Goal: Information Seeking & Learning: Learn about a topic

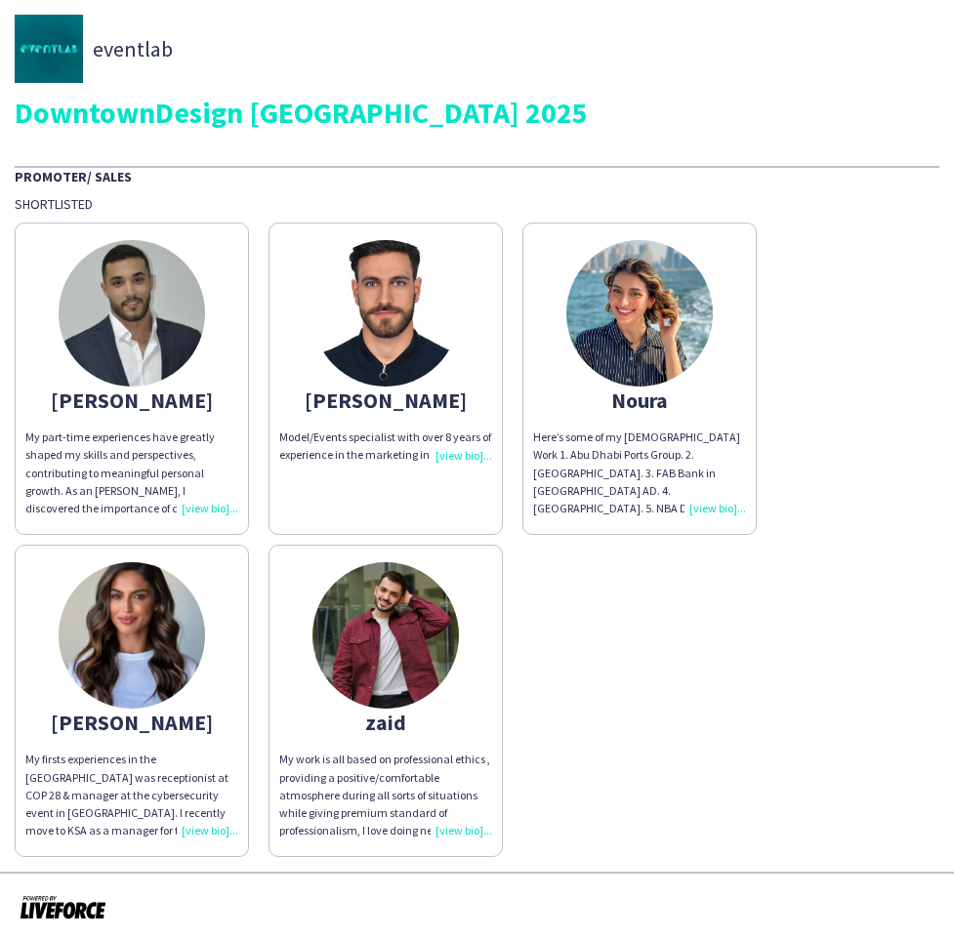
click at [71, 314] on img at bounding box center [132, 313] width 146 height 146
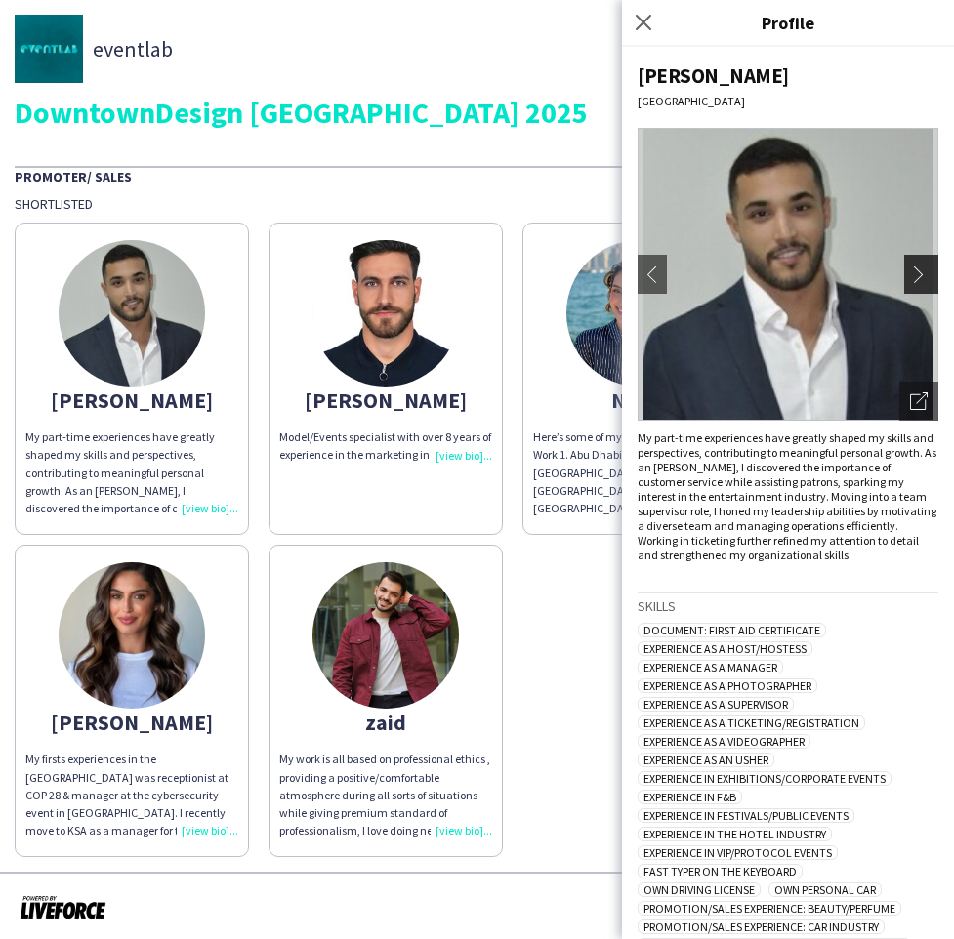
click at [934, 276] on app-icon "chevron-right" at bounding box center [923, 275] width 27 height 18
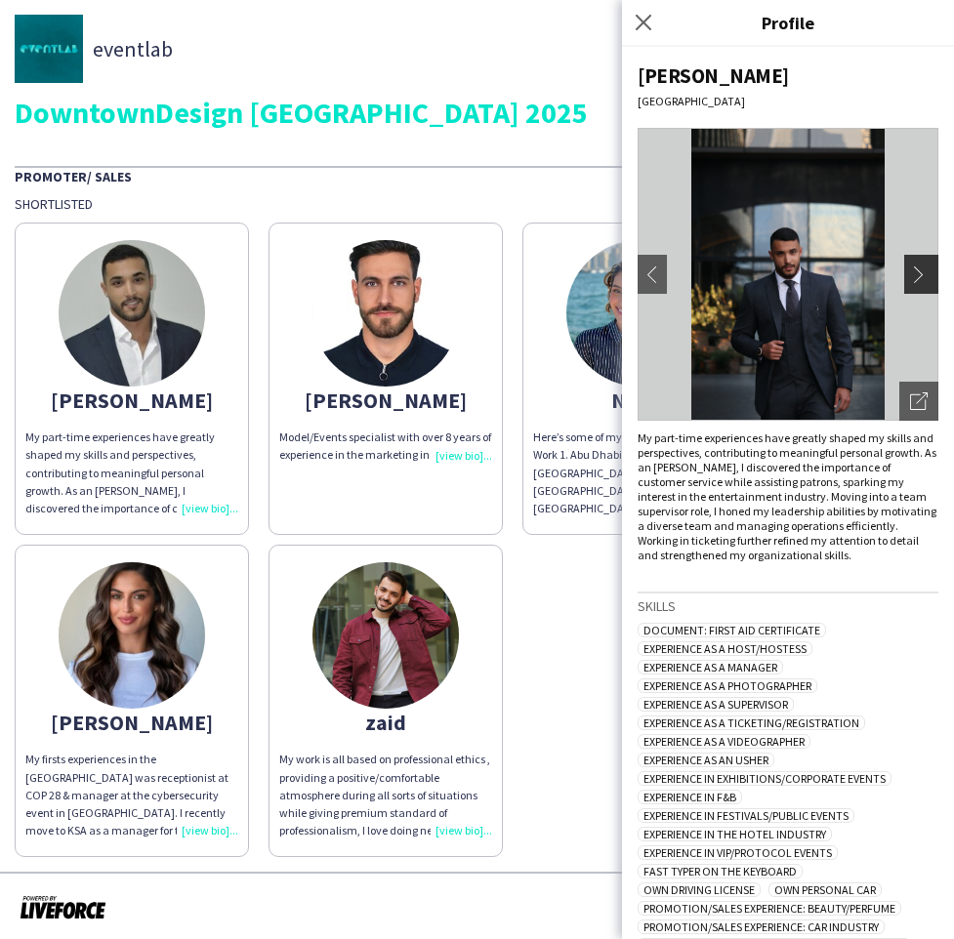
click at [915, 272] on app-icon "chevron-right" at bounding box center [923, 275] width 27 height 18
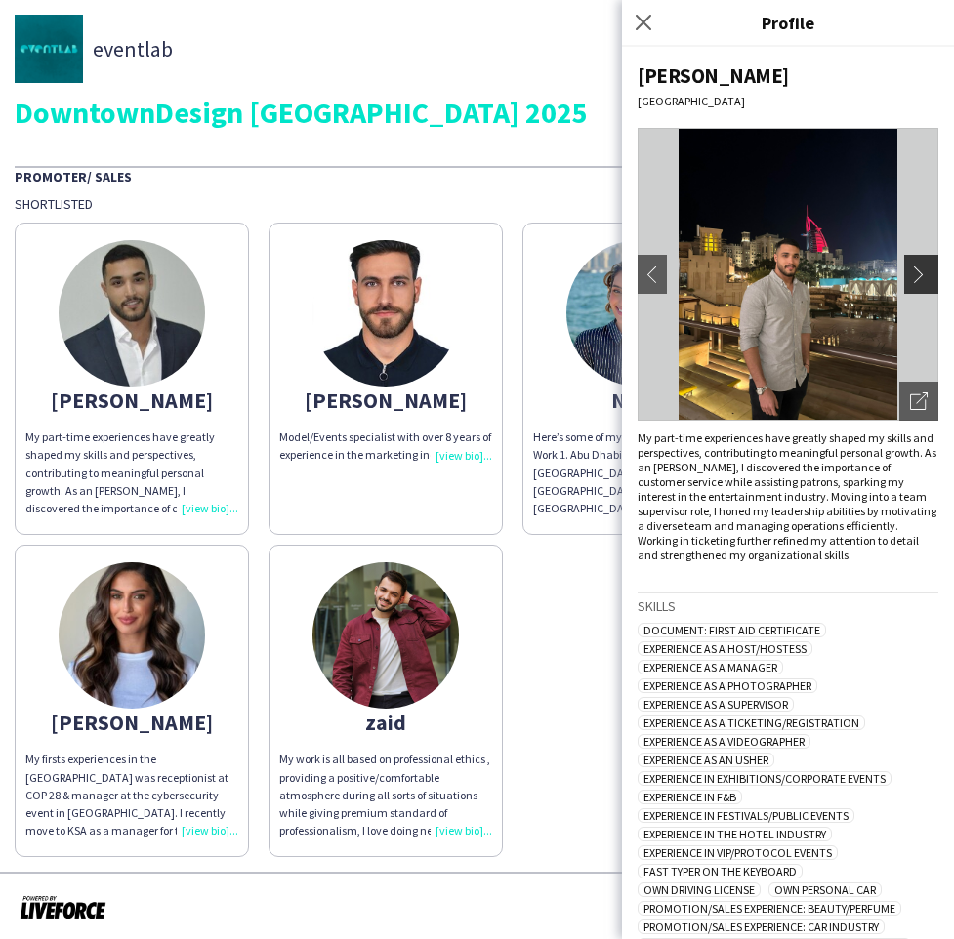
click at [915, 272] on app-icon "chevron-right" at bounding box center [923, 275] width 27 height 18
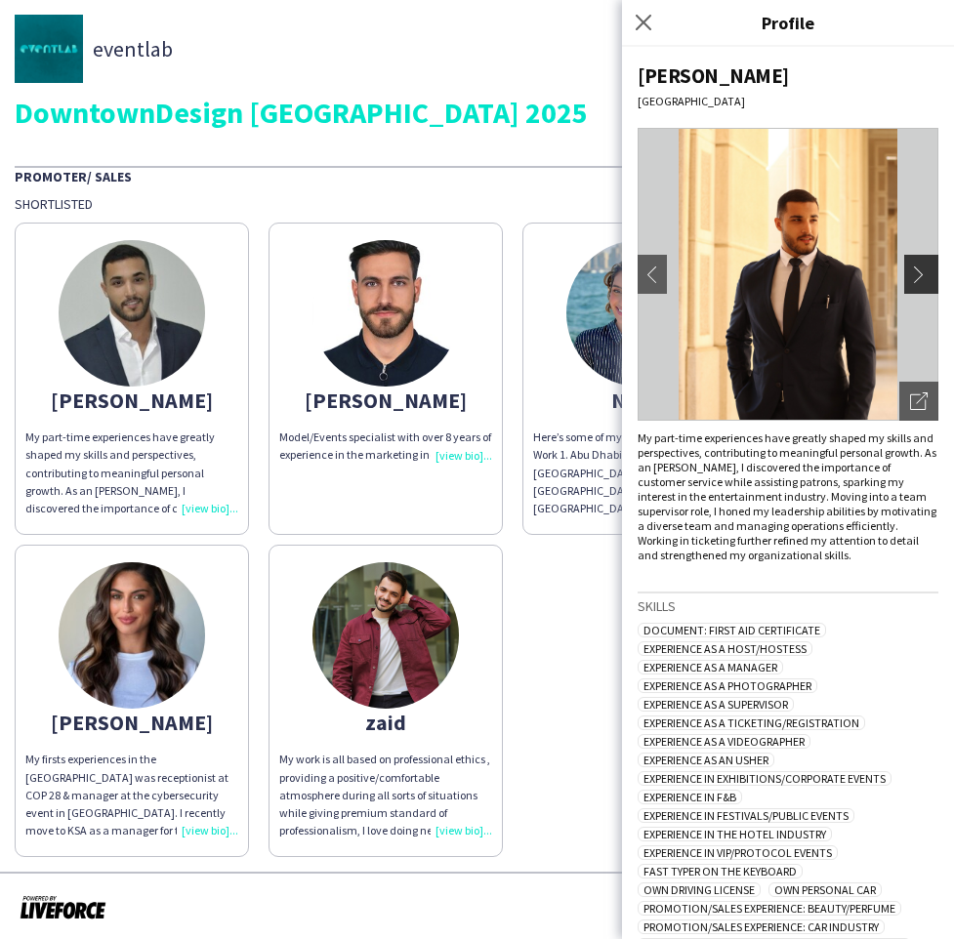
click at [915, 272] on app-icon "chevron-right" at bounding box center [923, 275] width 27 height 18
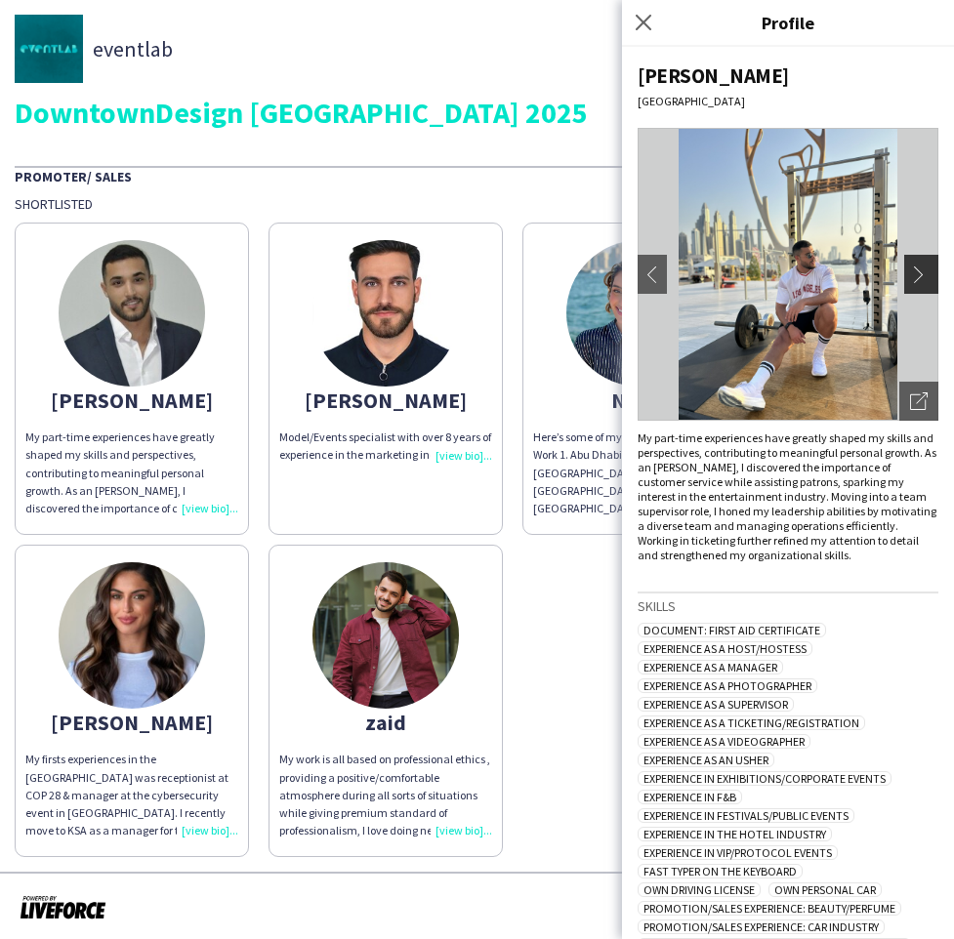
click at [915, 272] on app-icon "chevron-right" at bounding box center [923, 275] width 27 height 18
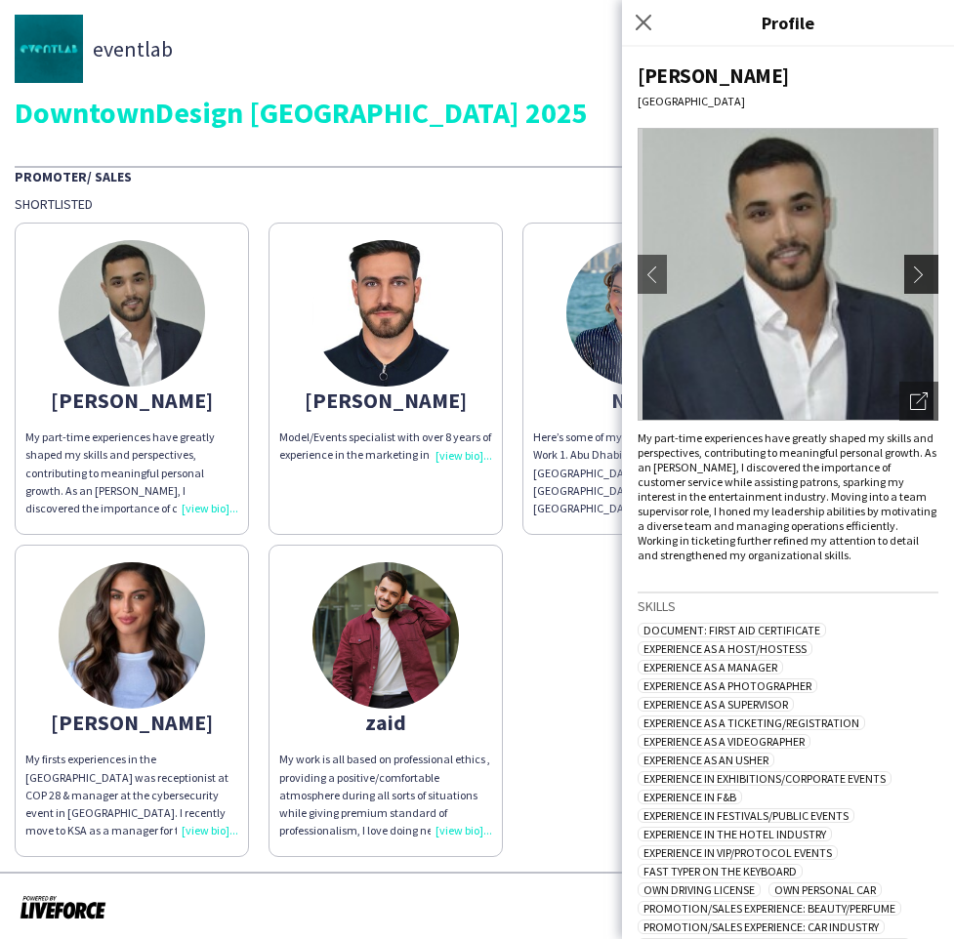
click at [915, 272] on app-icon "chevron-right" at bounding box center [923, 275] width 27 height 18
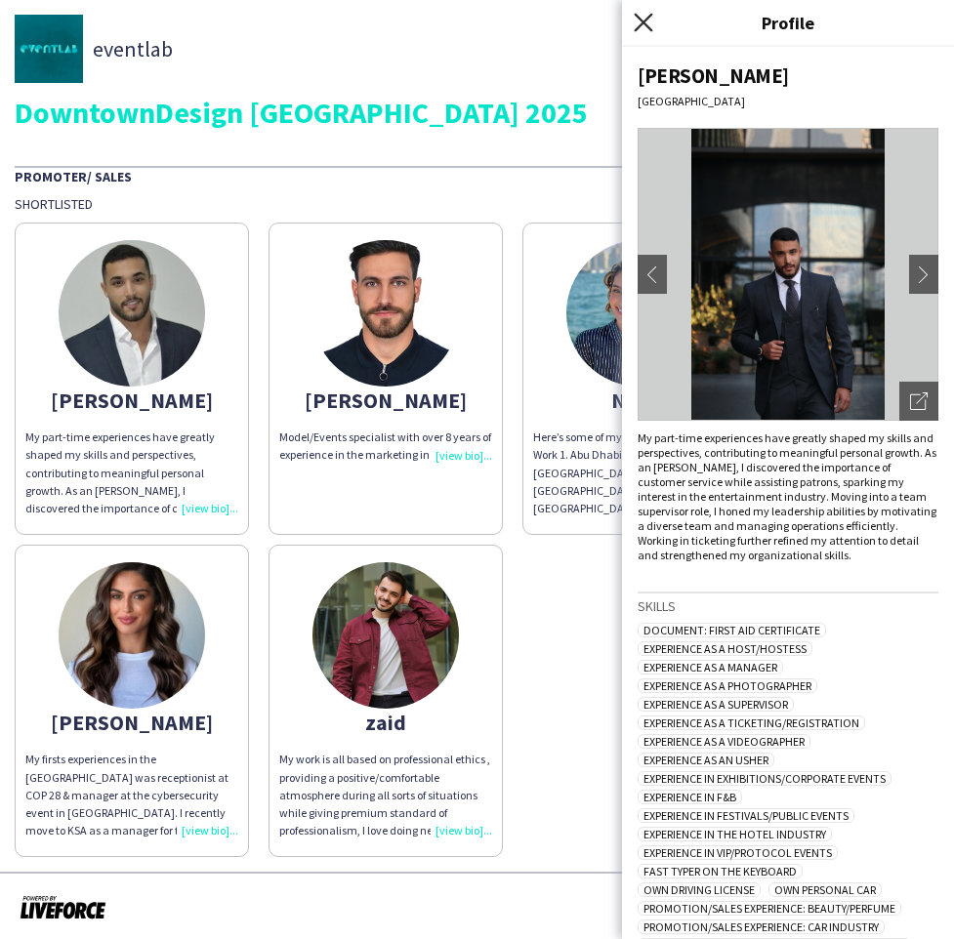
click at [641, 19] on icon at bounding box center [643, 22] width 19 height 19
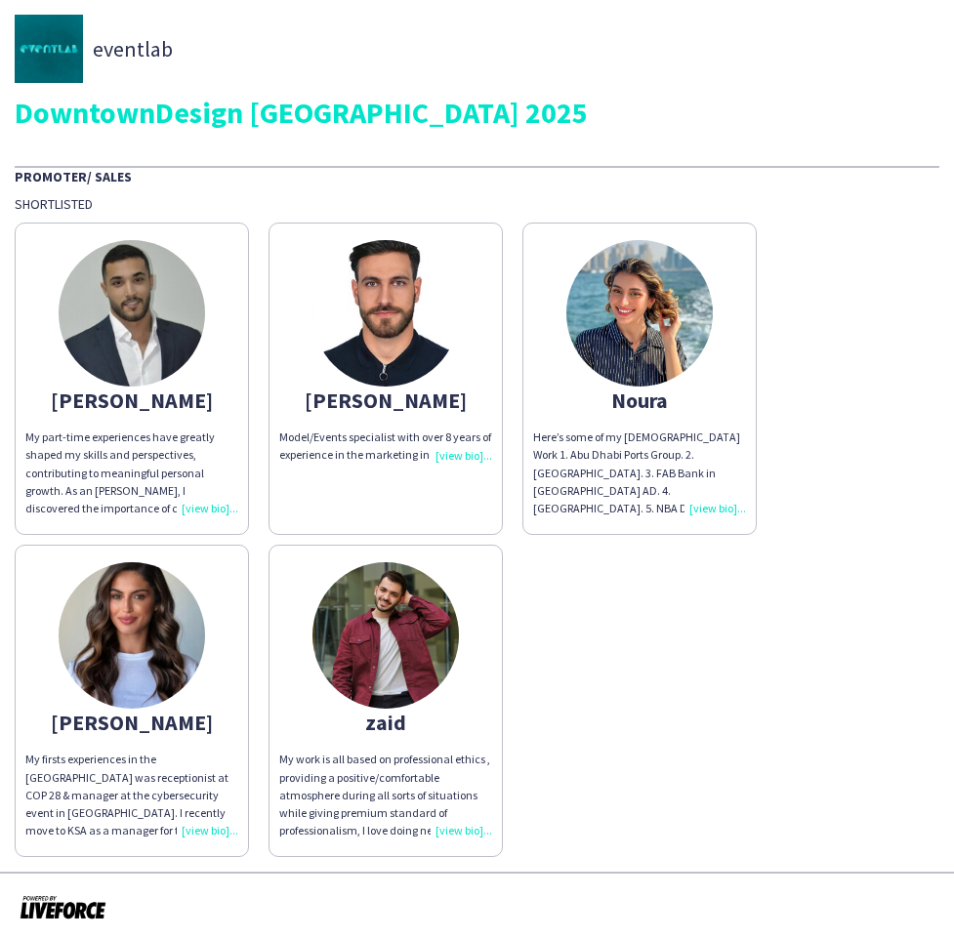
click at [336, 312] on img at bounding box center [385, 313] width 146 height 146
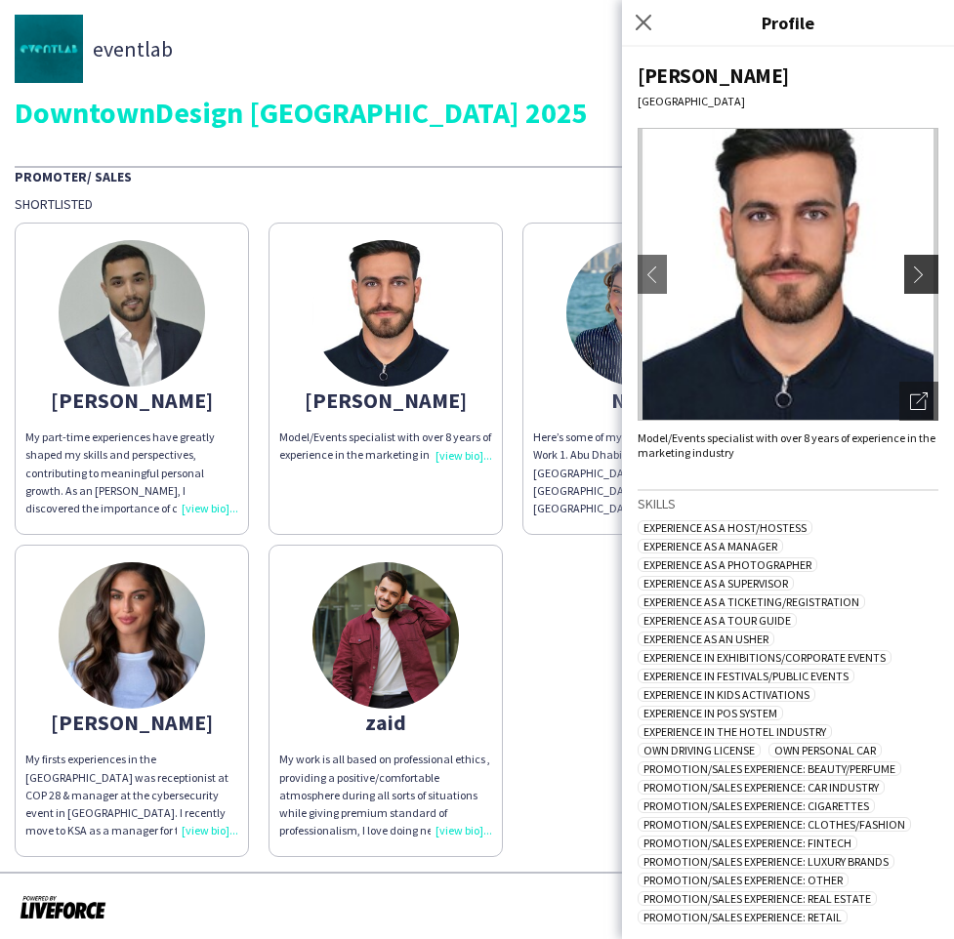
click at [915, 279] on app-icon "chevron-right" at bounding box center [923, 275] width 27 height 18
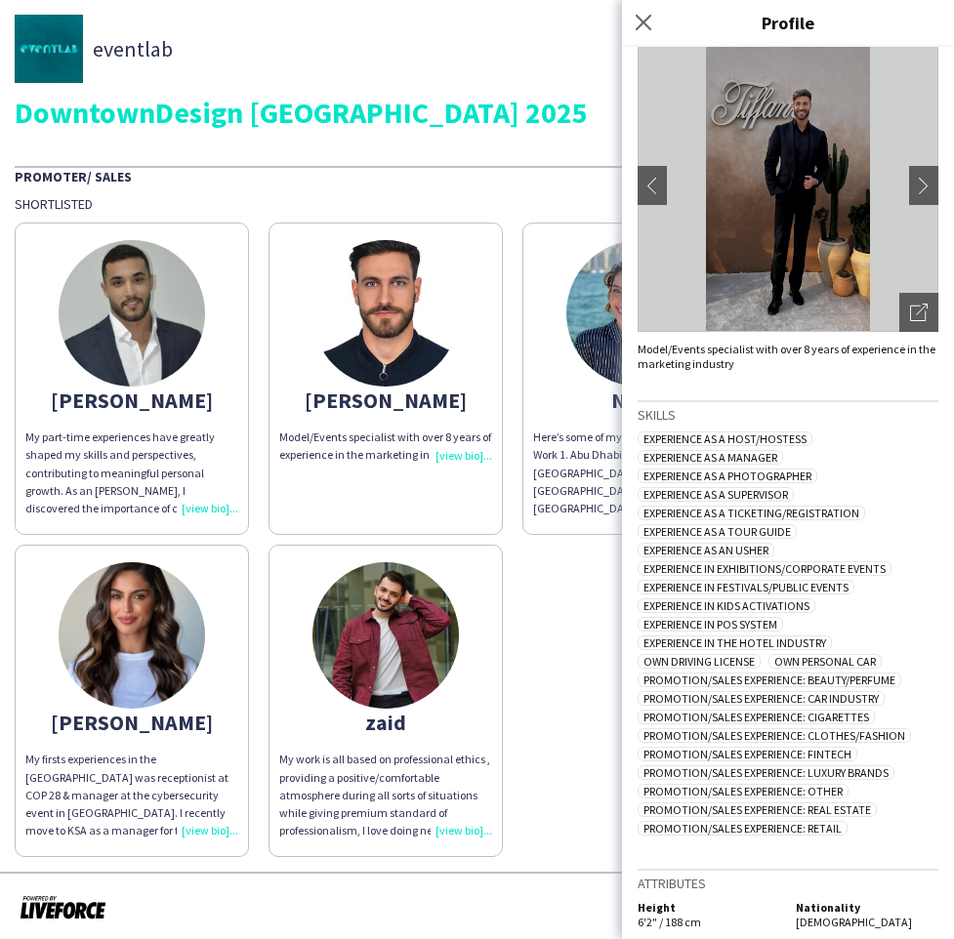
scroll to position [79, 0]
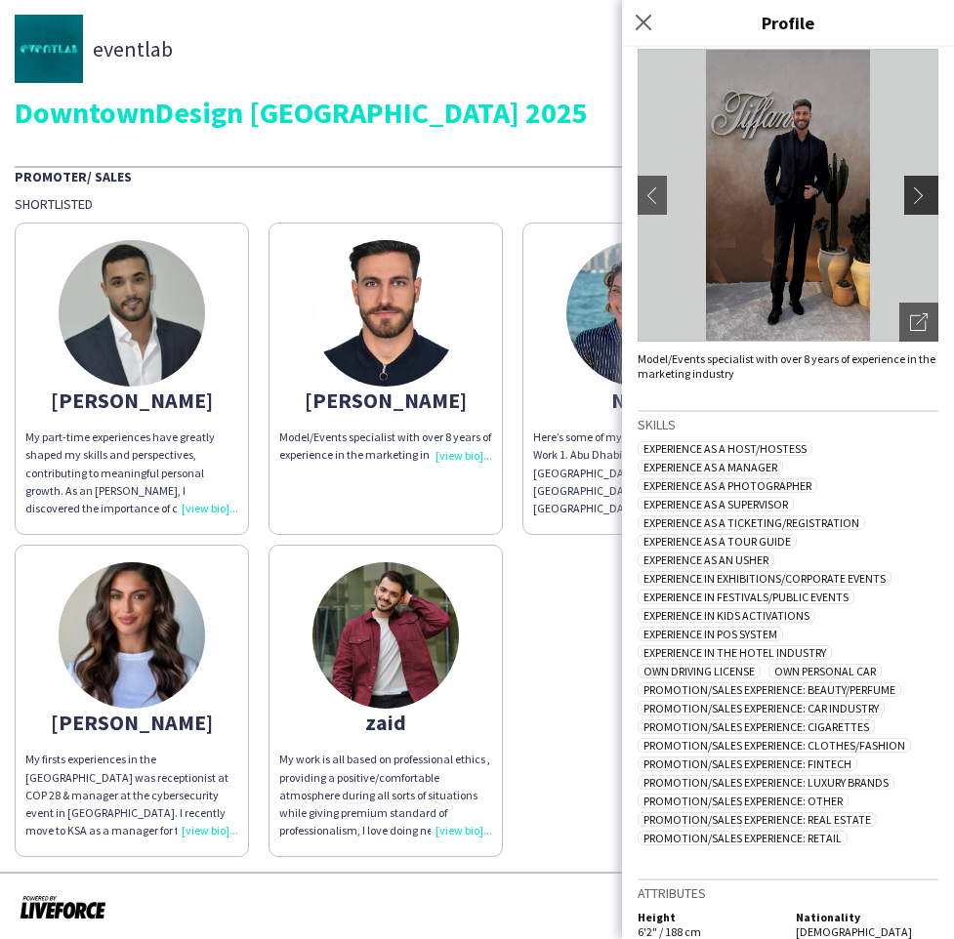
click at [917, 190] on app-icon "chevron-right" at bounding box center [923, 196] width 27 height 18
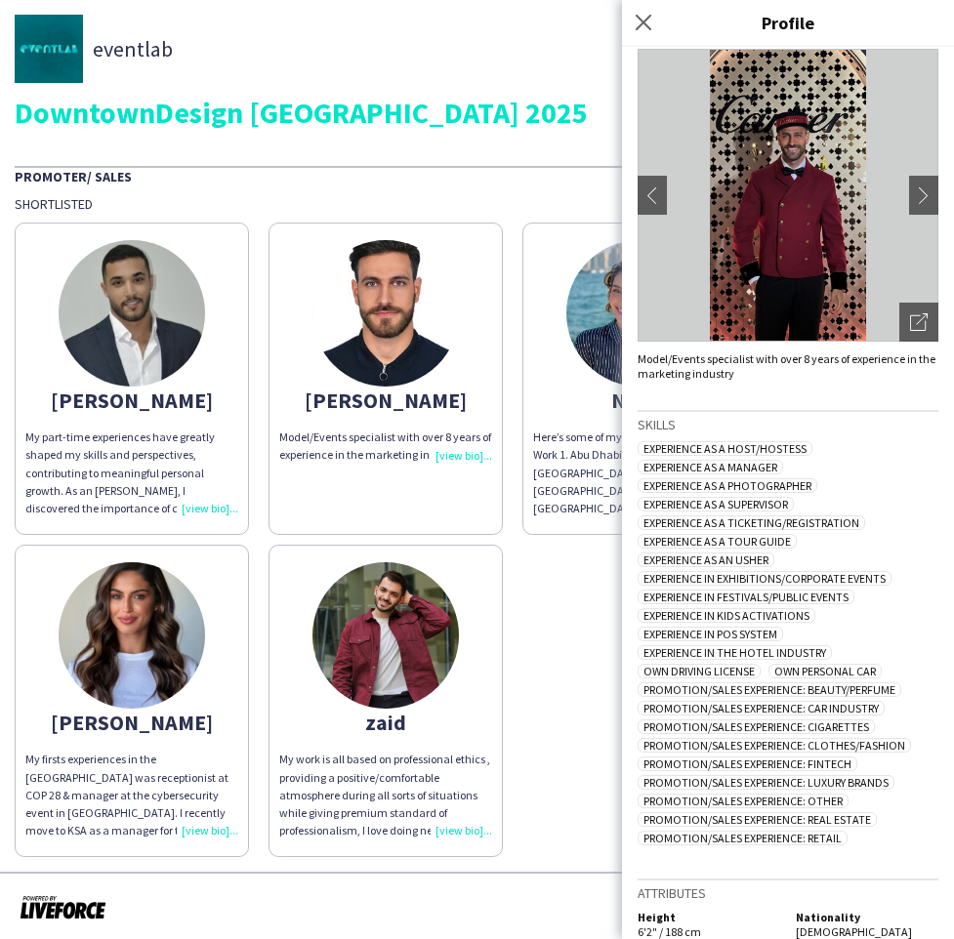
click at [439, 86] on div "eventlab DowntownDesign [GEOGRAPHIC_DATA] 2025" at bounding box center [477, 71] width 925 height 112
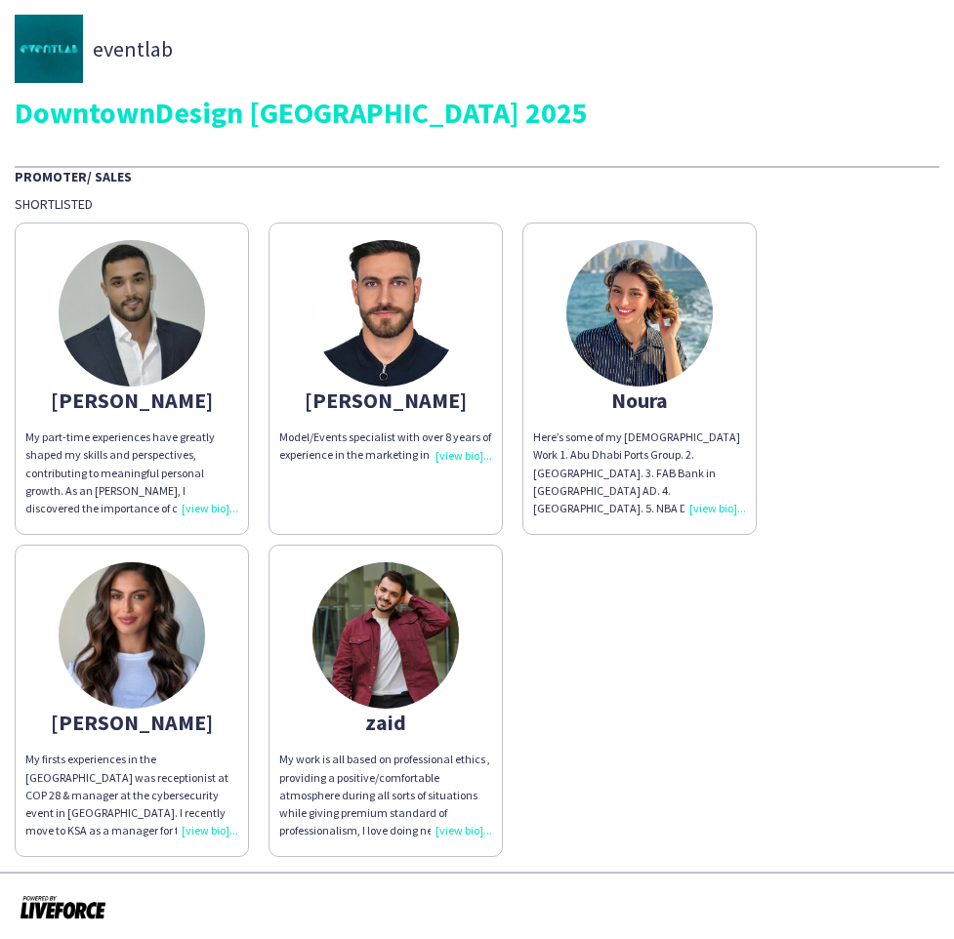
click at [609, 355] on img at bounding box center [639, 313] width 146 height 146
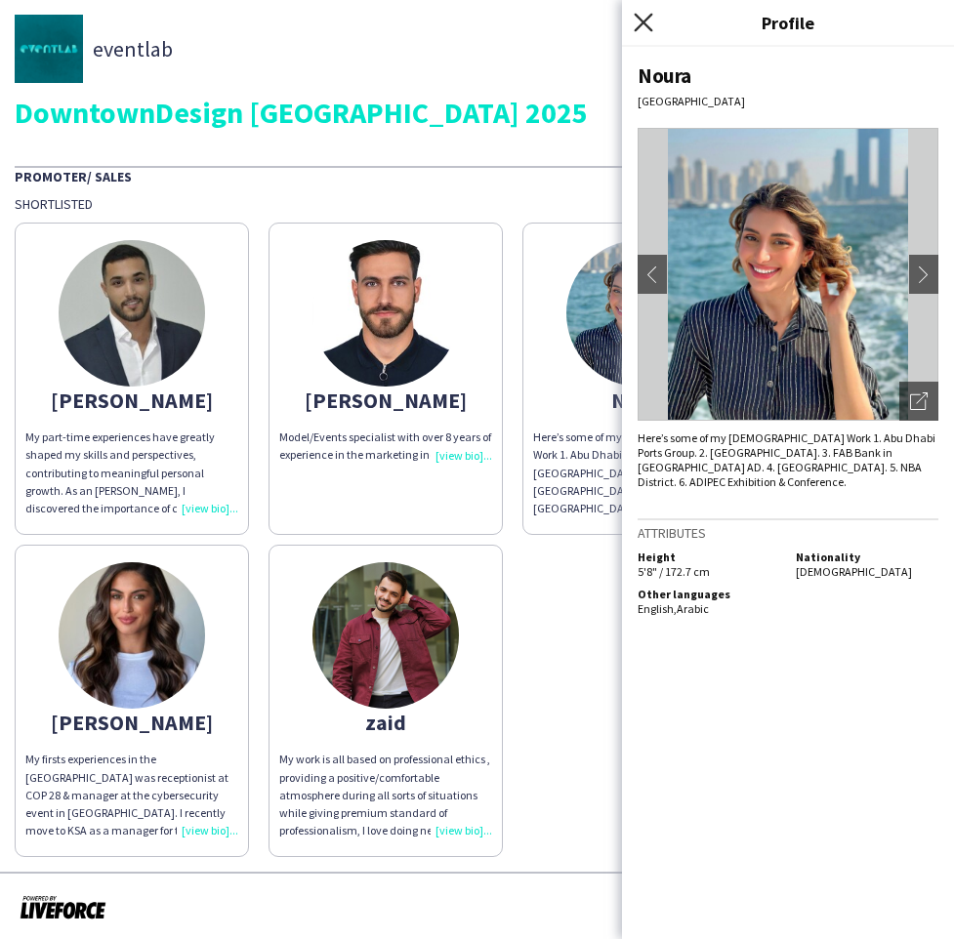
click at [643, 21] on icon at bounding box center [643, 22] width 19 height 19
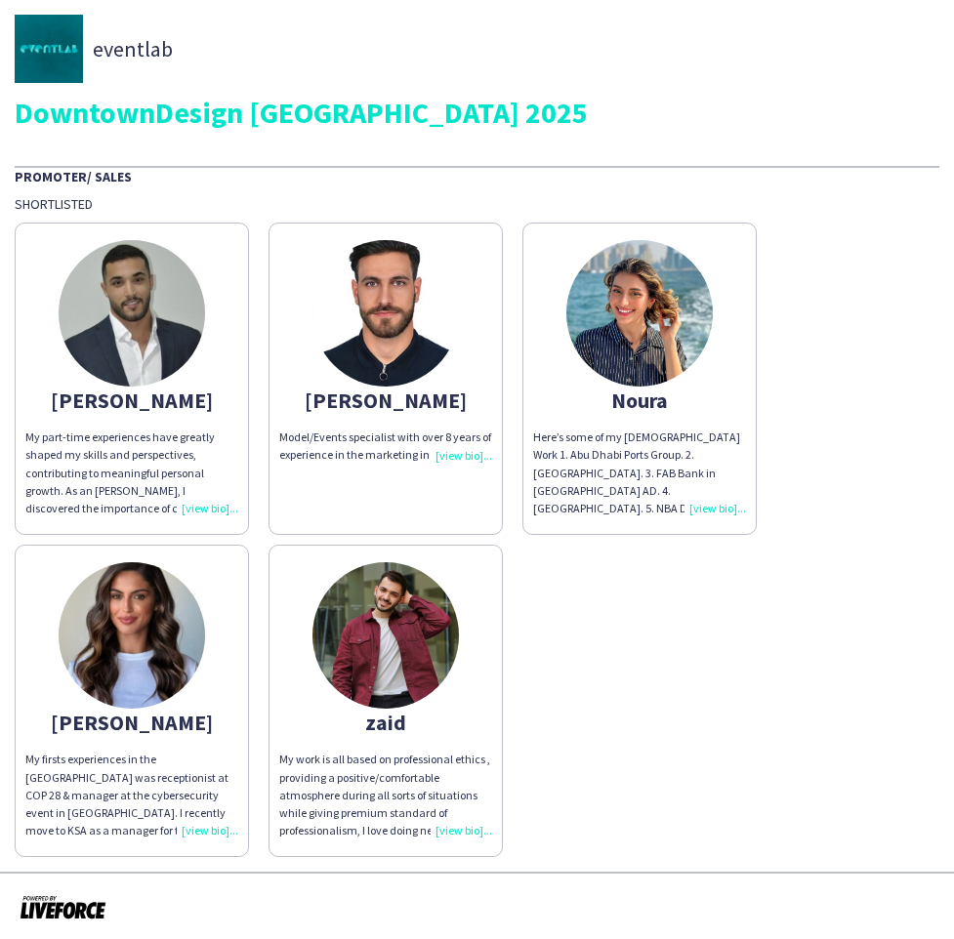
click at [460, 300] on app-share-pages-crew-card "[PERSON_NAME] Model/Events specialist with over 8 years of experience in the ma…" at bounding box center [386, 379] width 234 height 312
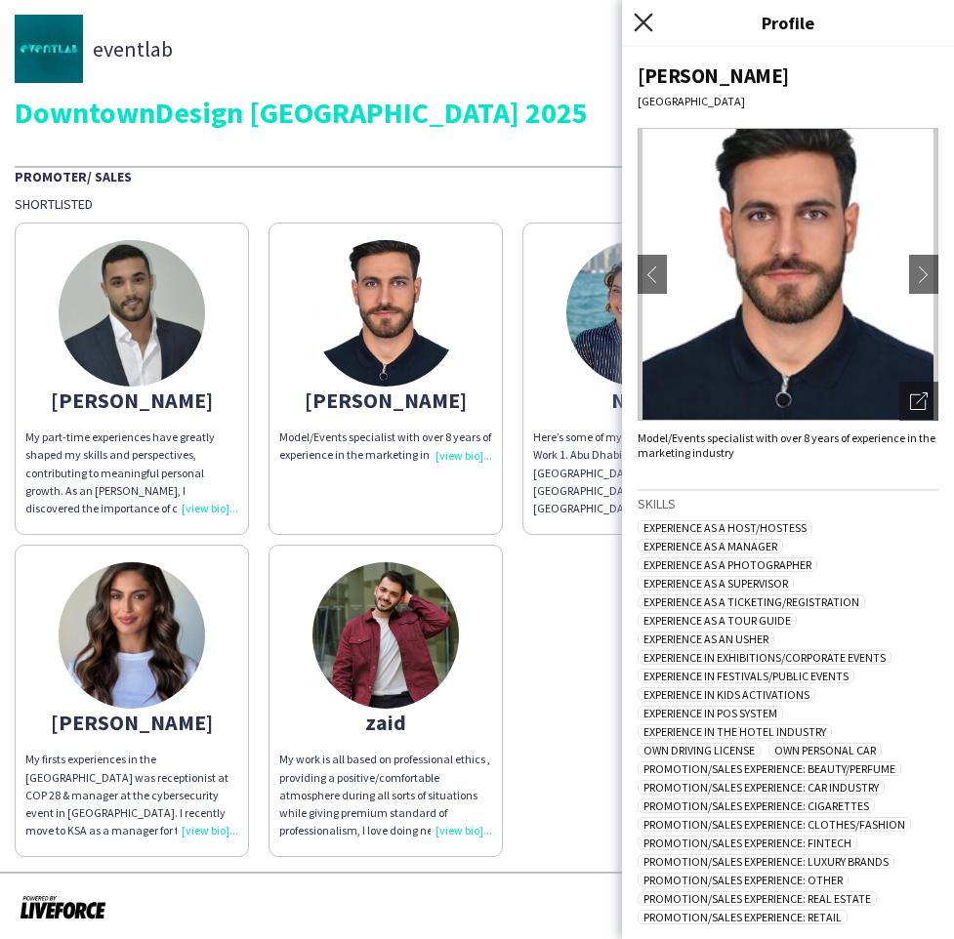
click at [639, 17] on icon at bounding box center [643, 22] width 19 height 19
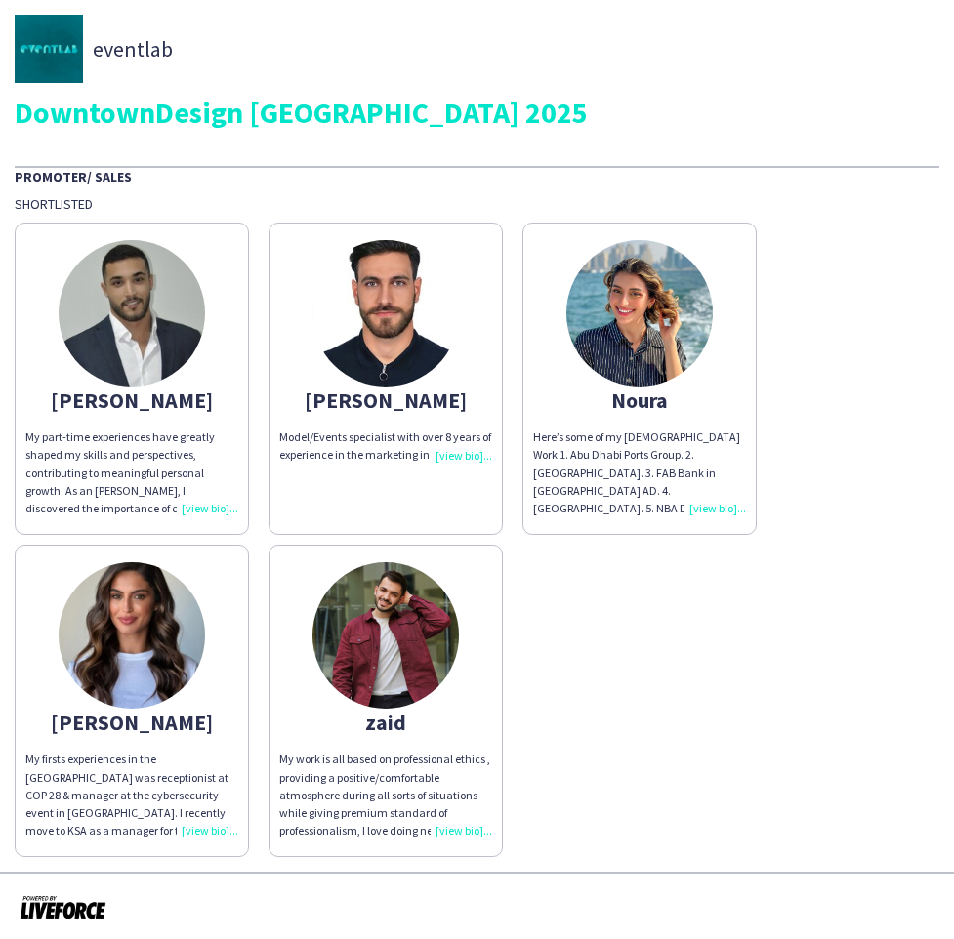
click at [189, 325] on img at bounding box center [132, 313] width 146 height 146
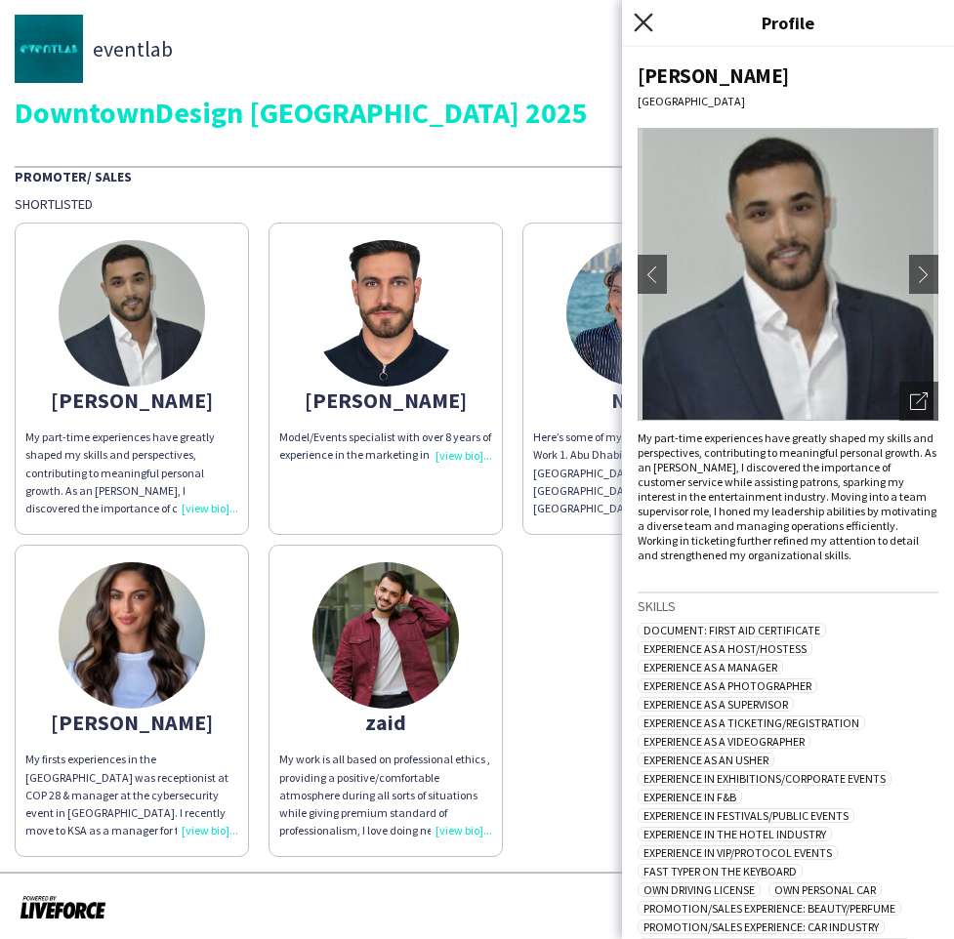
click at [646, 24] on icon at bounding box center [643, 22] width 19 height 19
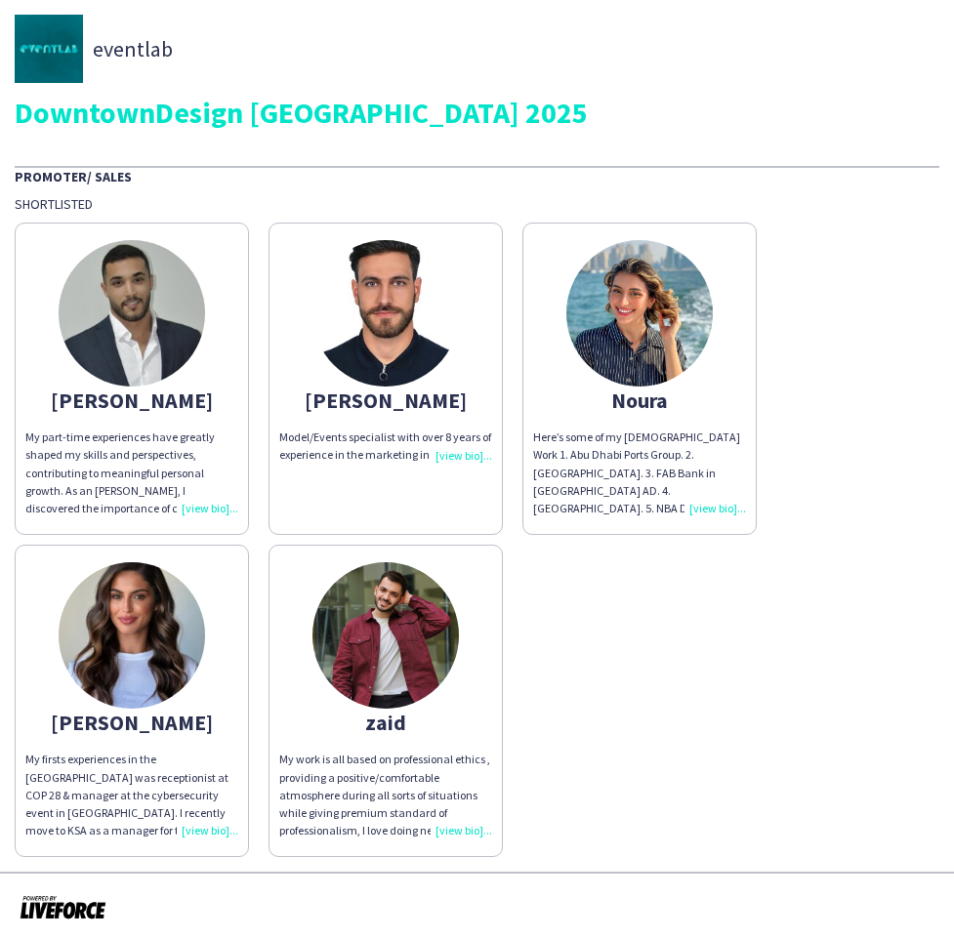
click at [155, 590] on img at bounding box center [132, 635] width 146 height 146
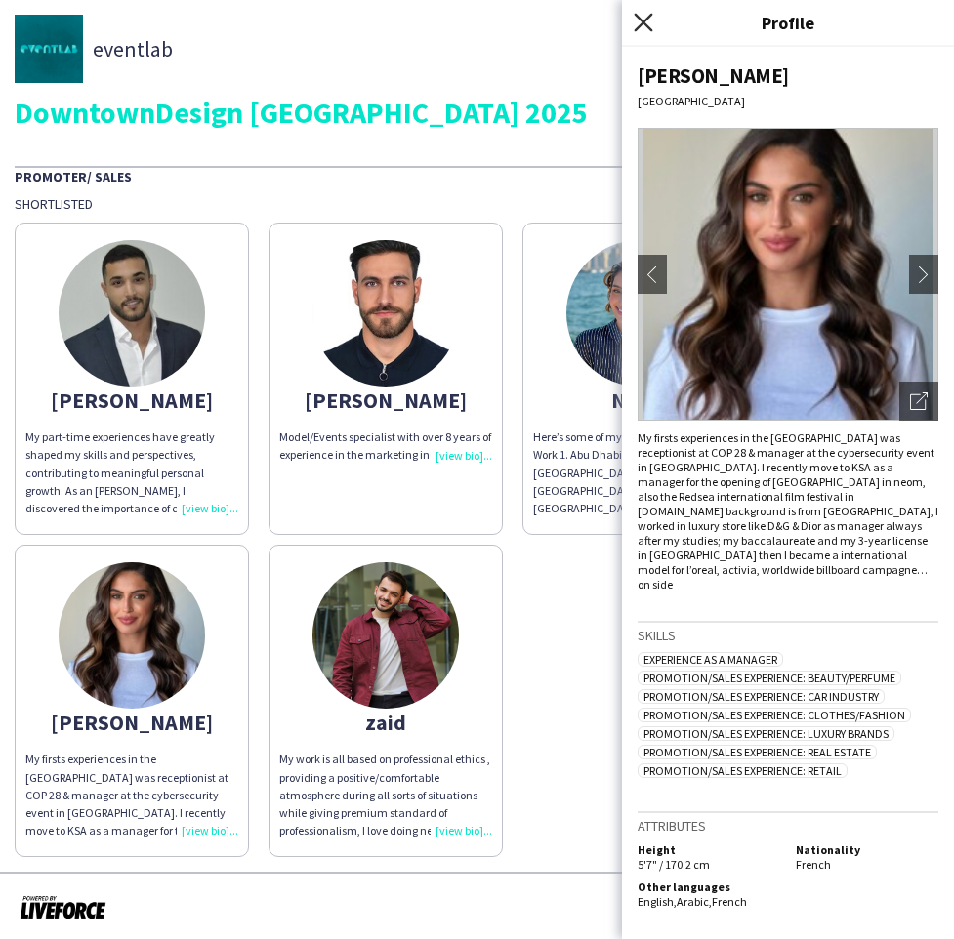
click at [634, 29] on icon "Close pop-in" at bounding box center [643, 22] width 19 height 19
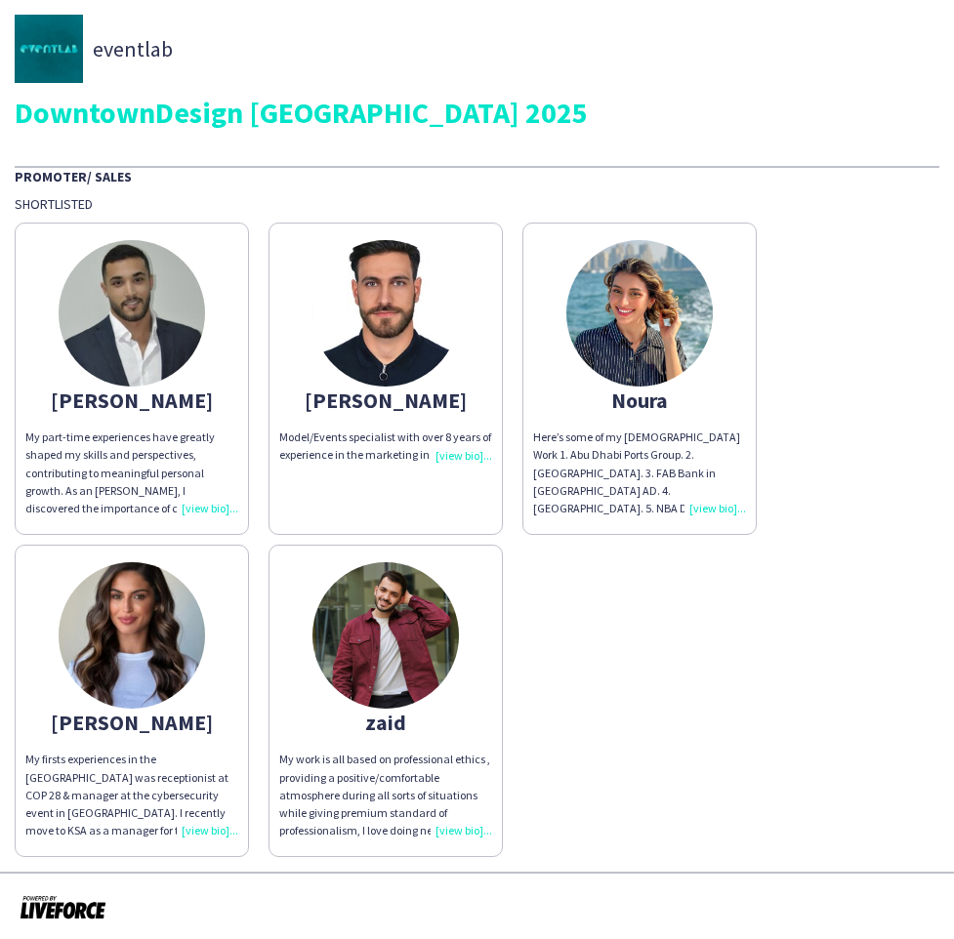
click at [370, 574] on img at bounding box center [385, 635] width 146 height 146
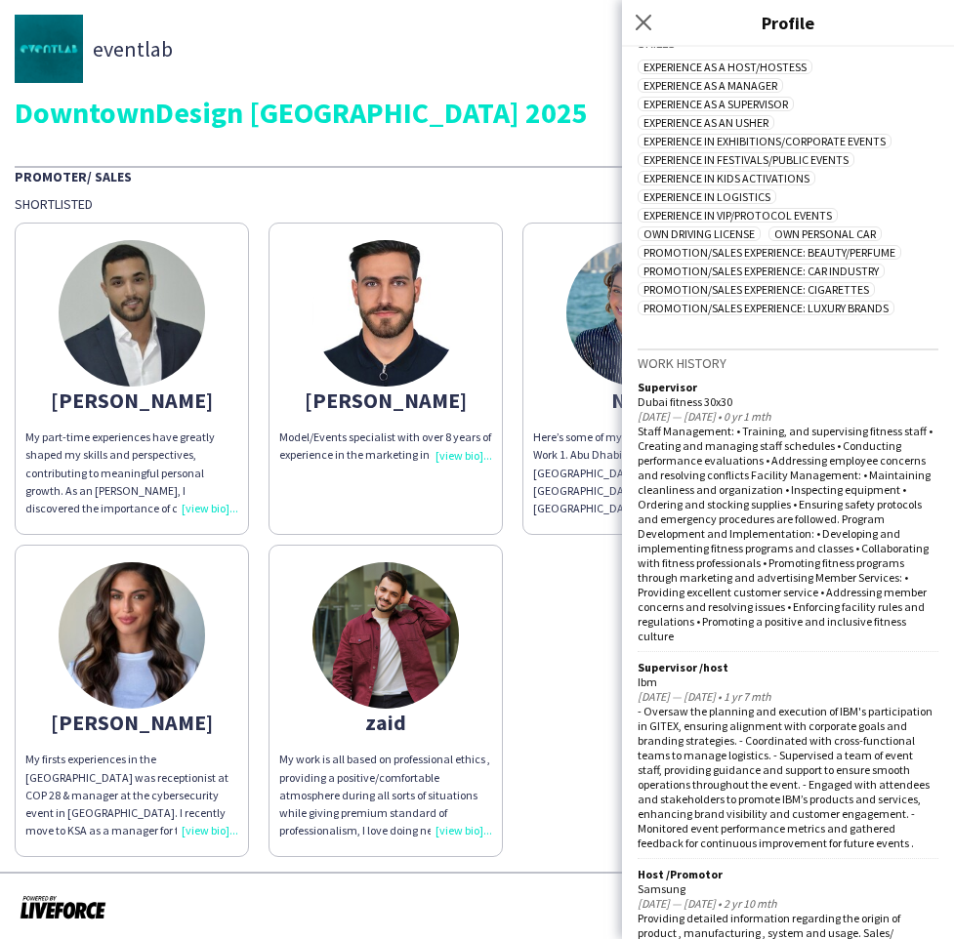
scroll to position [686, 0]
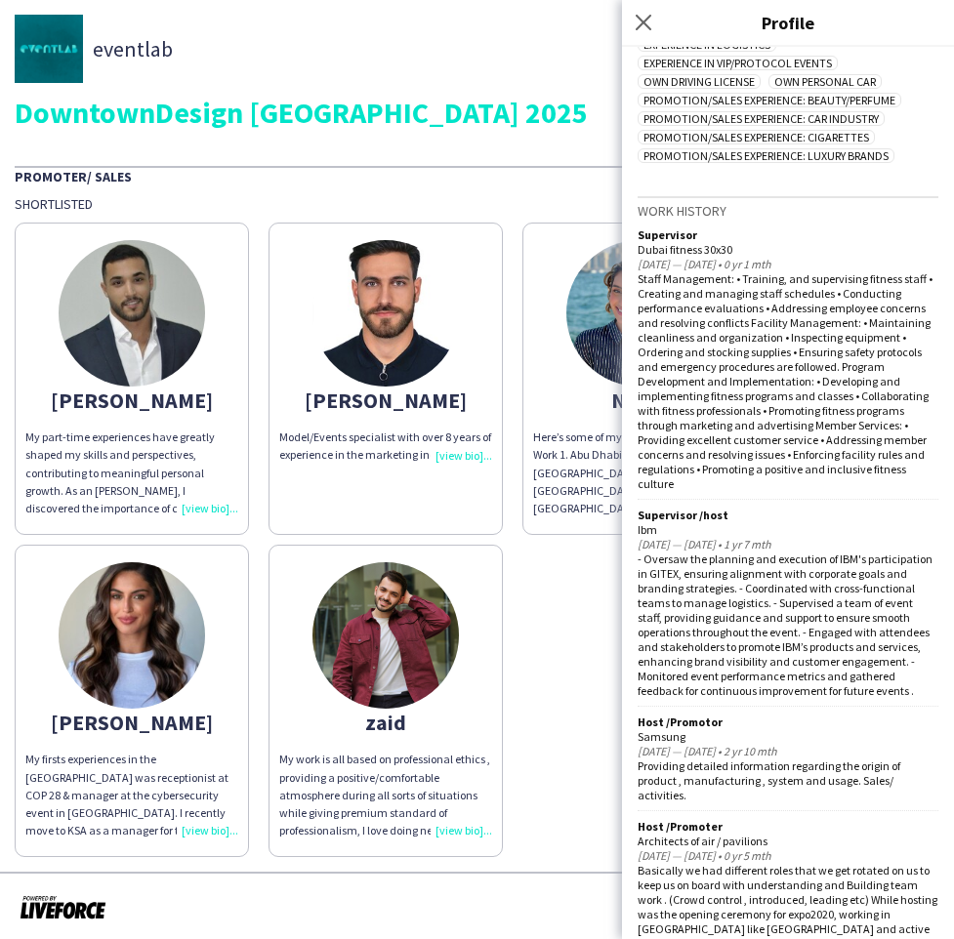
click at [650, 2] on div "Close pop-in" at bounding box center [646, 22] width 49 height 45
click at [642, 23] on icon at bounding box center [643, 22] width 19 height 19
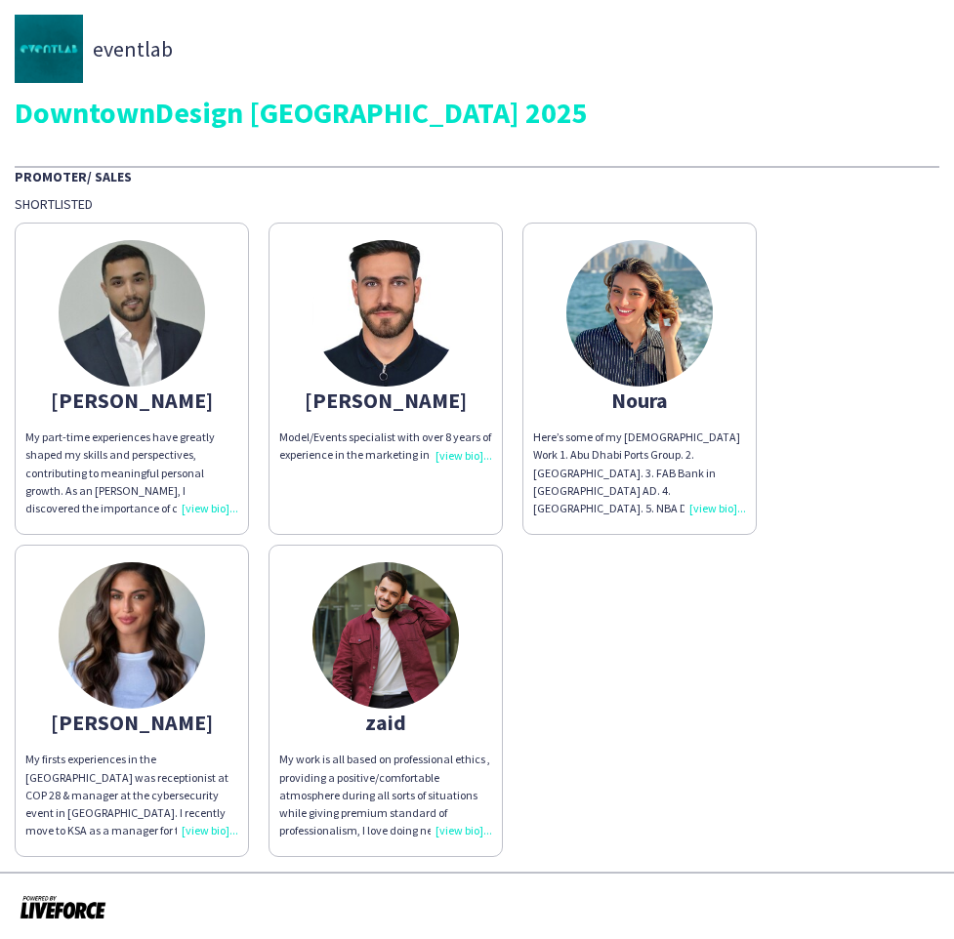
click at [353, 608] on img at bounding box center [385, 635] width 146 height 146
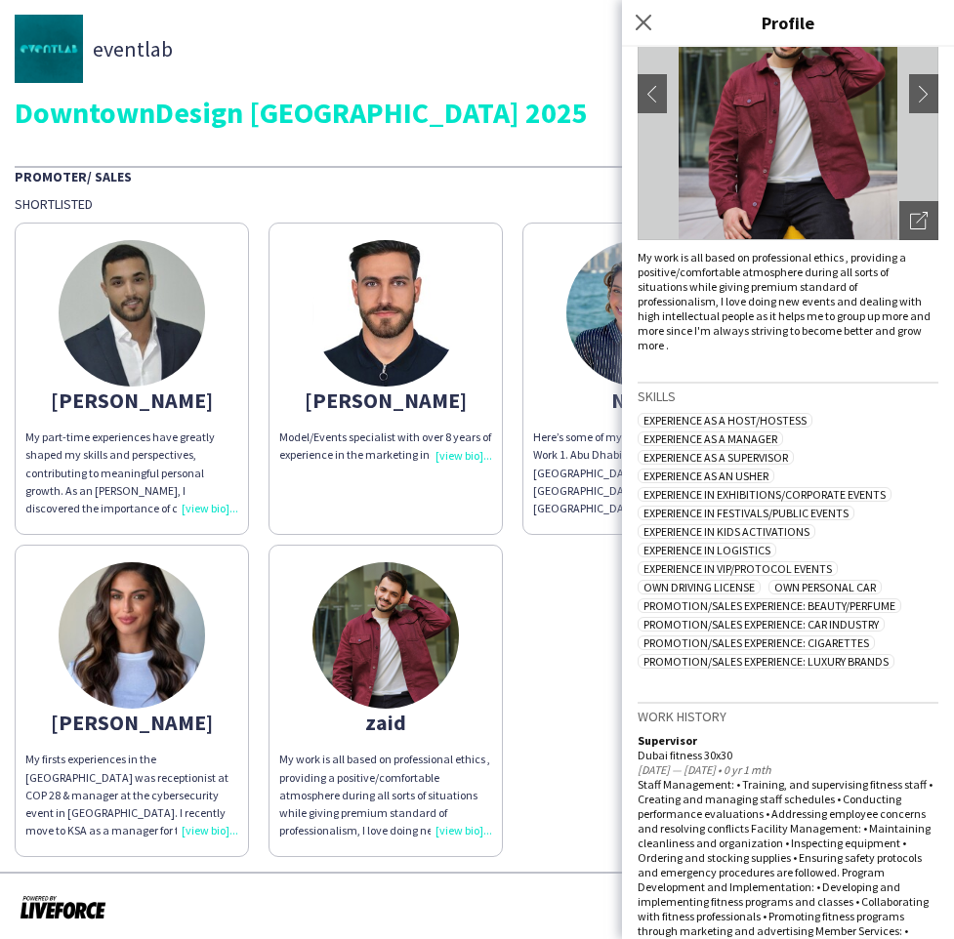
scroll to position [0, 0]
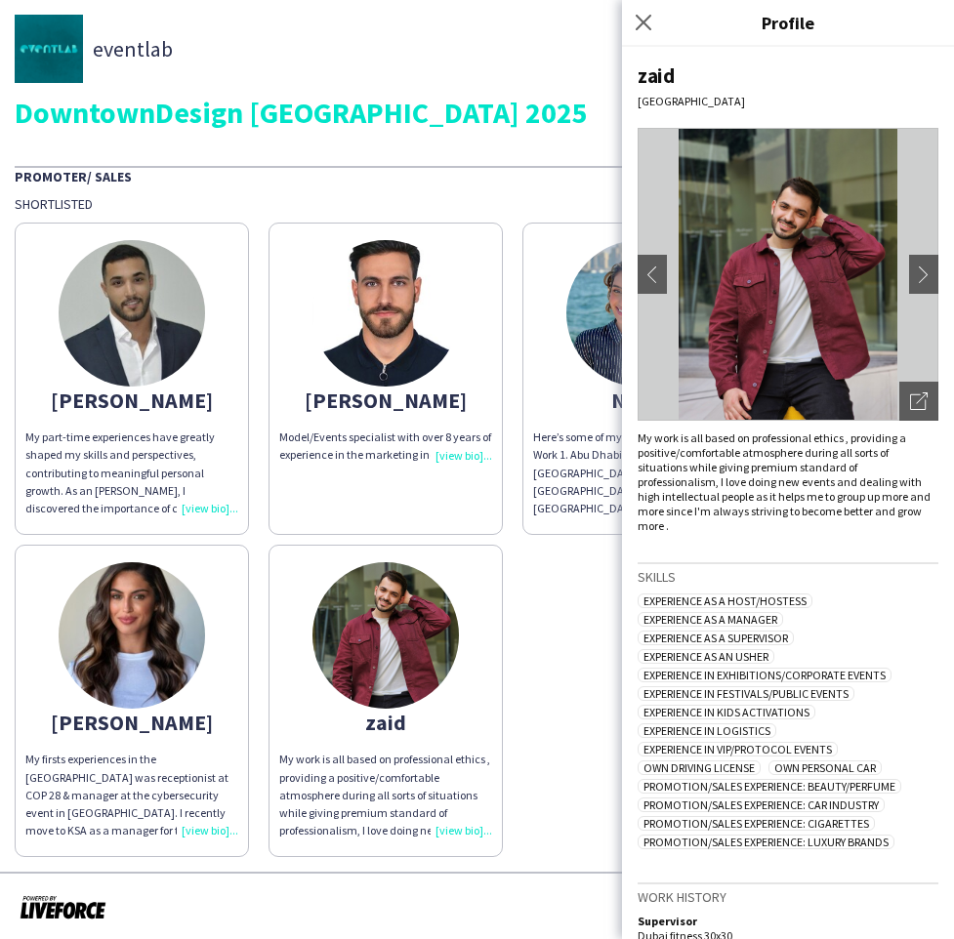
click at [904, 285] on img at bounding box center [788, 274] width 301 height 293
click at [919, 408] on icon "Open photos pop-in" at bounding box center [919, 402] width 18 height 18
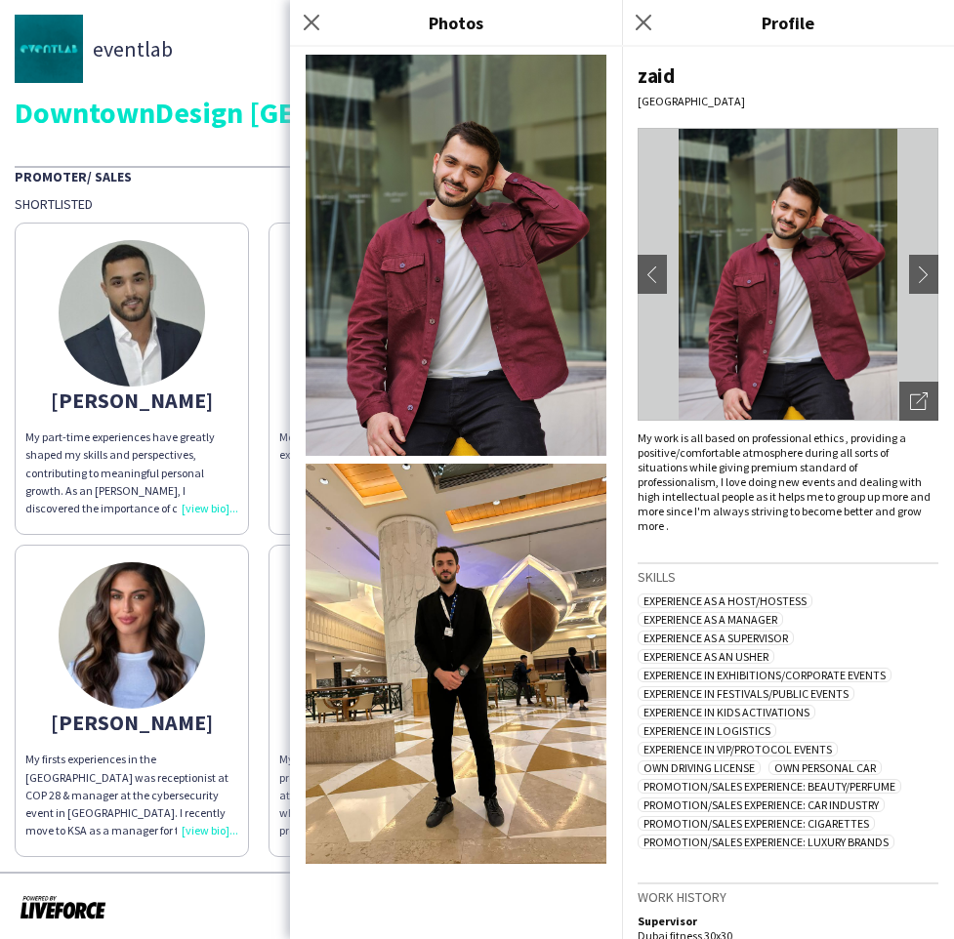
click at [518, 527] on img at bounding box center [456, 664] width 301 height 401
click at [641, 24] on icon at bounding box center [643, 22] width 19 height 19
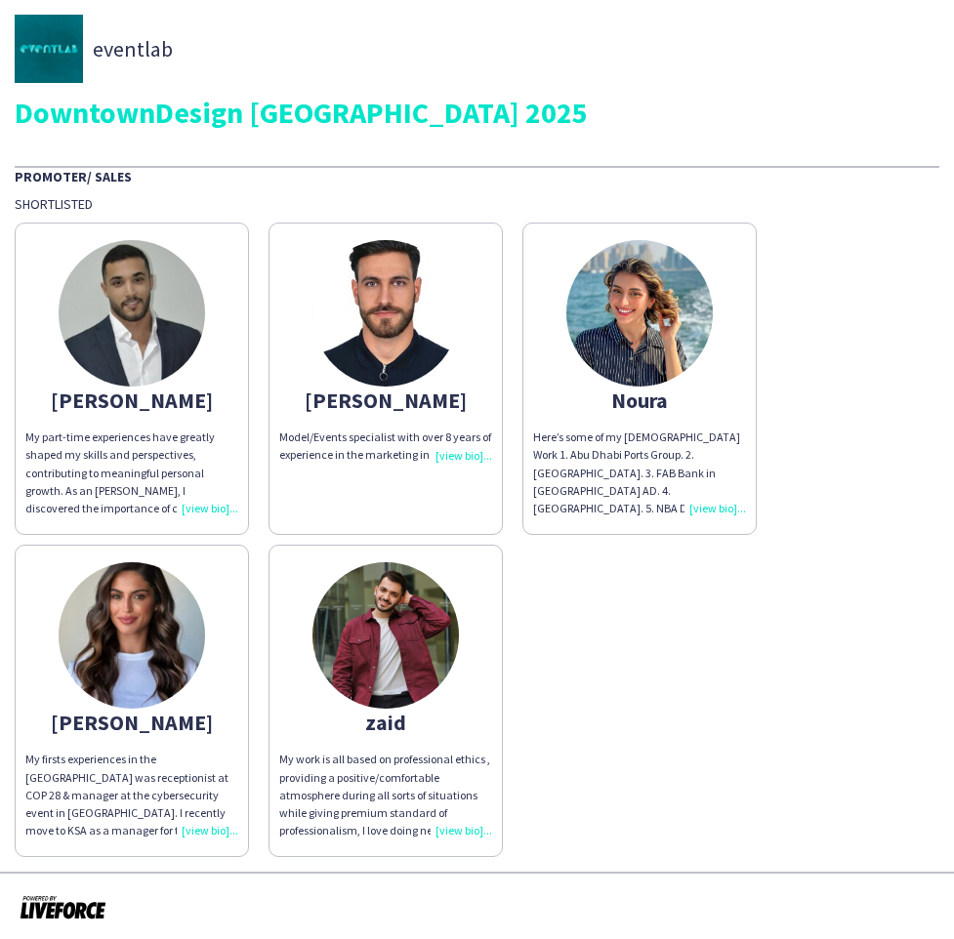
click at [612, 348] on img at bounding box center [639, 313] width 146 height 146
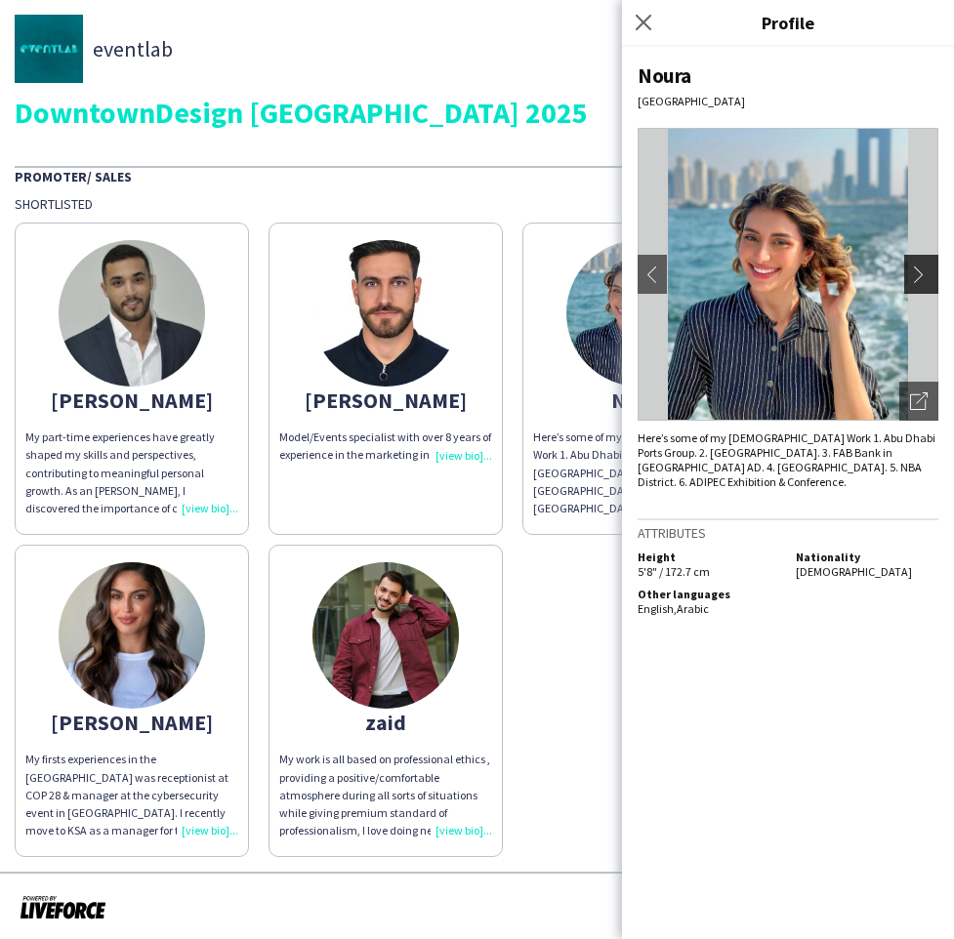
click at [910, 271] on app-icon "chevron-right" at bounding box center [923, 275] width 27 height 18
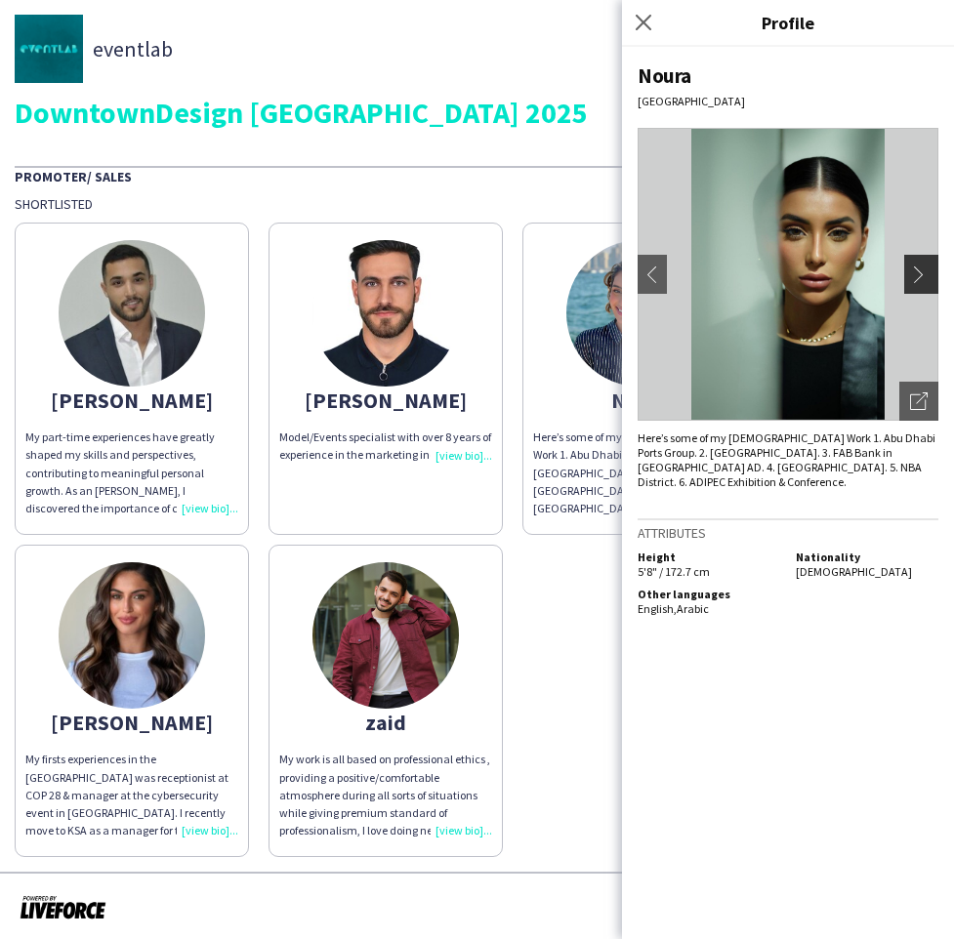
click at [922, 271] on app-icon "chevron-right" at bounding box center [923, 275] width 27 height 18
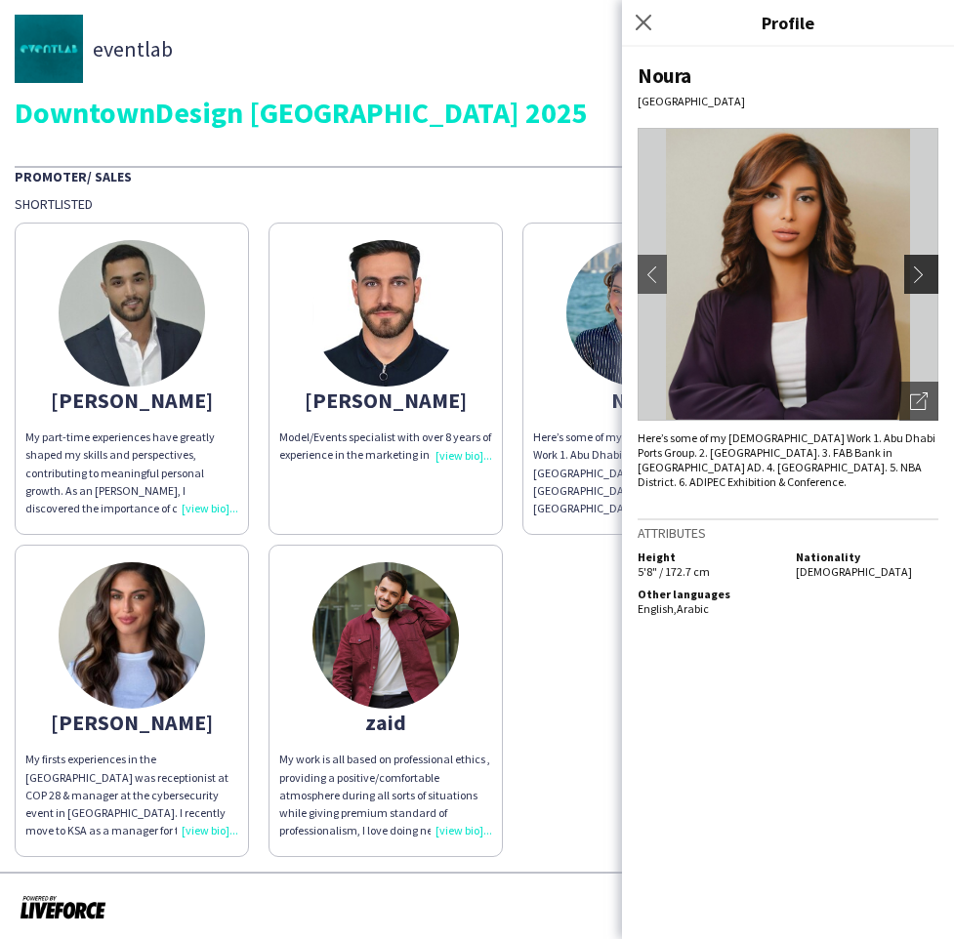
click at [922, 271] on app-icon "chevron-right" at bounding box center [923, 275] width 27 height 18
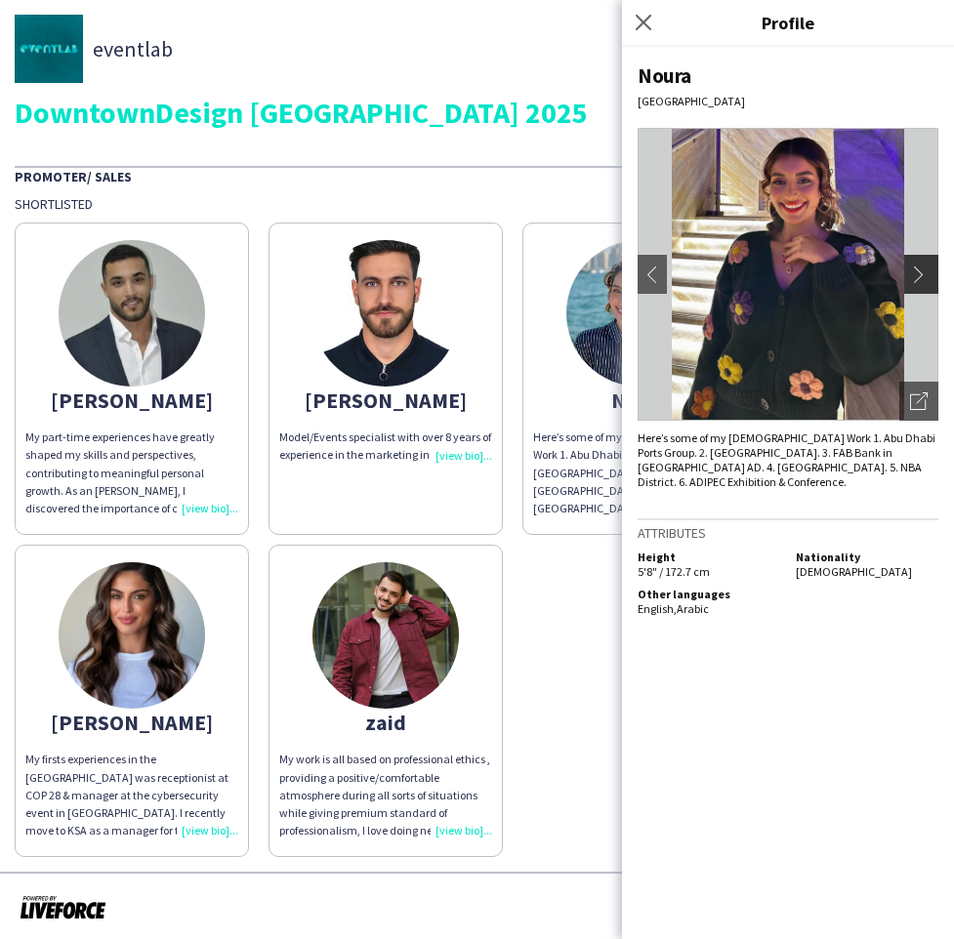
click at [922, 272] on app-icon "chevron-right" at bounding box center [923, 275] width 27 height 18
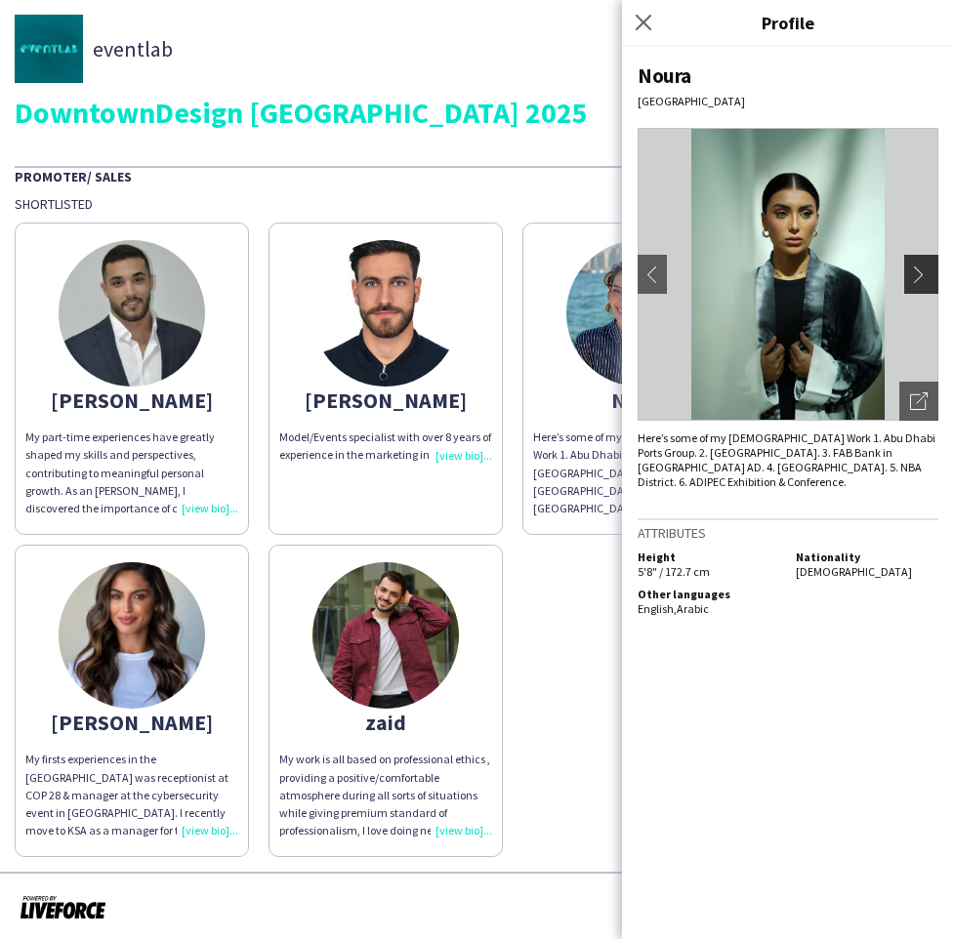
click at [922, 272] on app-icon "chevron-right" at bounding box center [923, 275] width 27 height 18
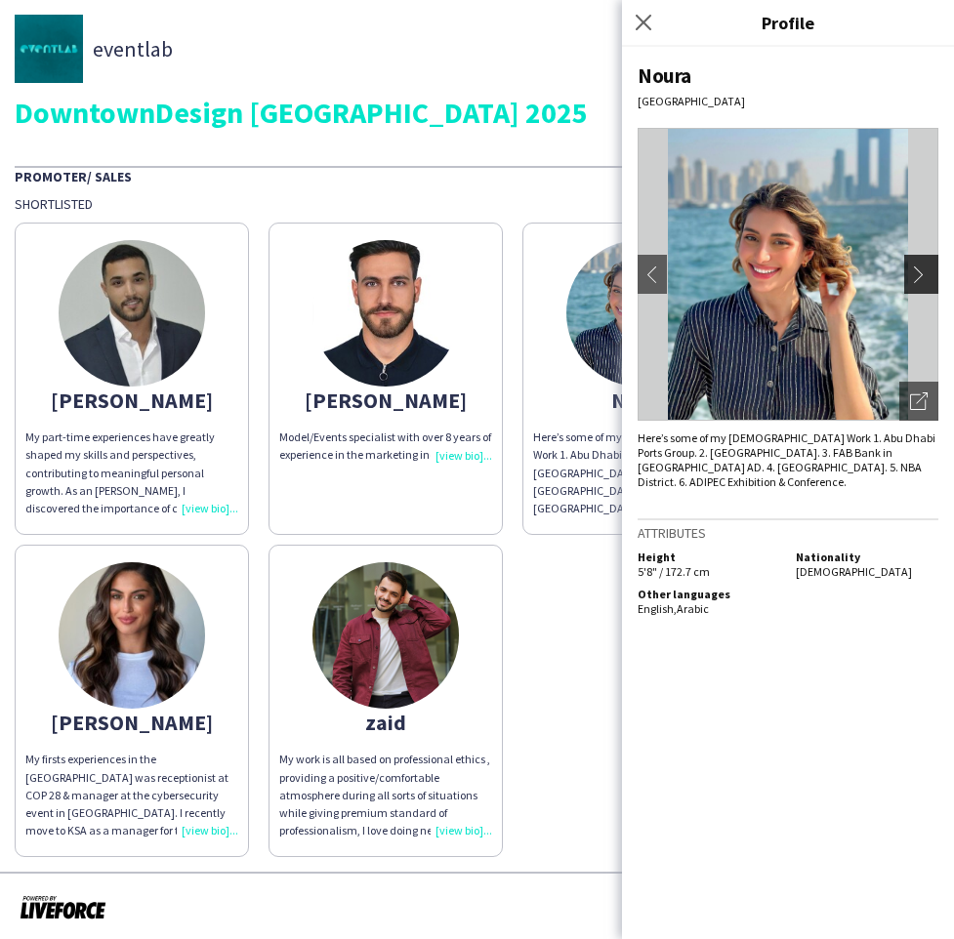
click at [922, 272] on app-icon "chevron-right" at bounding box center [923, 275] width 27 height 18
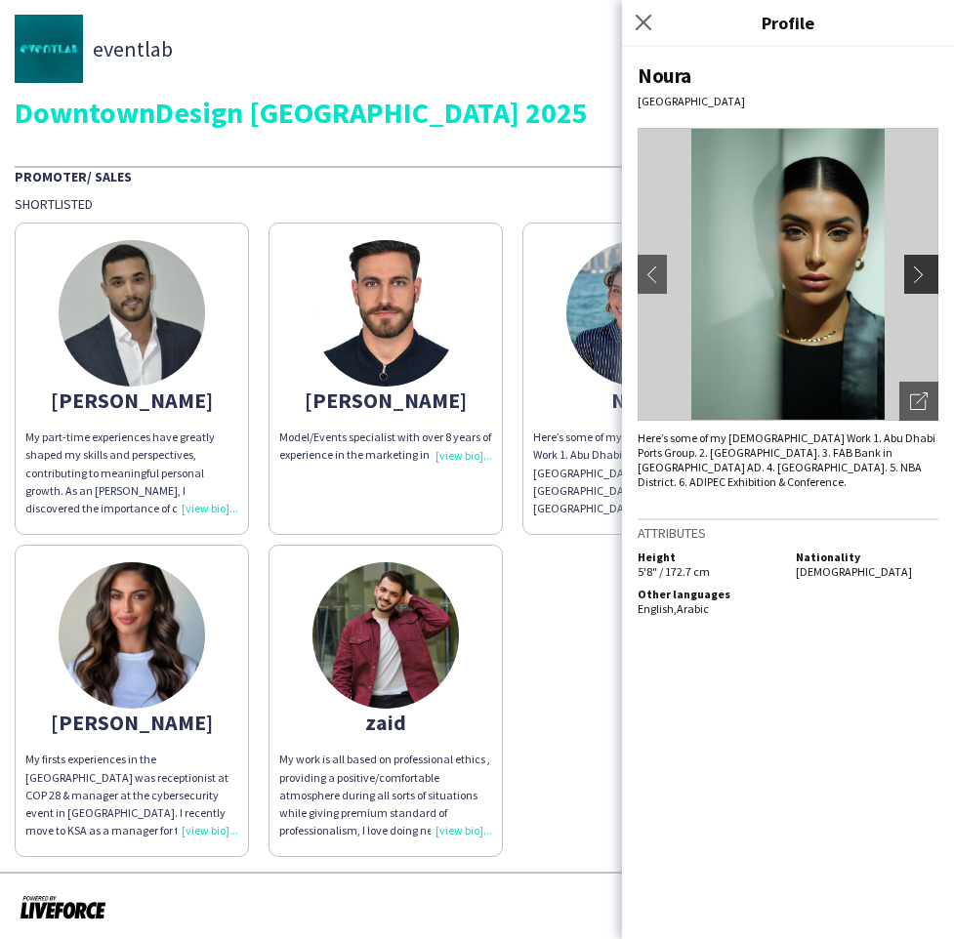
click at [922, 272] on app-icon "chevron-right" at bounding box center [923, 275] width 27 height 18
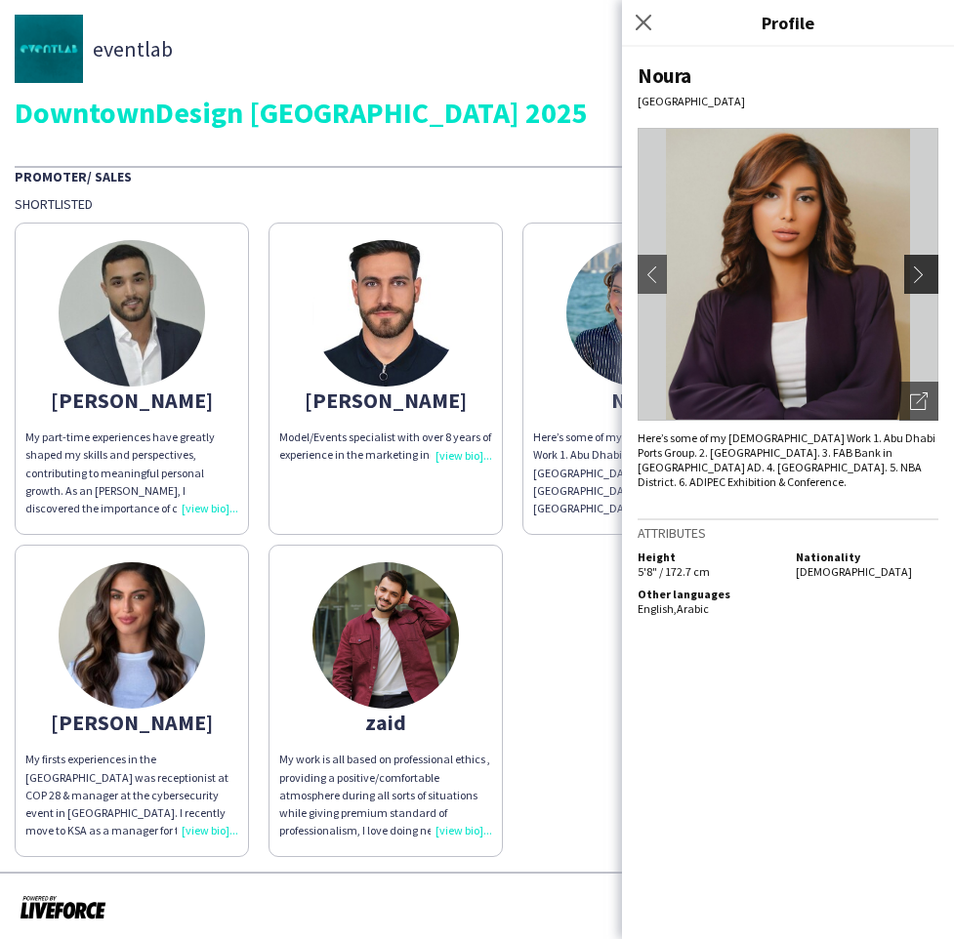
click at [922, 272] on app-icon "chevron-right" at bounding box center [923, 275] width 27 height 18
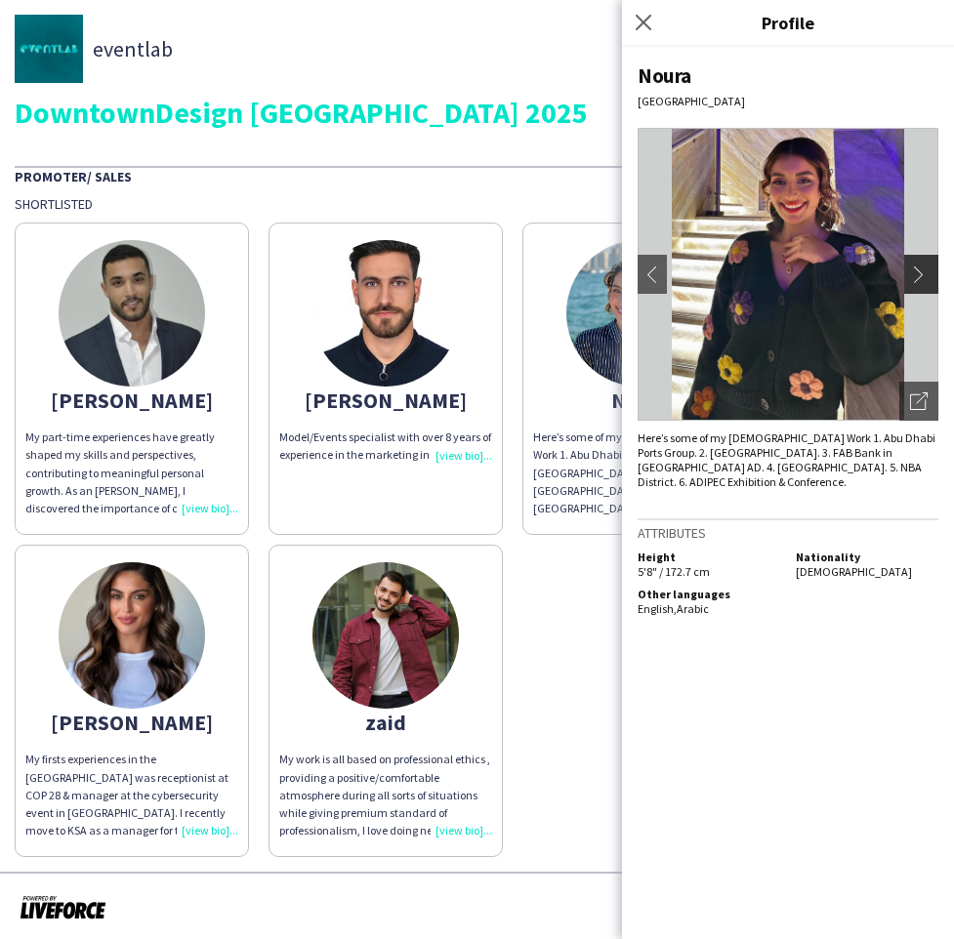
click at [922, 272] on app-icon "chevron-right" at bounding box center [923, 275] width 27 height 18
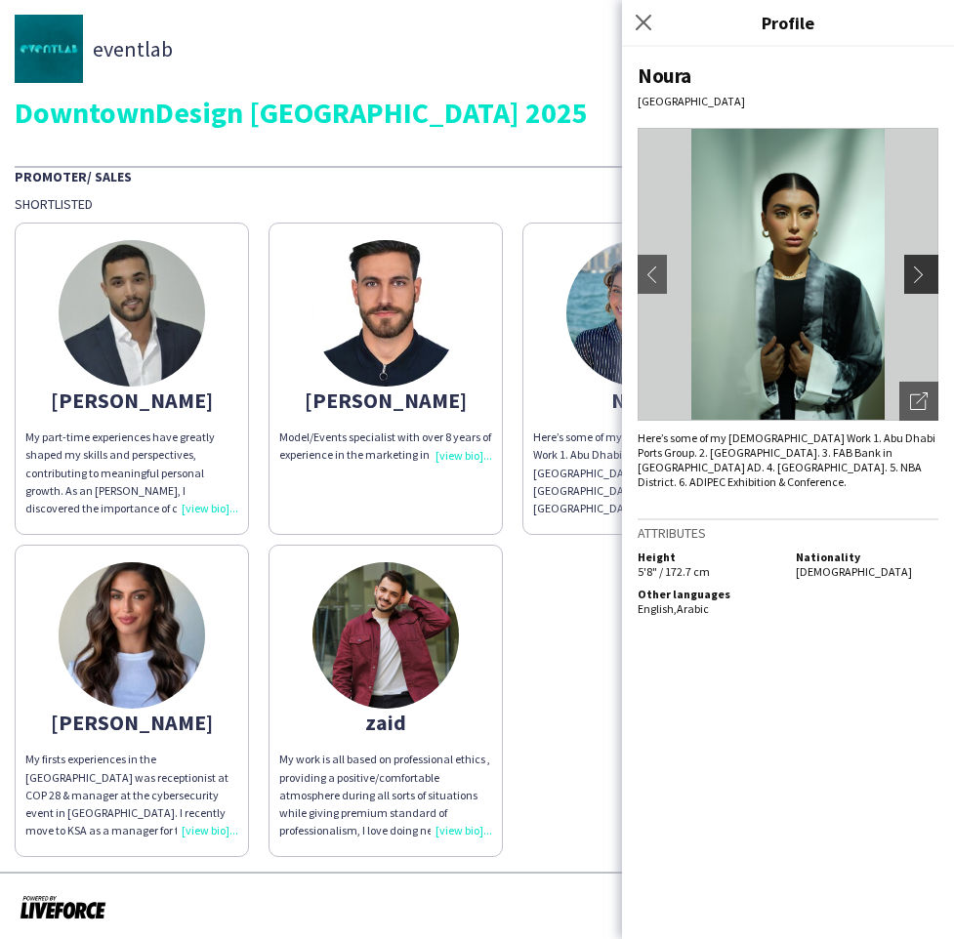
click at [922, 272] on app-icon "chevron-right" at bounding box center [923, 275] width 27 height 18
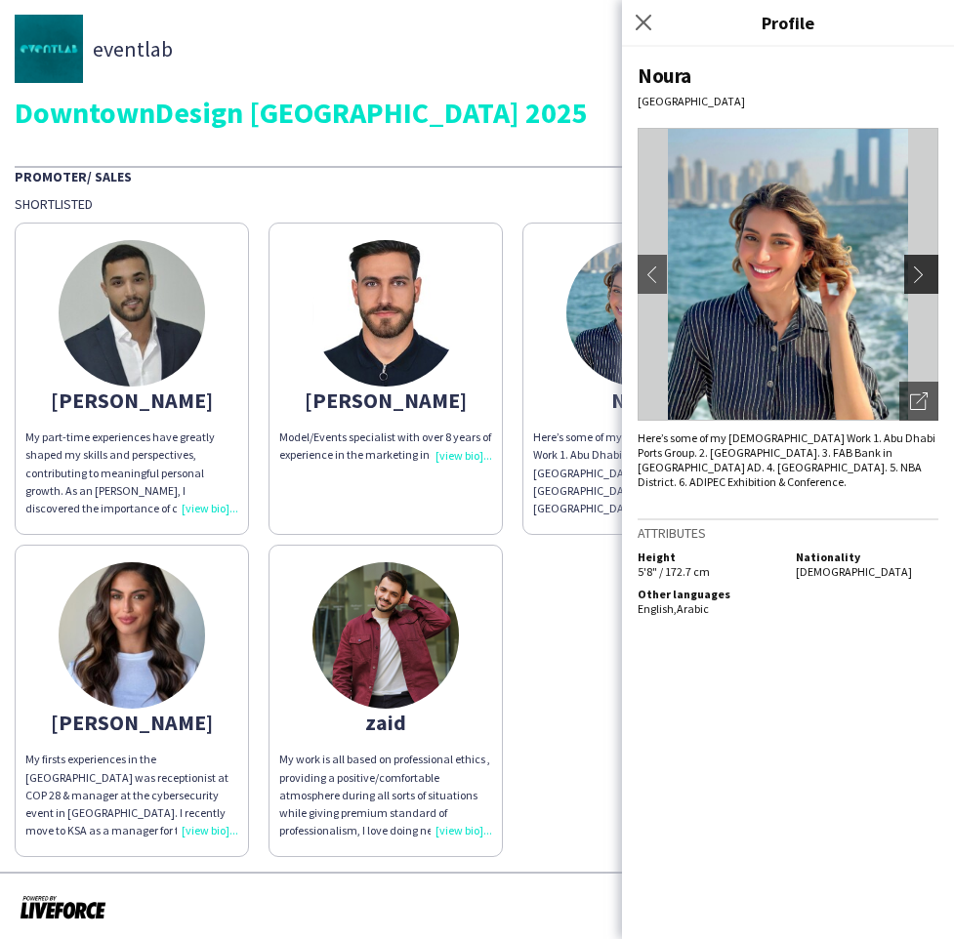
click at [922, 272] on app-icon "chevron-right" at bounding box center [923, 275] width 27 height 18
click at [643, 27] on icon "Close pop-in" at bounding box center [643, 22] width 19 height 19
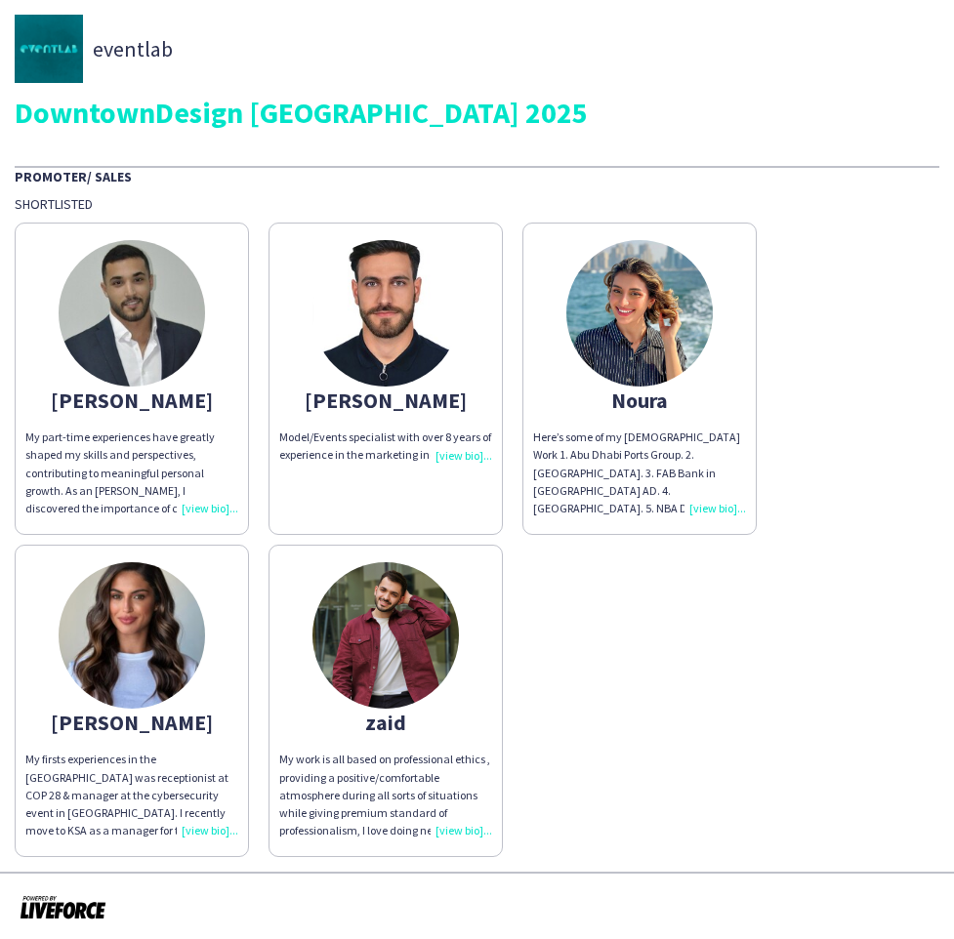
click at [174, 300] on img at bounding box center [132, 313] width 146 height 146
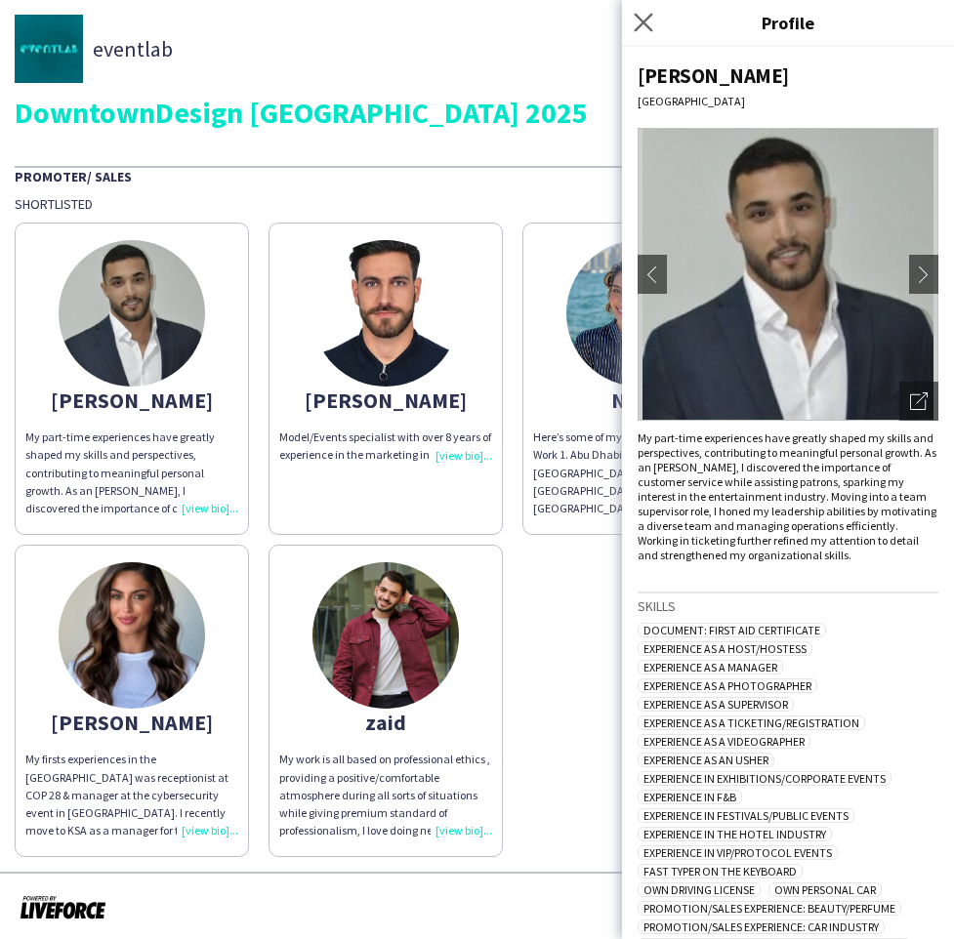
click at [631, 22] on app-icon "Close pop-in" at bounding box center [644, 23] width 28 height 28
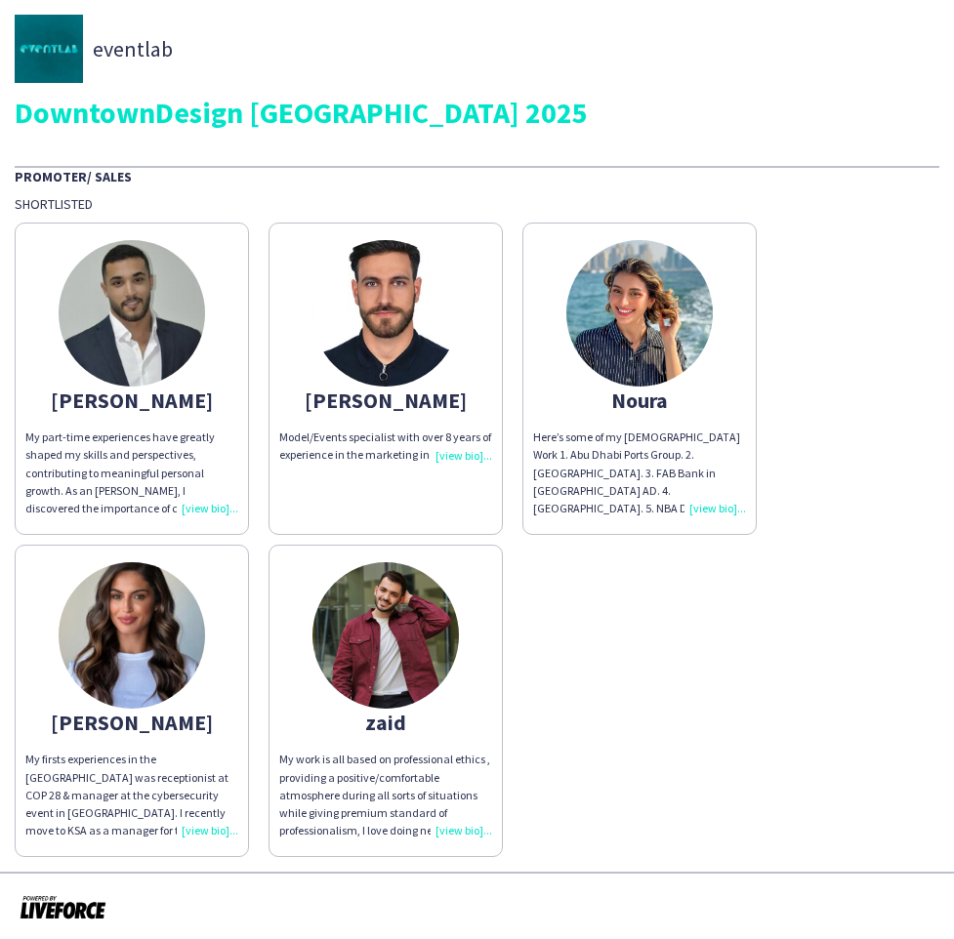
click at [127, 607] on img at bounding box center [132, 635] width 146 height 146
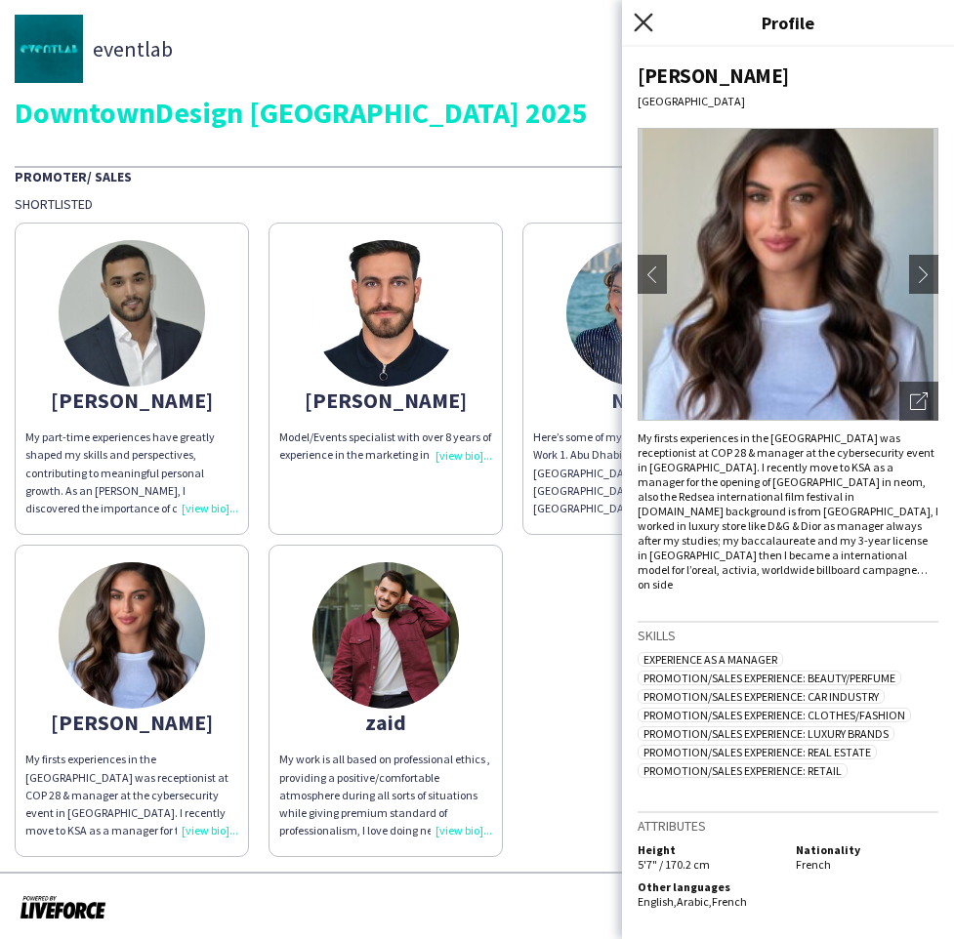
click at [643, 21] on icon at bounding box center [643, 22] width 19 height 19
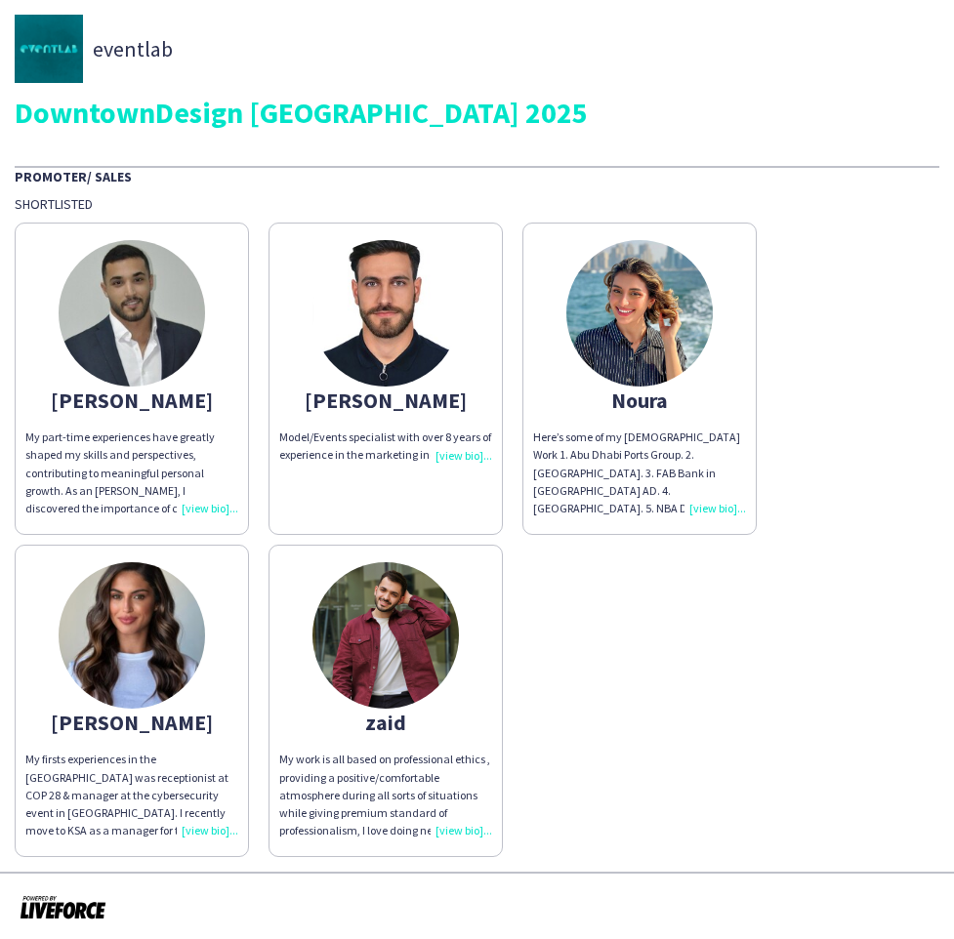
click at [632, 269] on img at bounding box center [639, 313] width 146 height 146
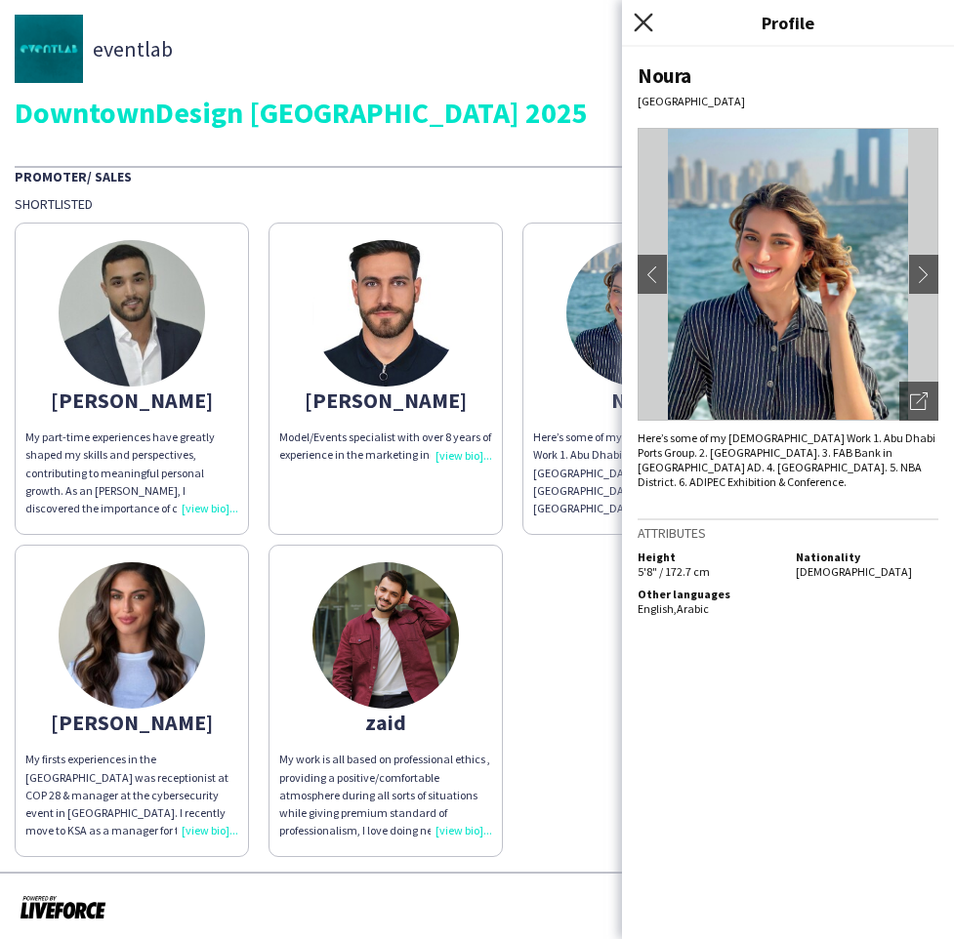
click at [641, 21] on icon "Close pop-in" at bounding box center [643, 22] width 19 height 19
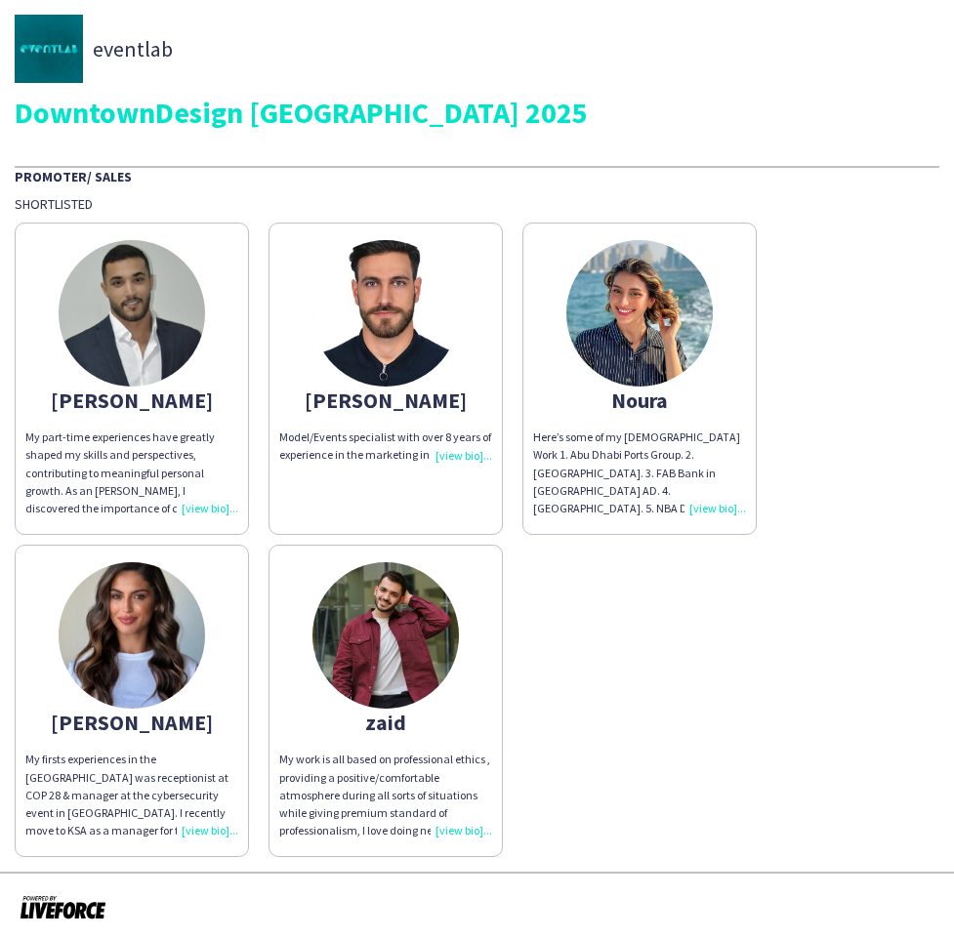
click at [177, 358] on img at bounding box center [132, 313] width 146 height 146
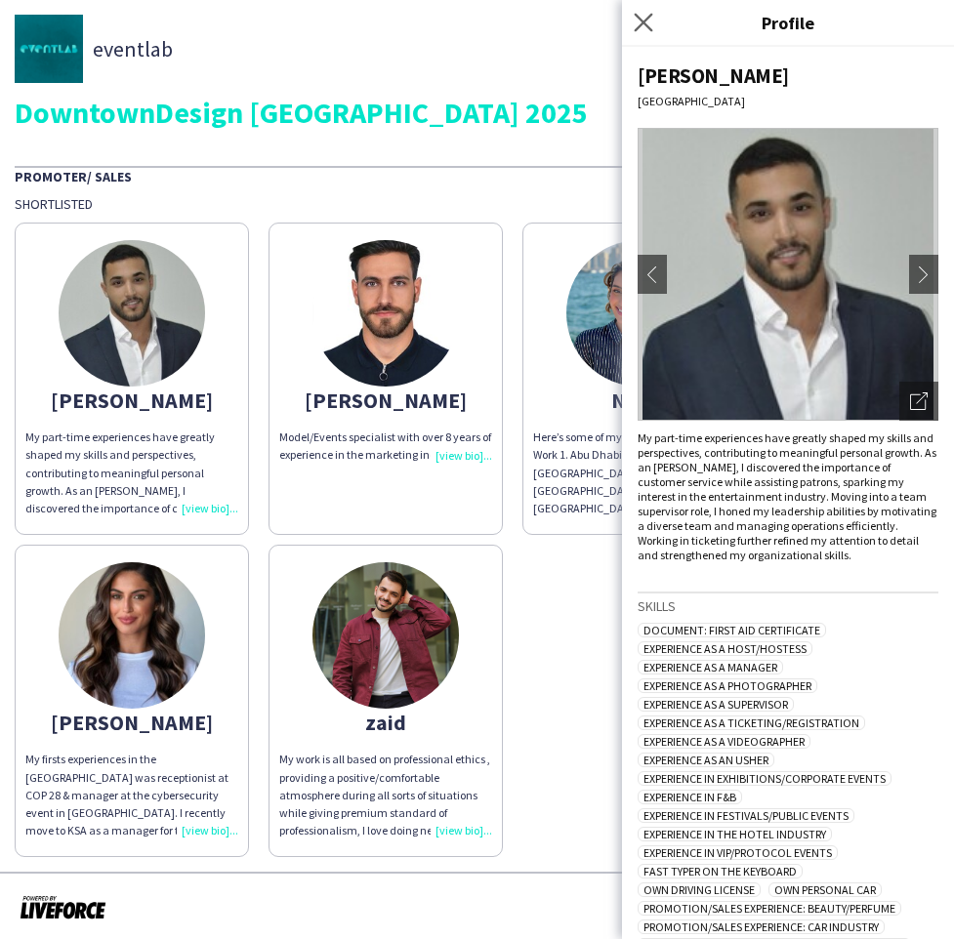
click at [638, 32] on app-icon "Close pop-in" at bounding box center [644, 23] width 28 height 28
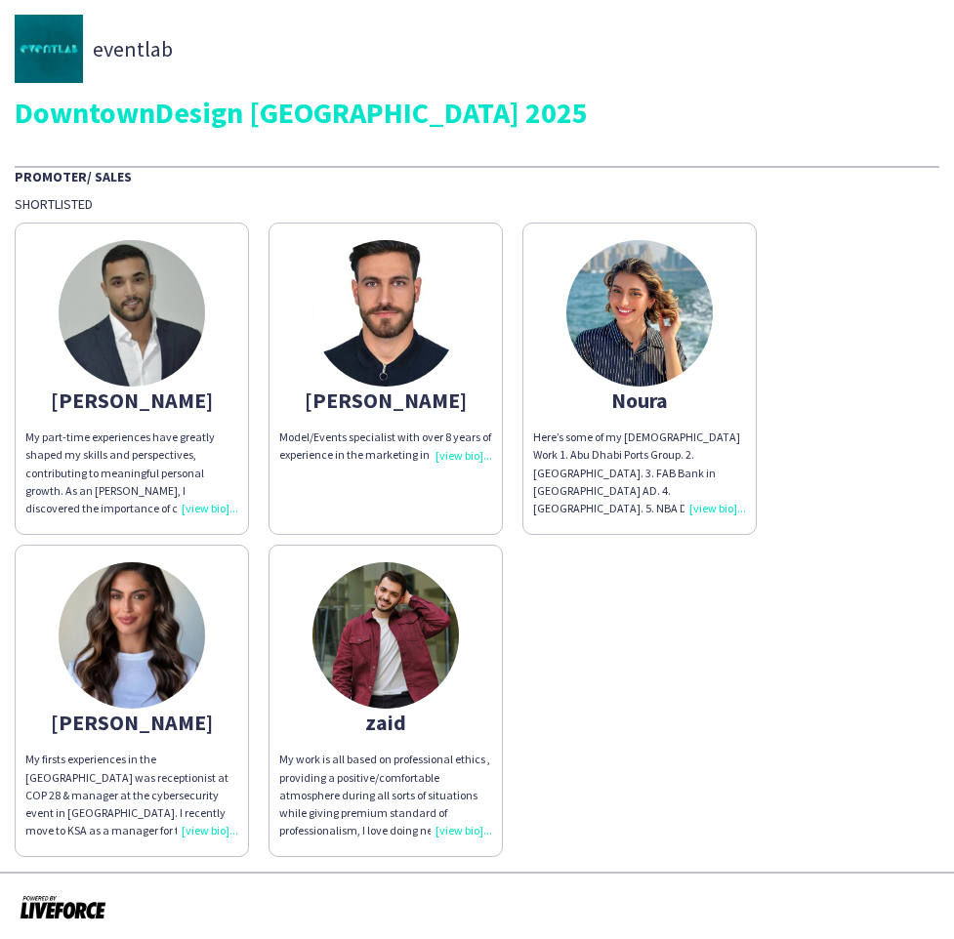
click at [167, 636] on img at bounding box center [132, 635] width 146 height 146
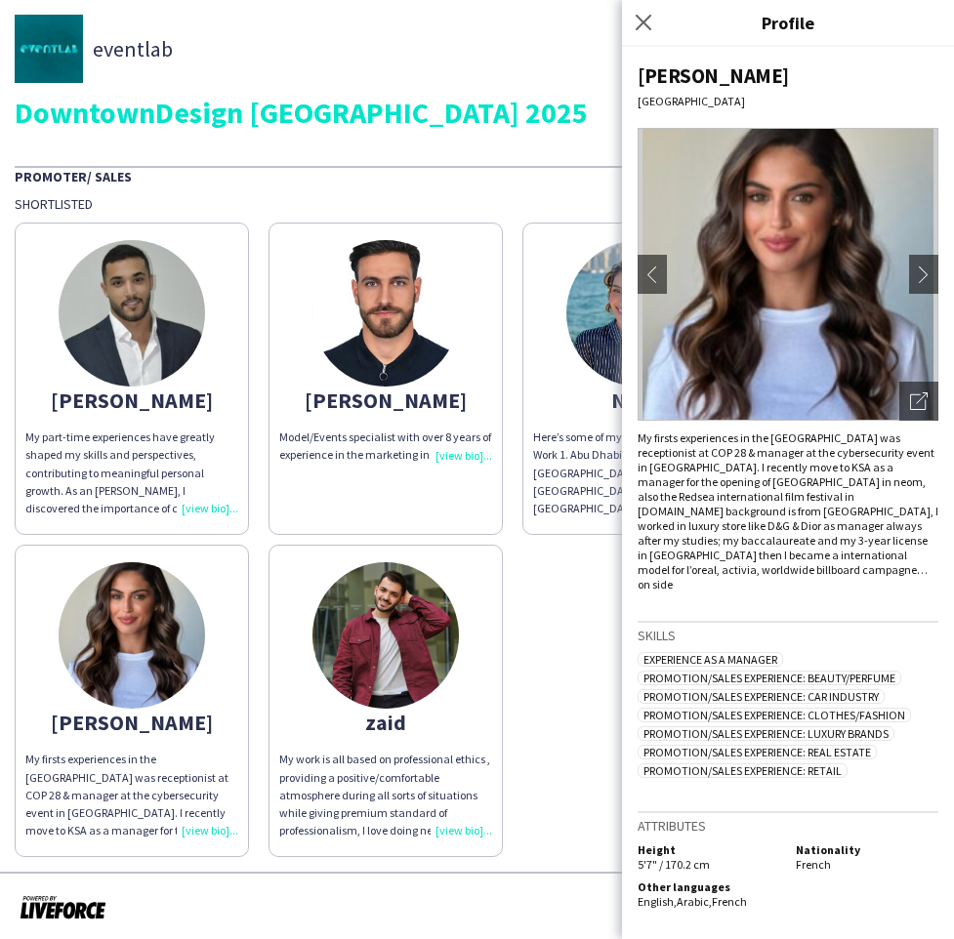
click at [713, 533] on div "My firsts experiences in the [GEOGRAPHIC_DATA] was receptionist at COP 28 & man…" at bounding box center [788, 511] width 301 height 161
click at [908, 281] on img at bounding box center [788, 274] width 301 height 293
click at [914, 277] on app-icon "chevron-right" at bounding box center [923, 275] width 27 height 18
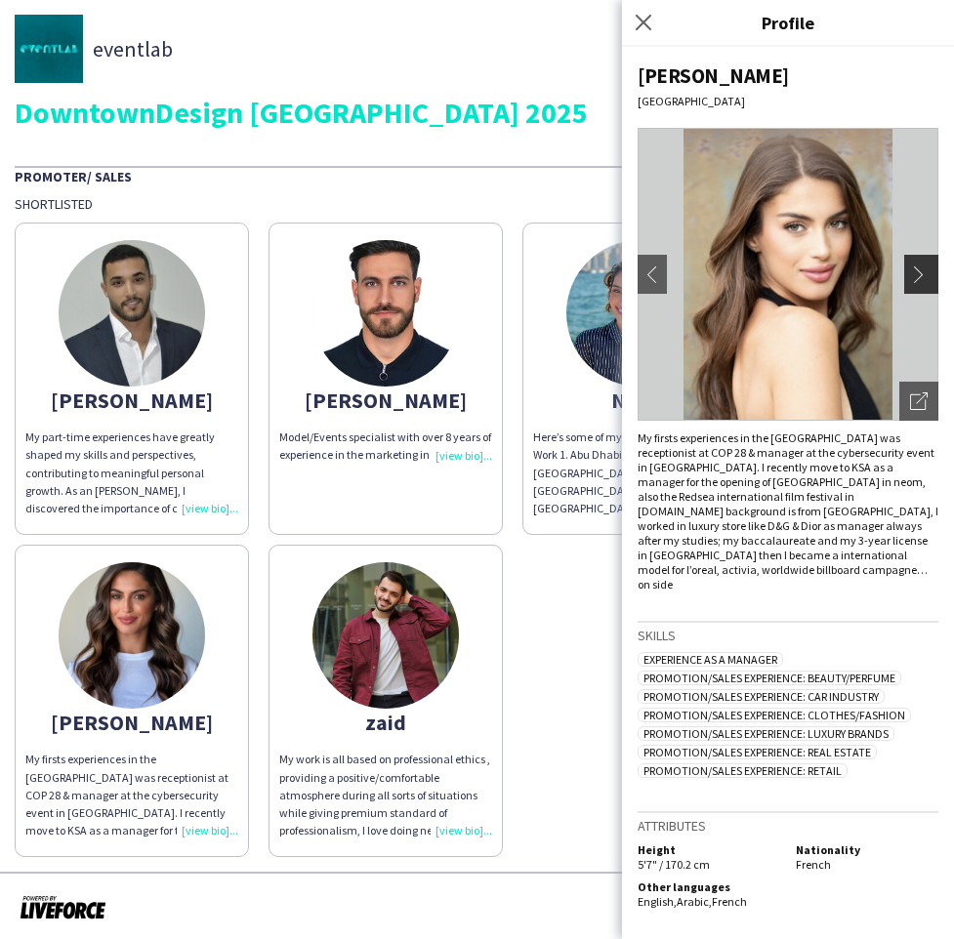
click at [914, 277] on app-icon "chevron-right" at bounding box center [923, 275] width 27 height 18
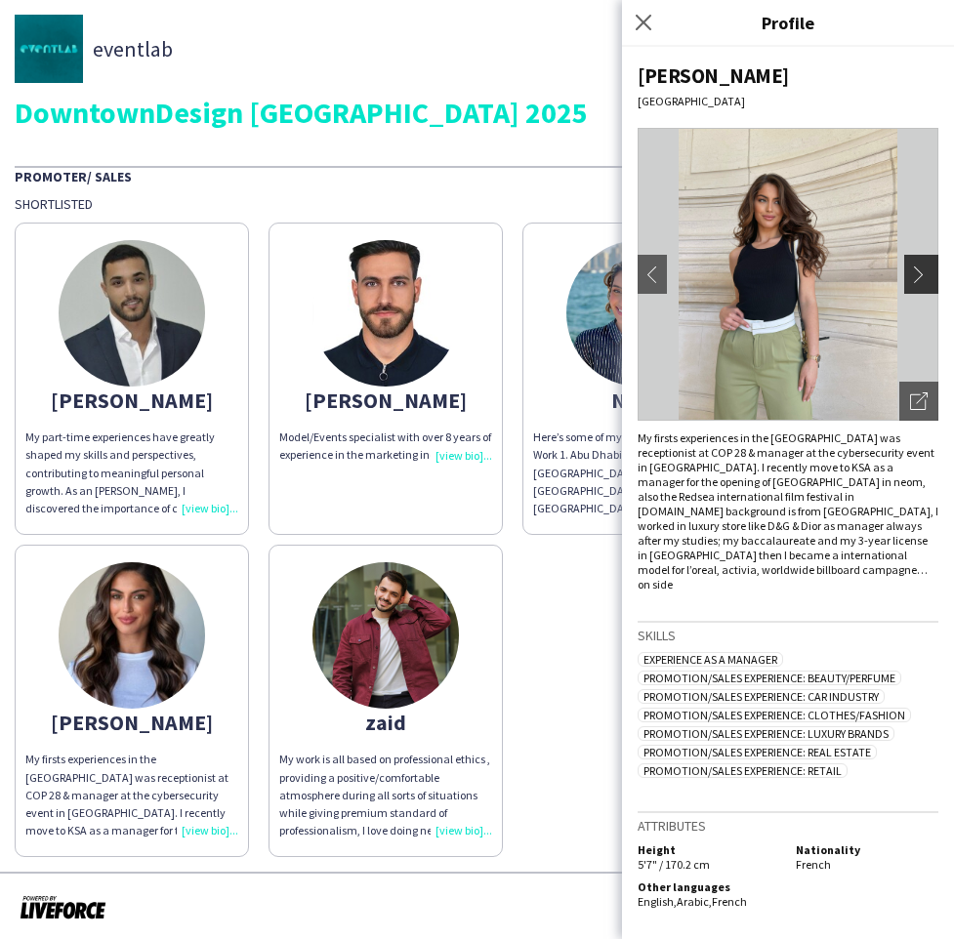
click at [914, 277] on app-icon "chevron-right" at bounding box center [923, 275] width 27 height 18
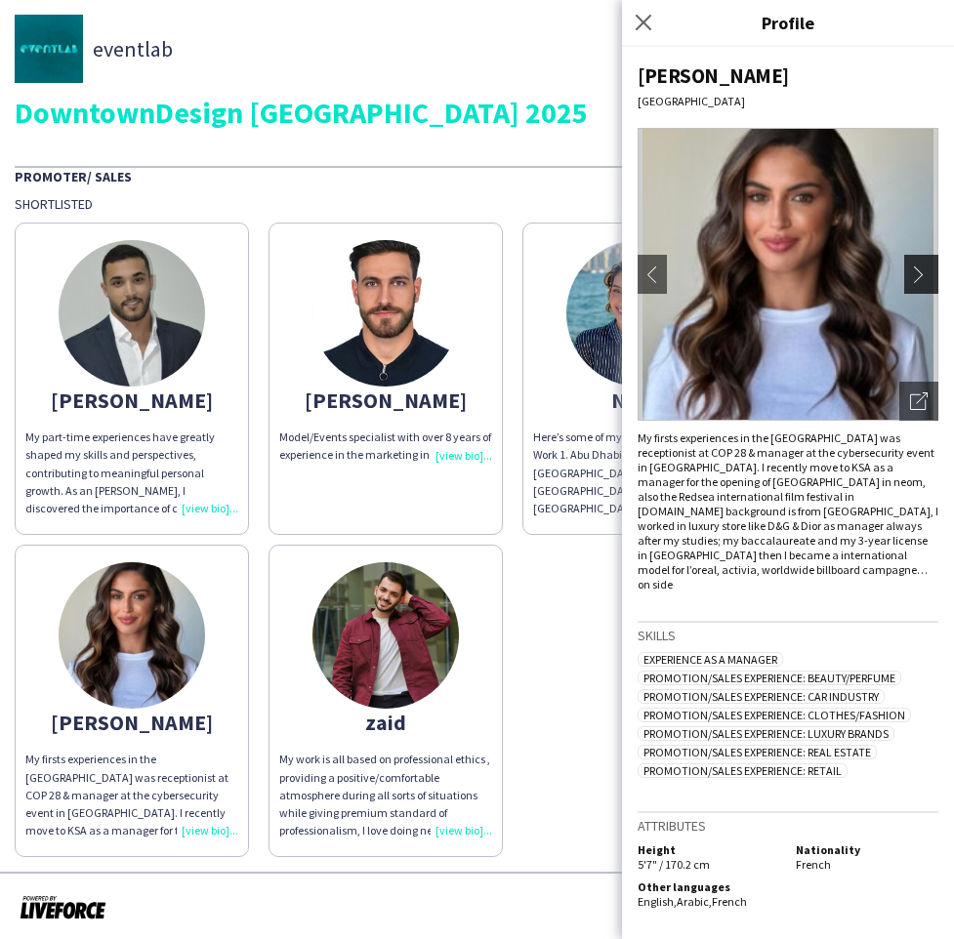
click at [913, 278] on app-icon "chevron-right" at bounding box center [923, 275] width 27 height 18
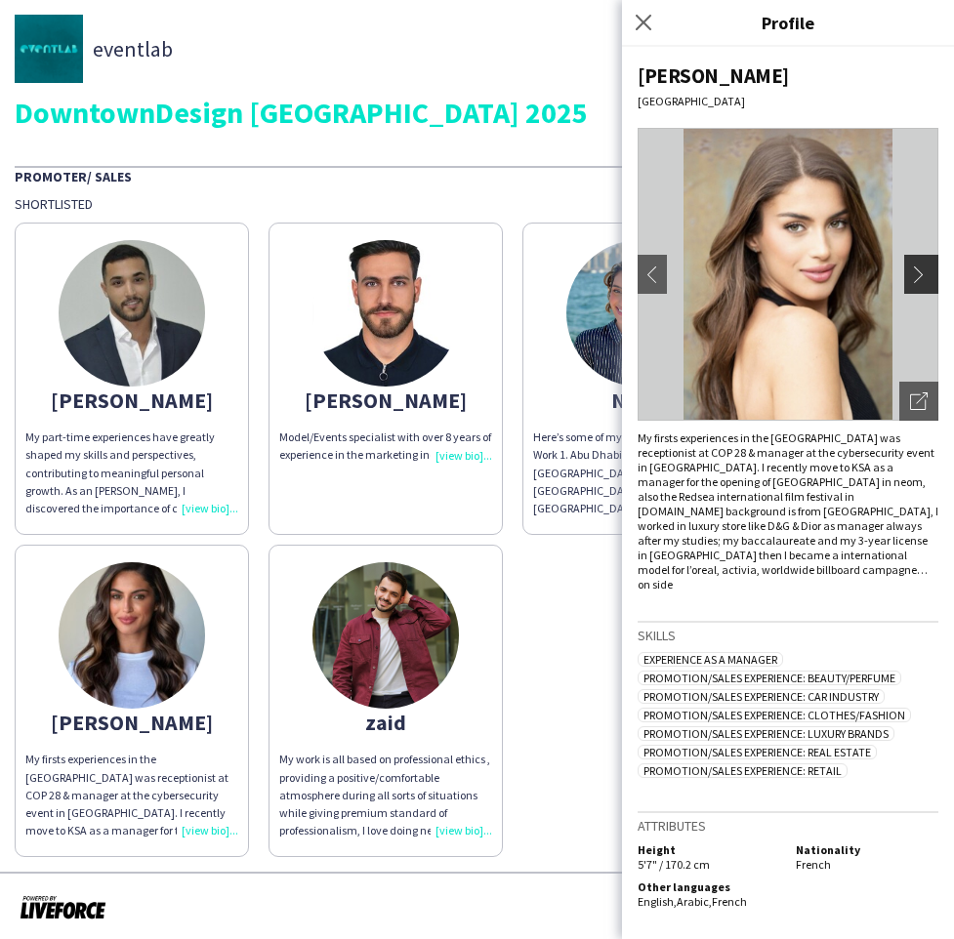
click at [913, 279] on app-icon "chevron-right" at bounding box center [923, 275] width 27 height 18
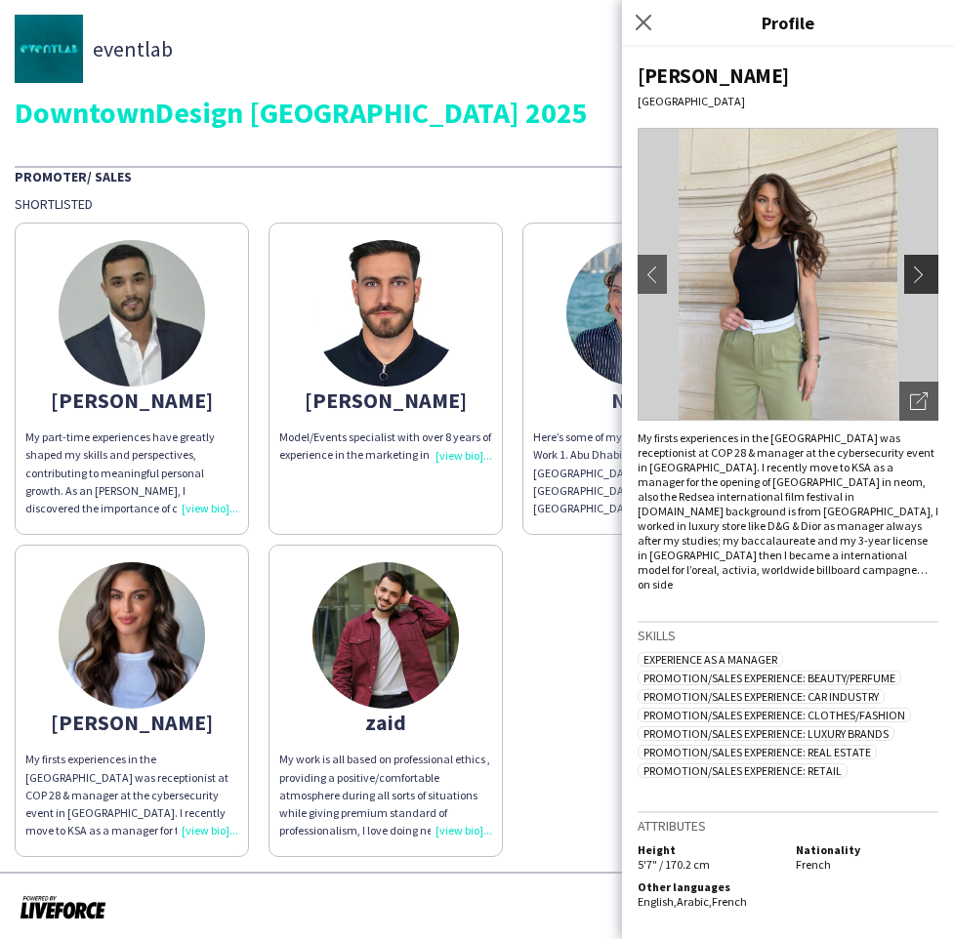
click at [912, 279] on app-icon "chevron-right" at bounding box center [923, 275] width 27 height 18
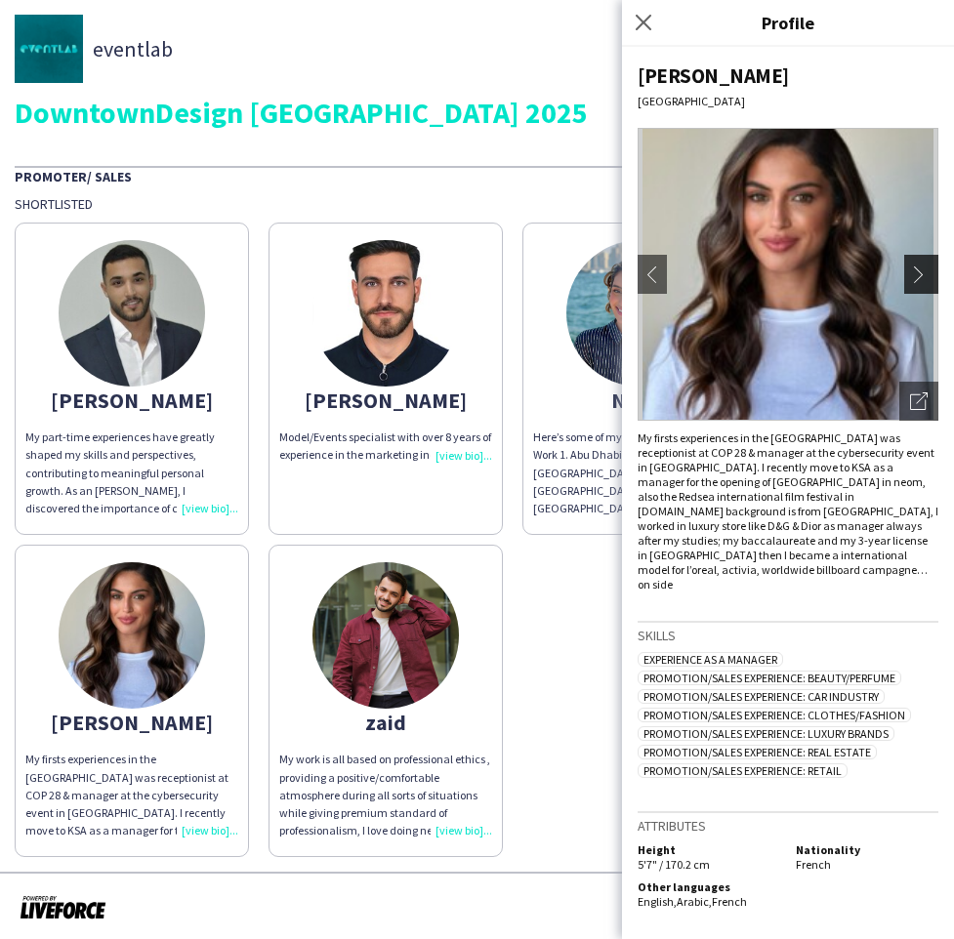
click at [911, 279] on app-icon "chevron-right" at bounding box center [923, 275] width 27 height 18
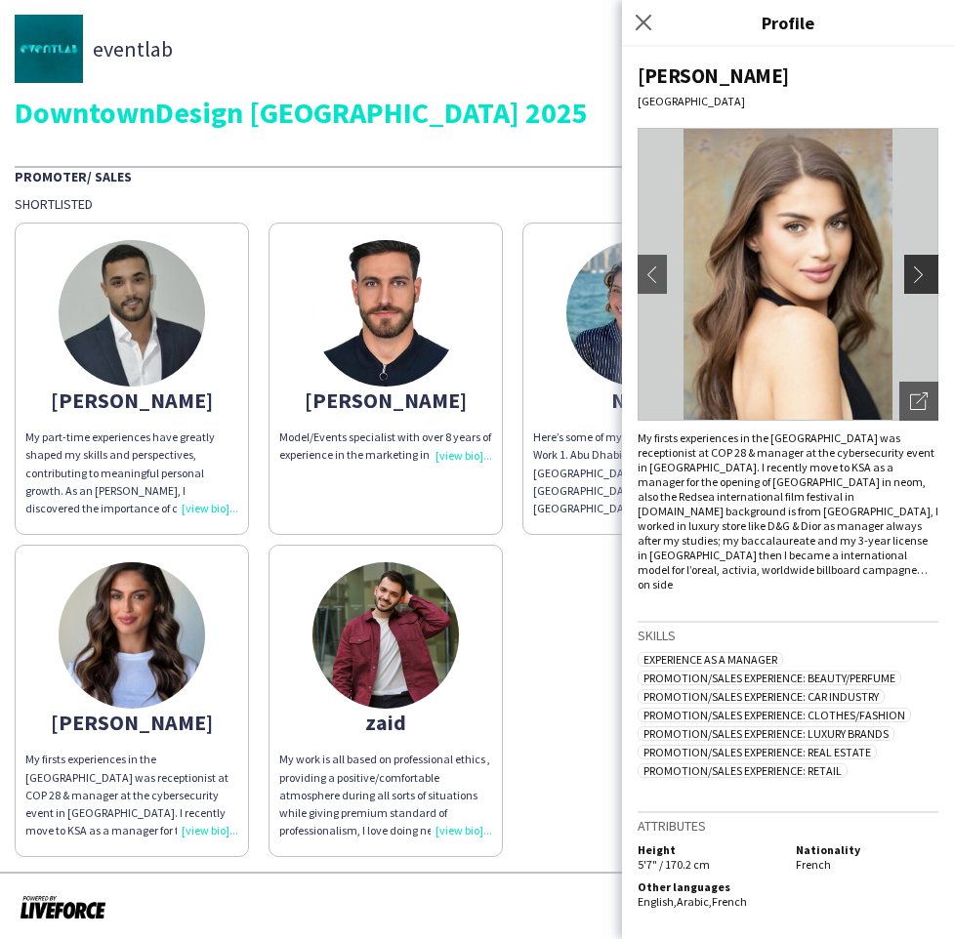
click at [911, 279] on app-icon "chevron-right" at bounding box center [923, 275] width 27 height 18
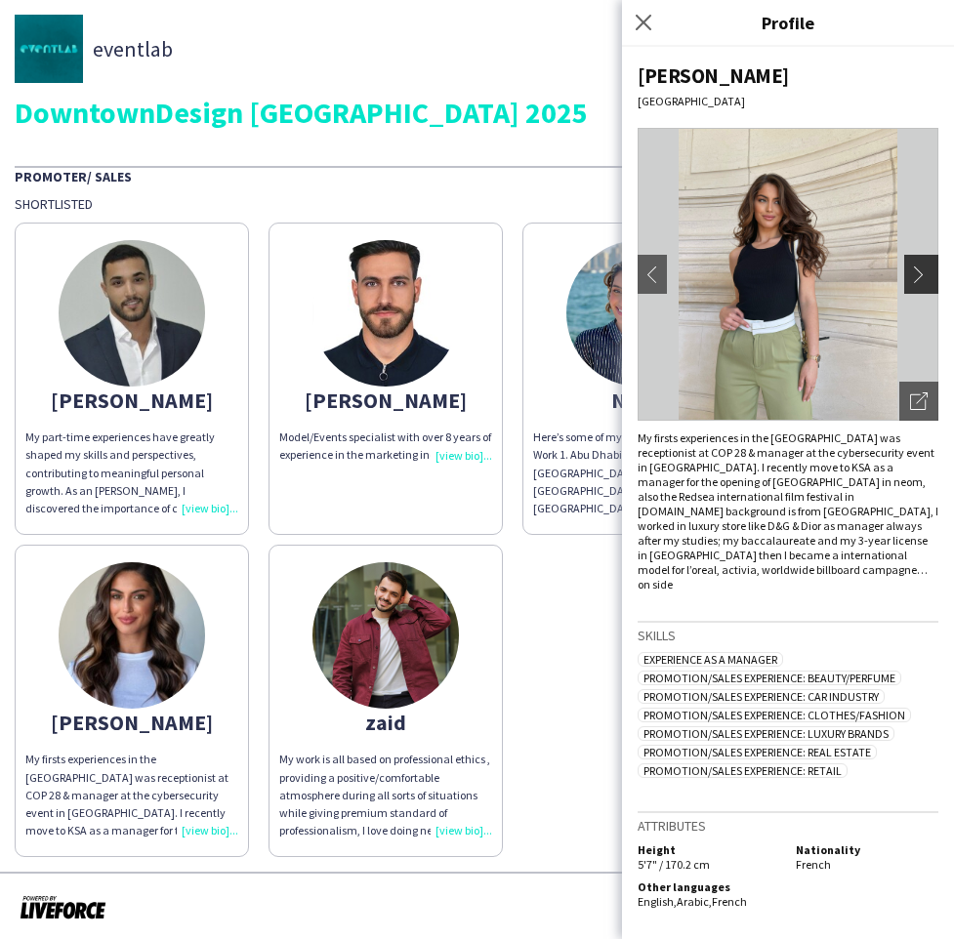
click at [911, 279] on app-icon "chevron-right" at bounding box center [923, 275] width 27 height 18
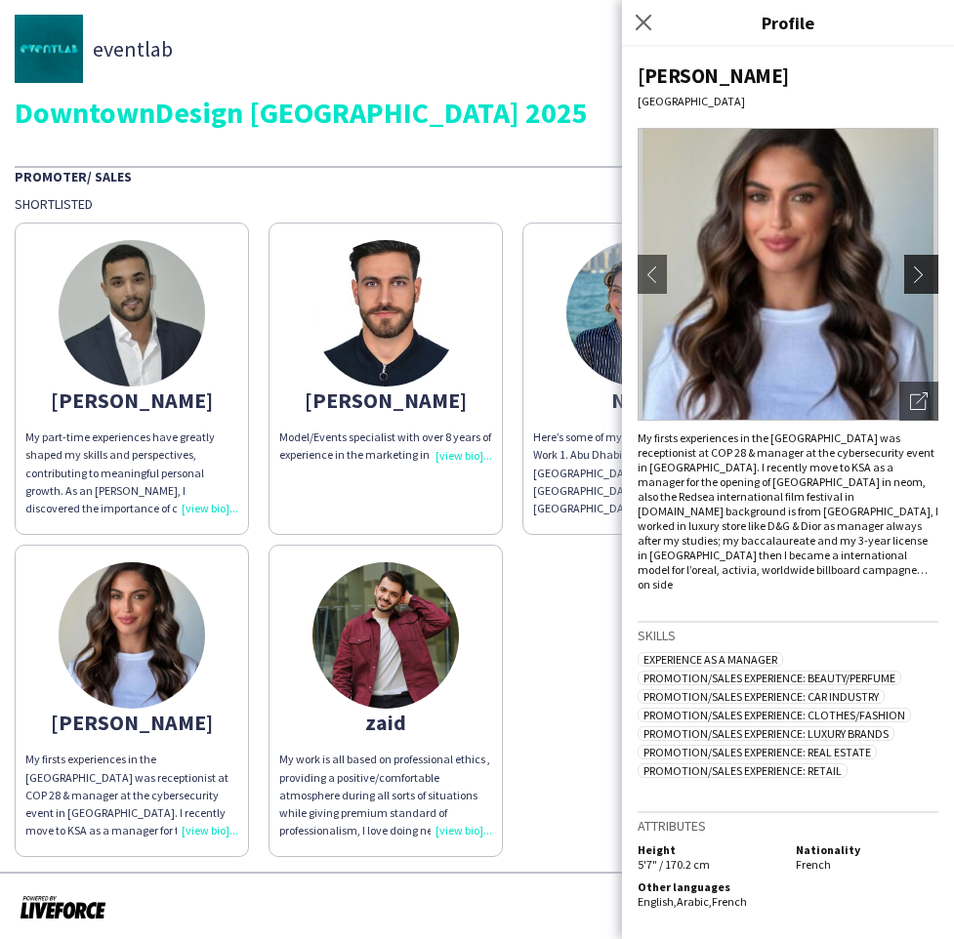
click at [911, 279] on app-icon "chevron-right" at bounding box center [923, 275] width 27 height 18
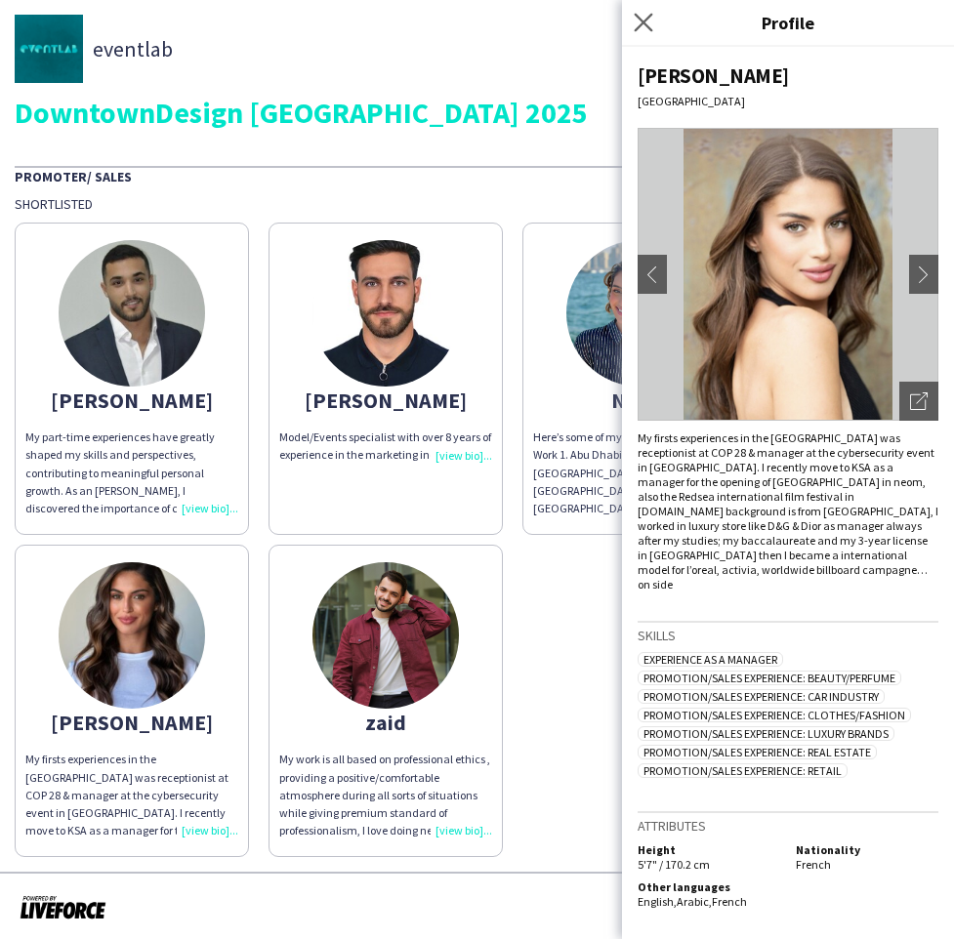
click at [642, 33] on app-icon "Close pop-in" at bounding box center [644, 23] width 28 height 28
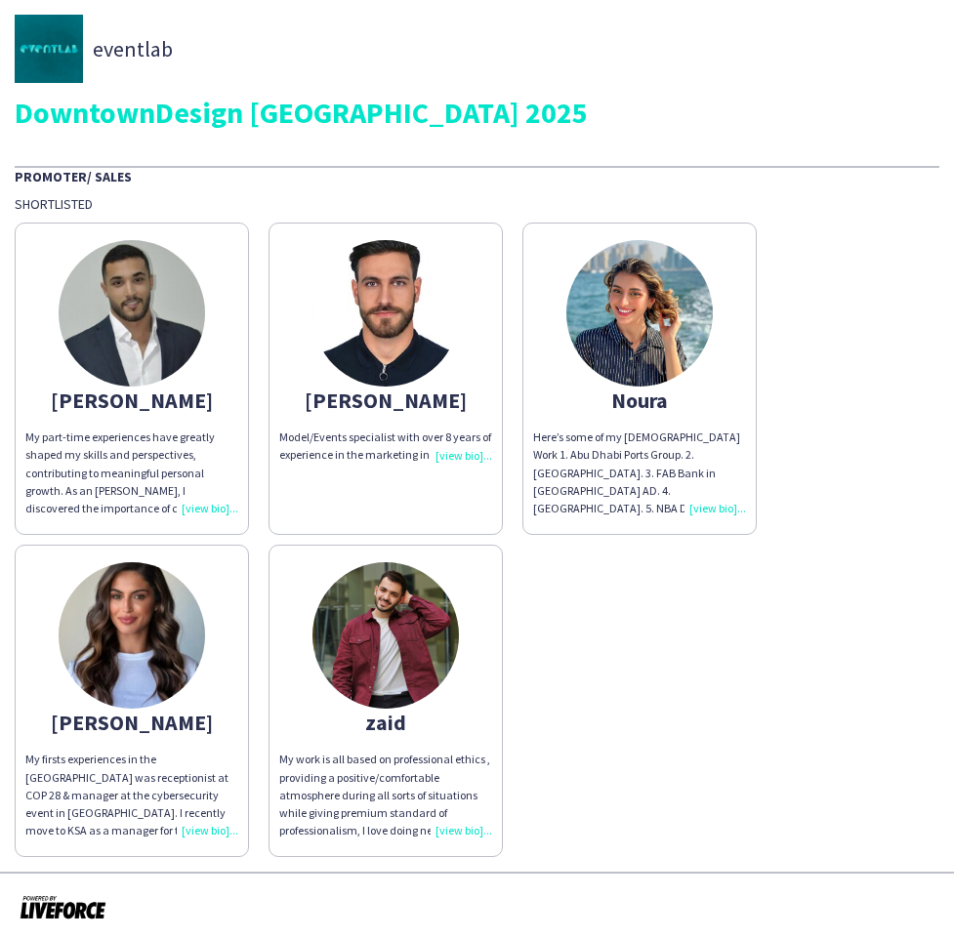
click at [88, 661] on img at bounding box center [132, 635] width 146 height 146
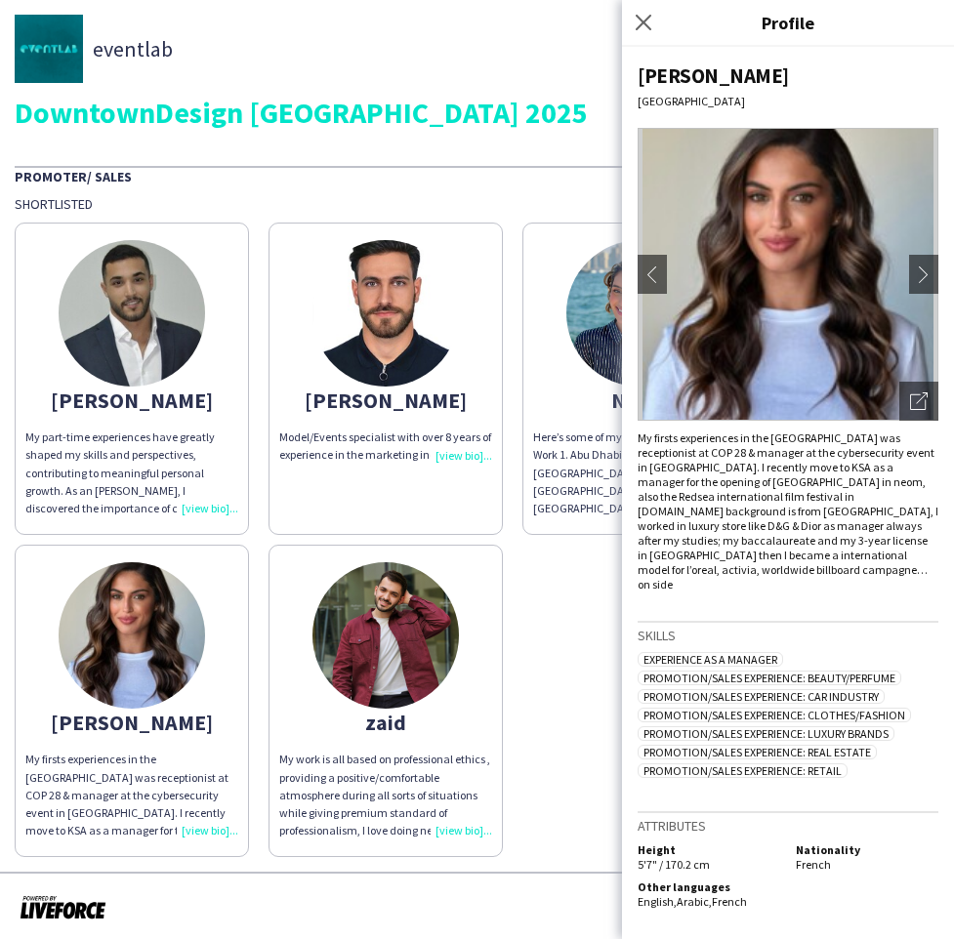
click at [754, 560] on div "My firsts experiences in the [GEOGRAPHIC_DATA] was receptionist at COP 28 & man…" at bounding box center [788, 511] width 301 height 161
click at [642, 27] on icon "Close pop-in" at bounding box center [643, 22] width 19 height 19
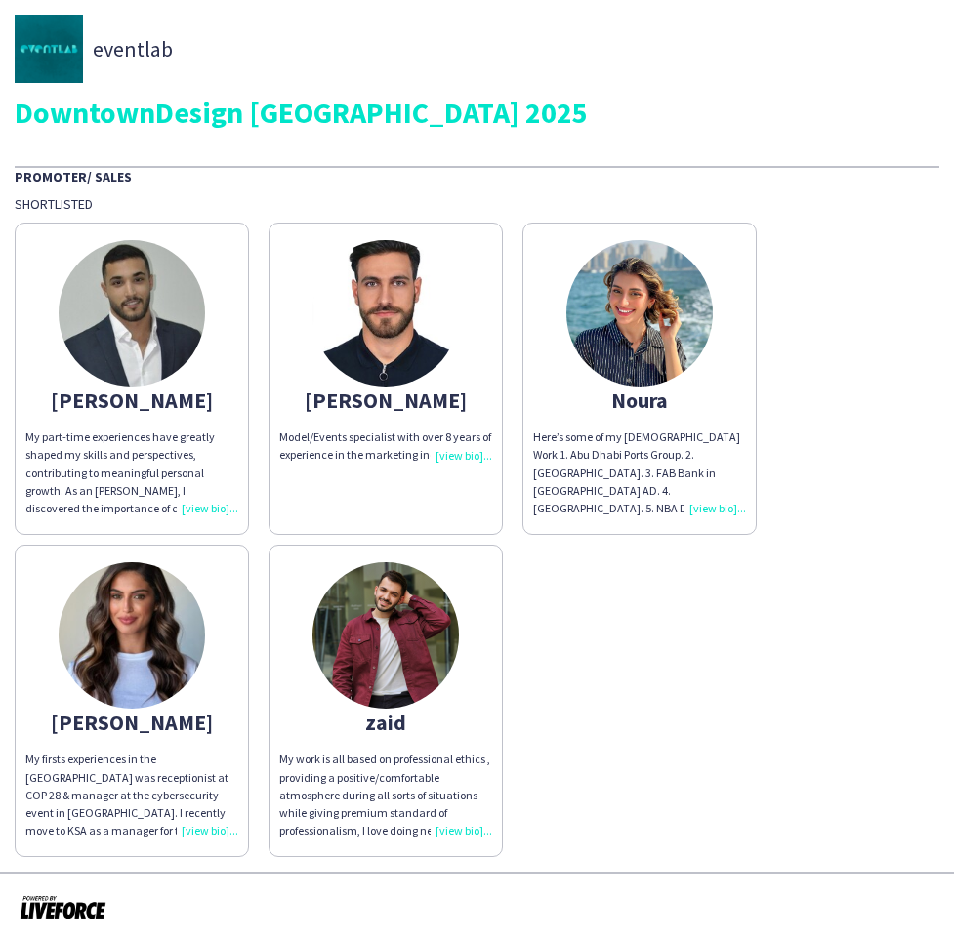
click at [173, 306] on img at bounding box center [132, 313] width 146 height 146
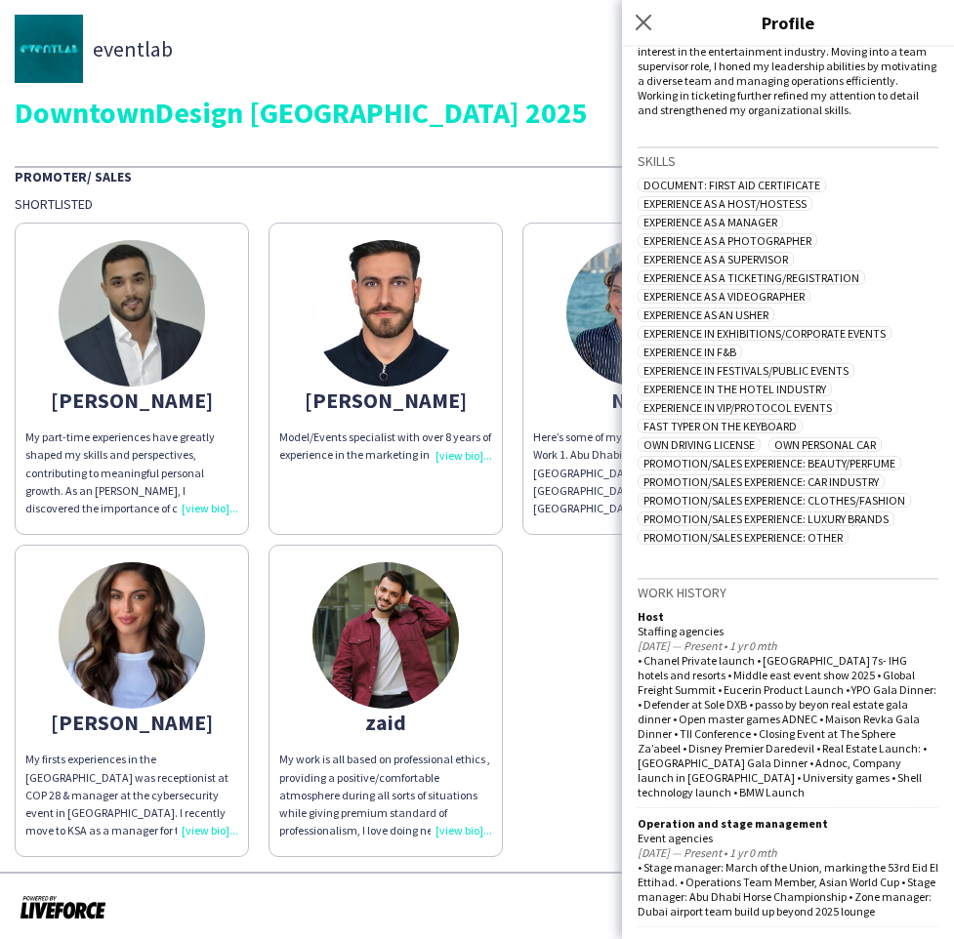
scroll to position [646, 0]
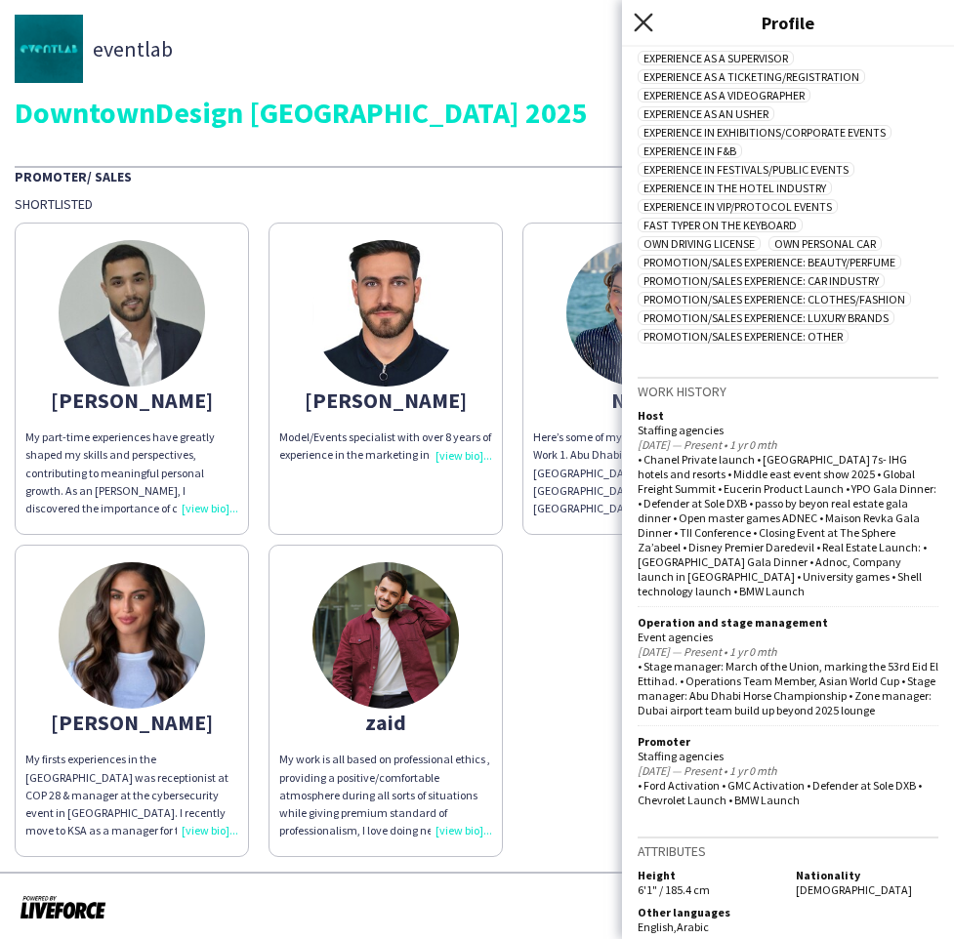
click at [646, 29] on icon "Close pop-in" at bounding box center [643, 22] width 19 height 19
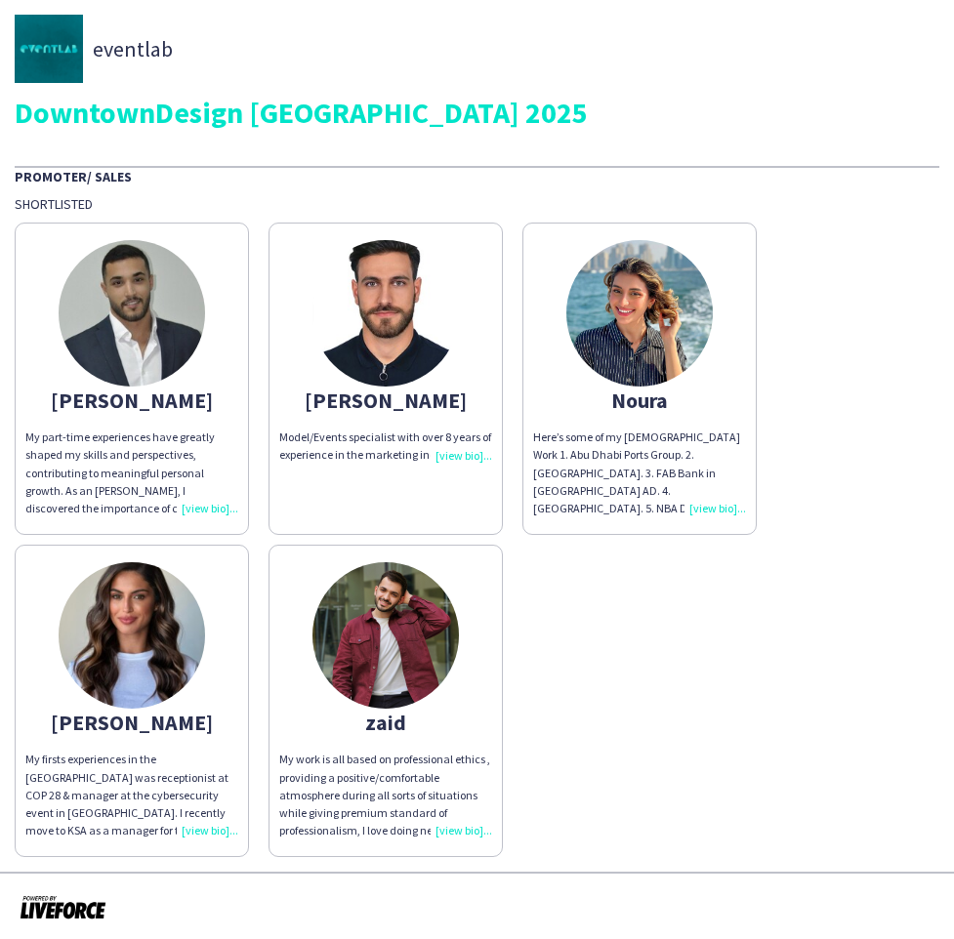
click at [302, 321] on app-share-pages-crew-card "[PERSON_NAME] Model/Events specialist with over 8 years of experience in the ma…" at bounding box center [386, 379] width 234 height 312
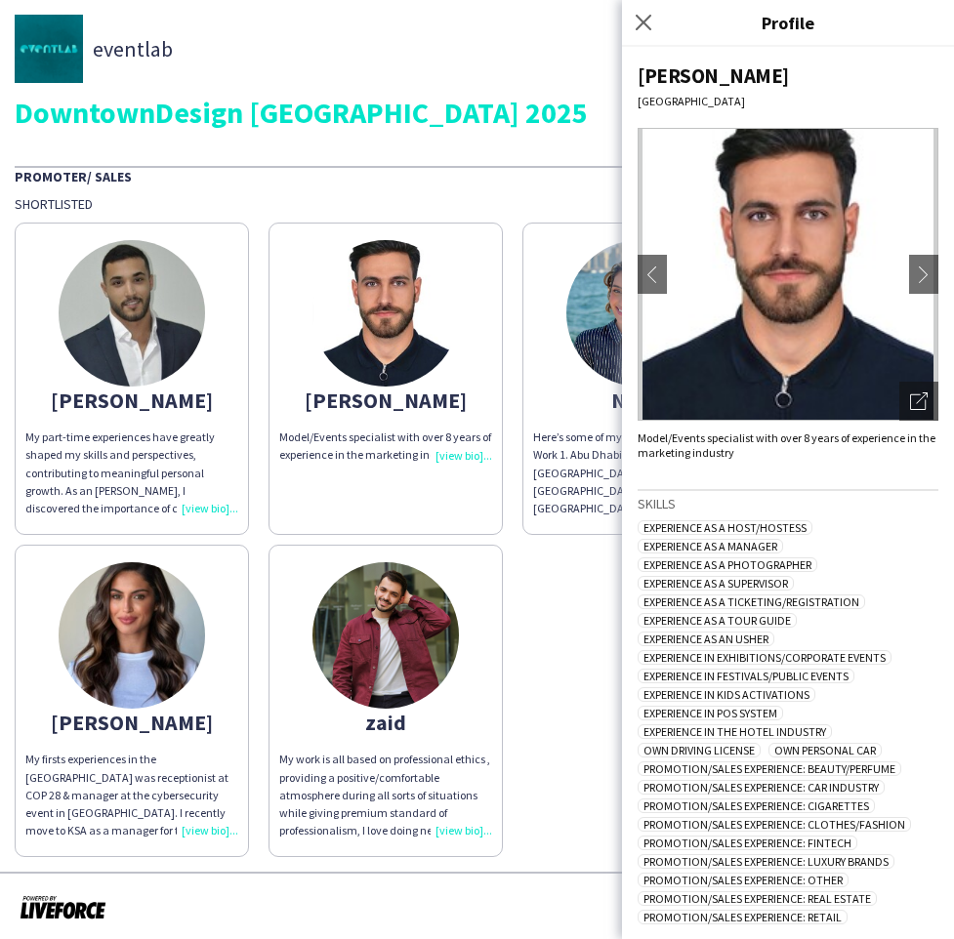
scroll to position [136, 0]
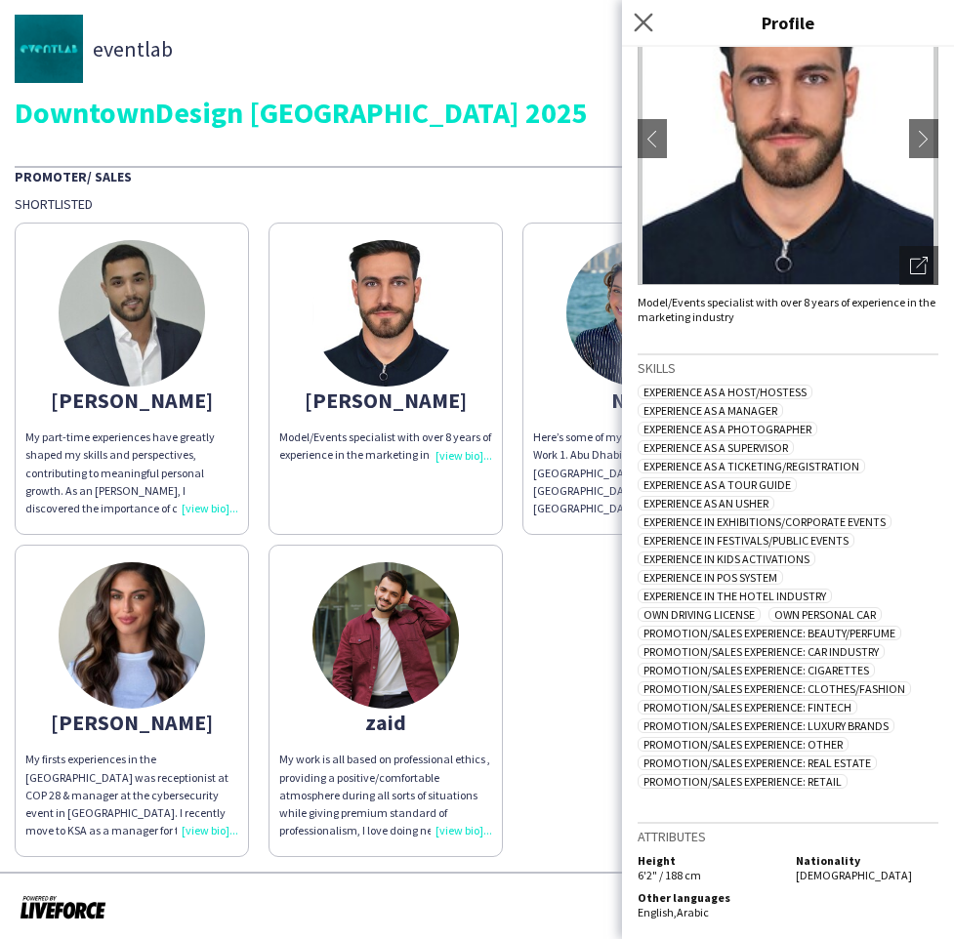
click at [655, 25] on app-icon "Close pop-in" at bounding box center [644, 23] width 28 height 28
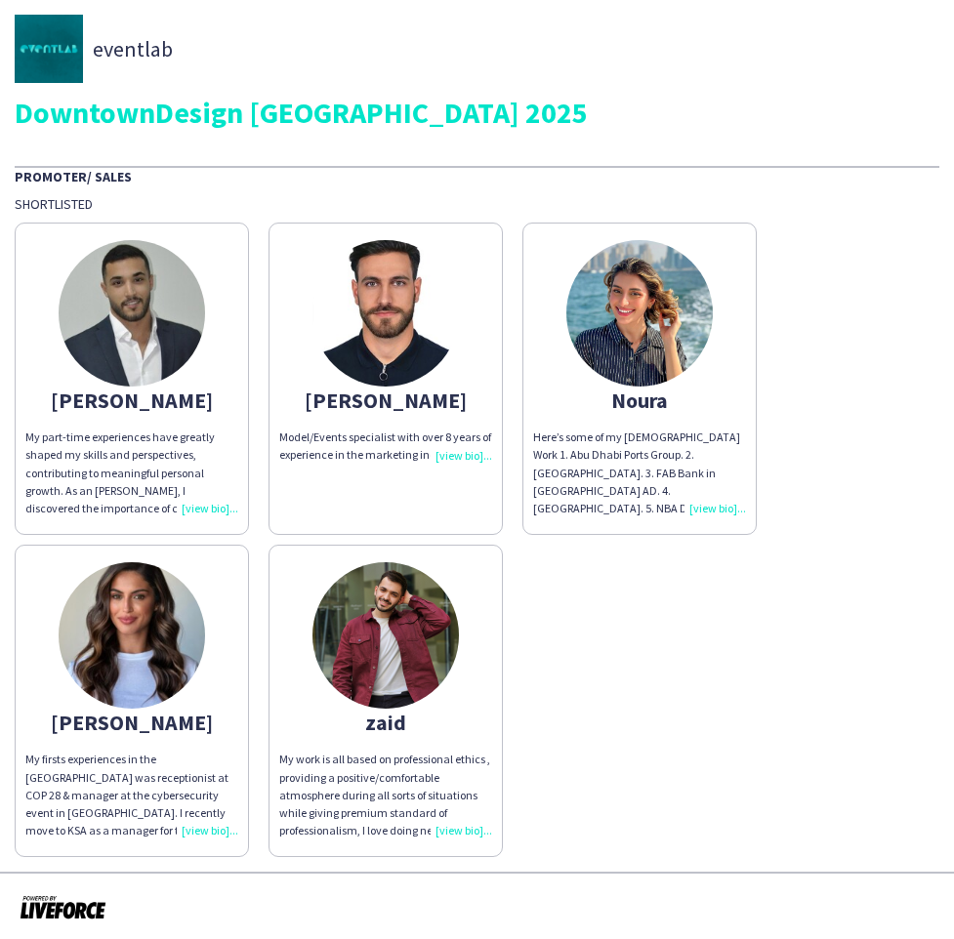
click at [611, 322] on img at bounding box center [639, 313] width 146 height 146
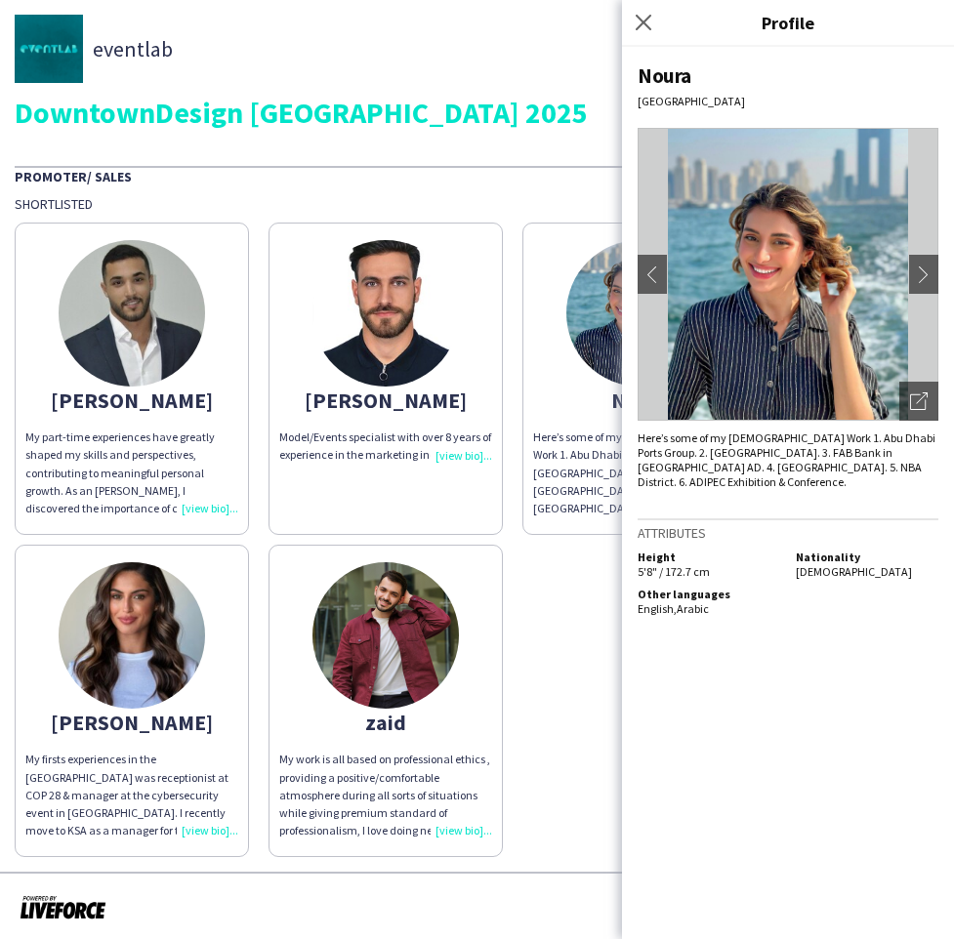
click at [646, 38] on div "Close pop-in" at bounding box center [646, 22] width 49 height 45
click at [646, 32] on app-icon "Close pop-in" at bounding box center [644, 23] width 28 height 28
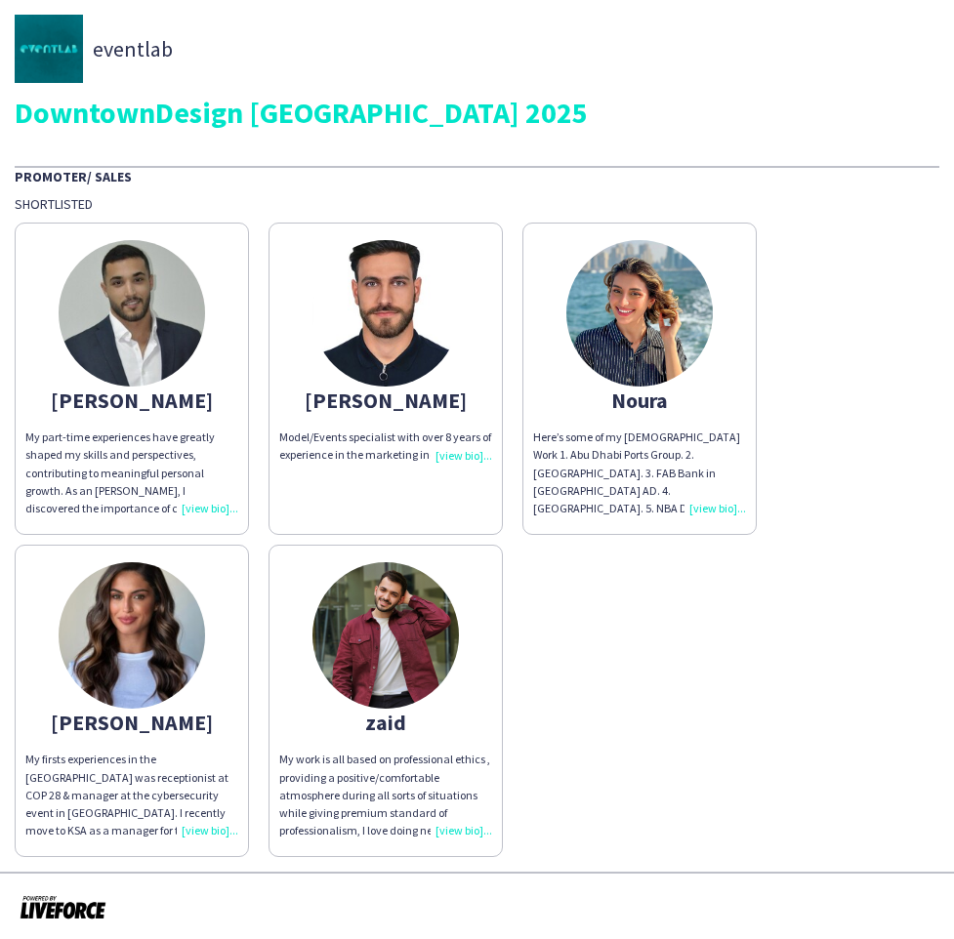
click at [415, 572] on img at bounding box center [385, 635] width 146 height 146
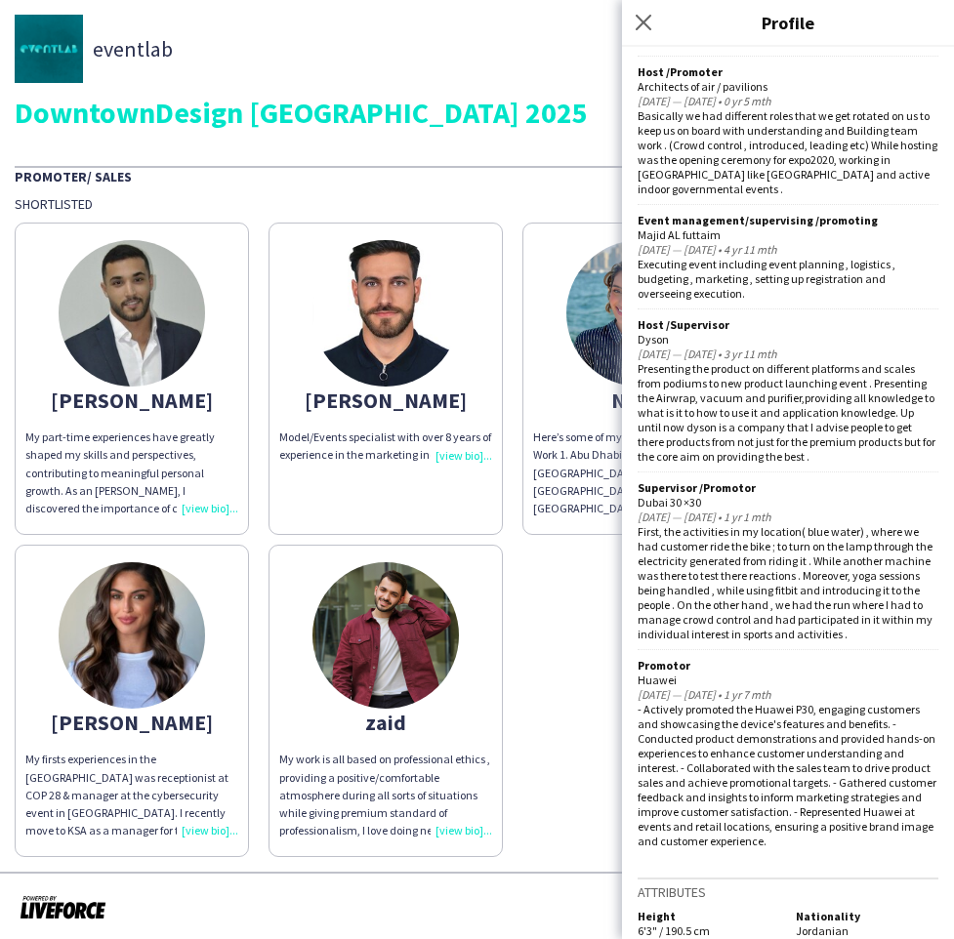
scroll to position [1453, 0]
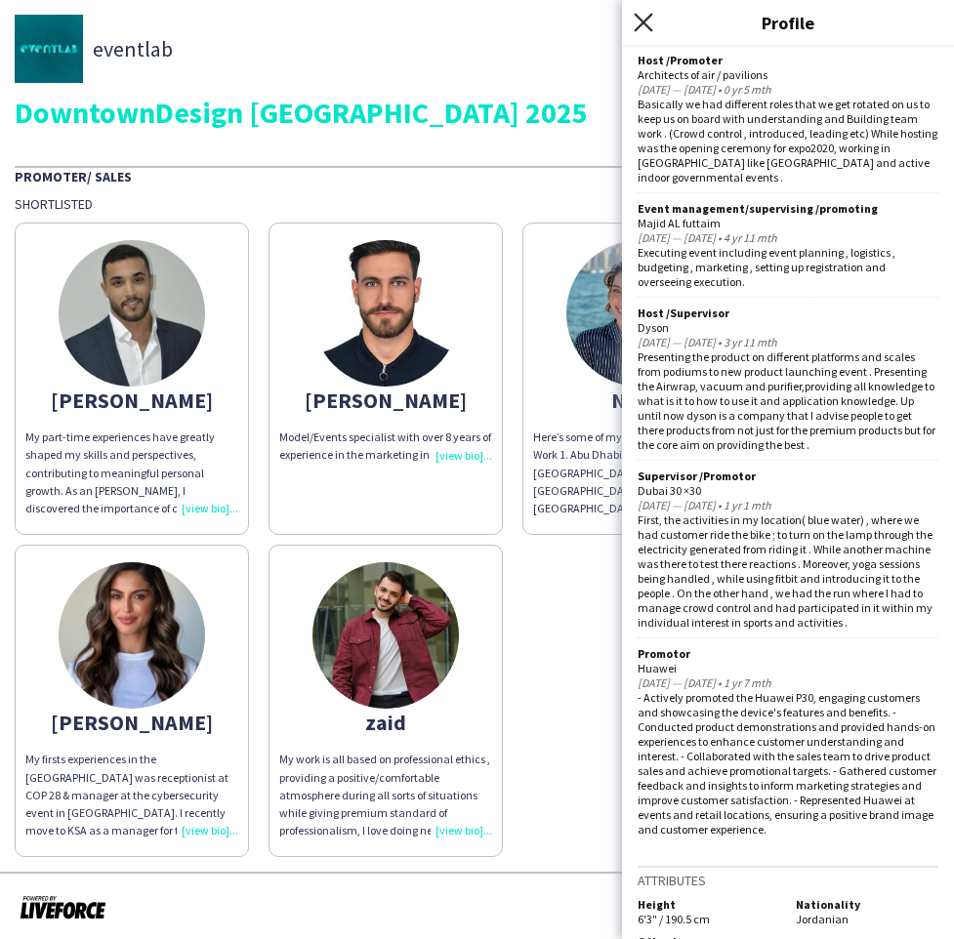
click at [643, 21] on icon at bounding box center [643, 22] width 19 height 19
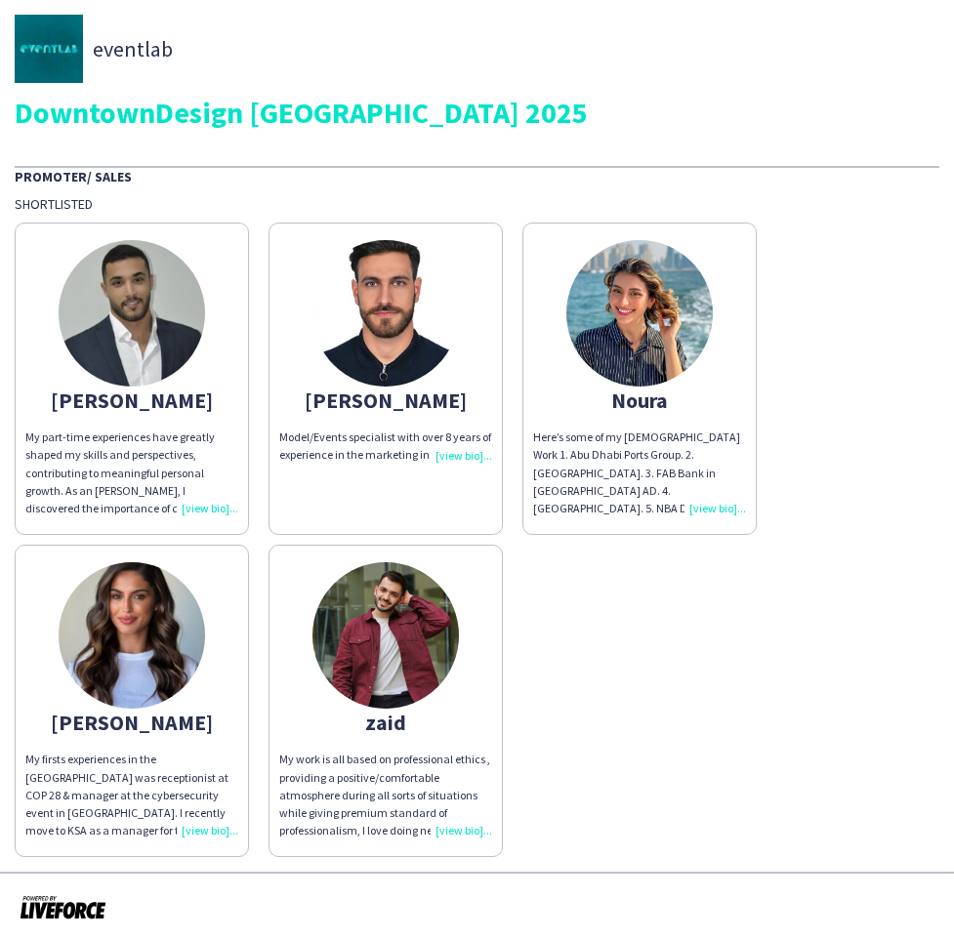
click at [344, 586] on img at bounding box center [385, 635] width 146 height 146
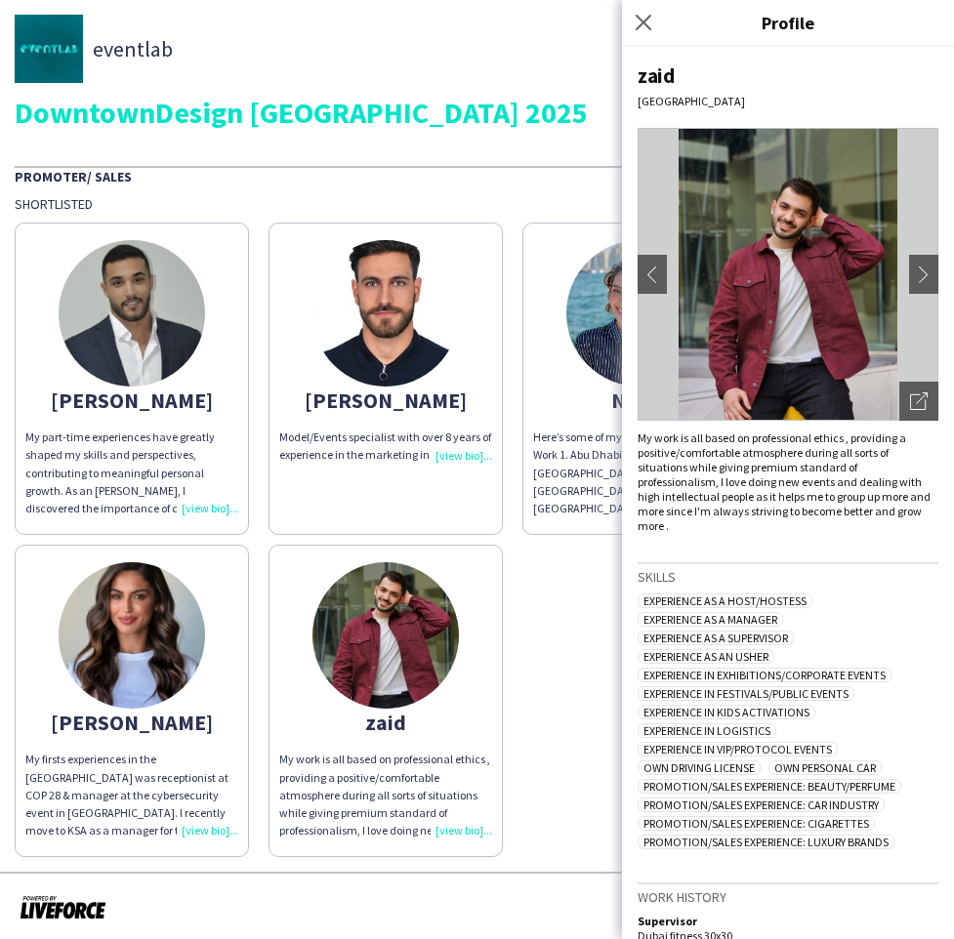
click at [344, 586] on img at bounding box center [385, 635] width 146 height 146
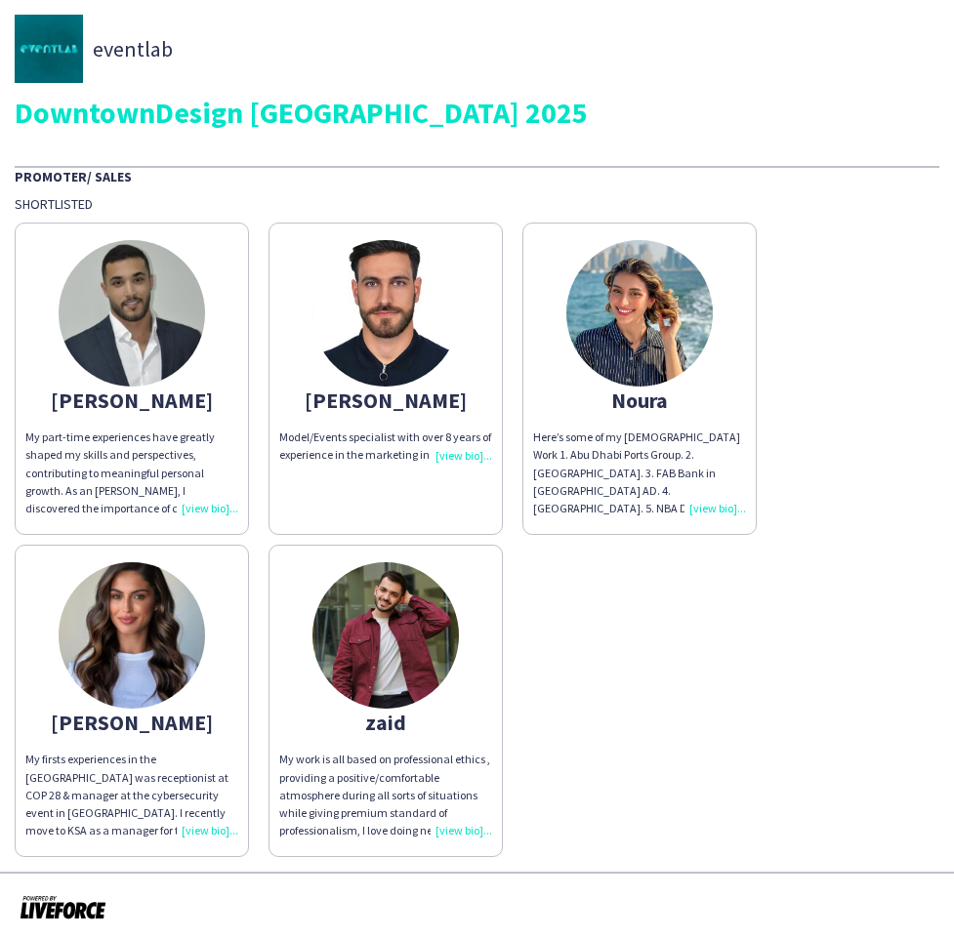
click at [344, 586] on img at bounding box center [385, 635] width 146 height 146
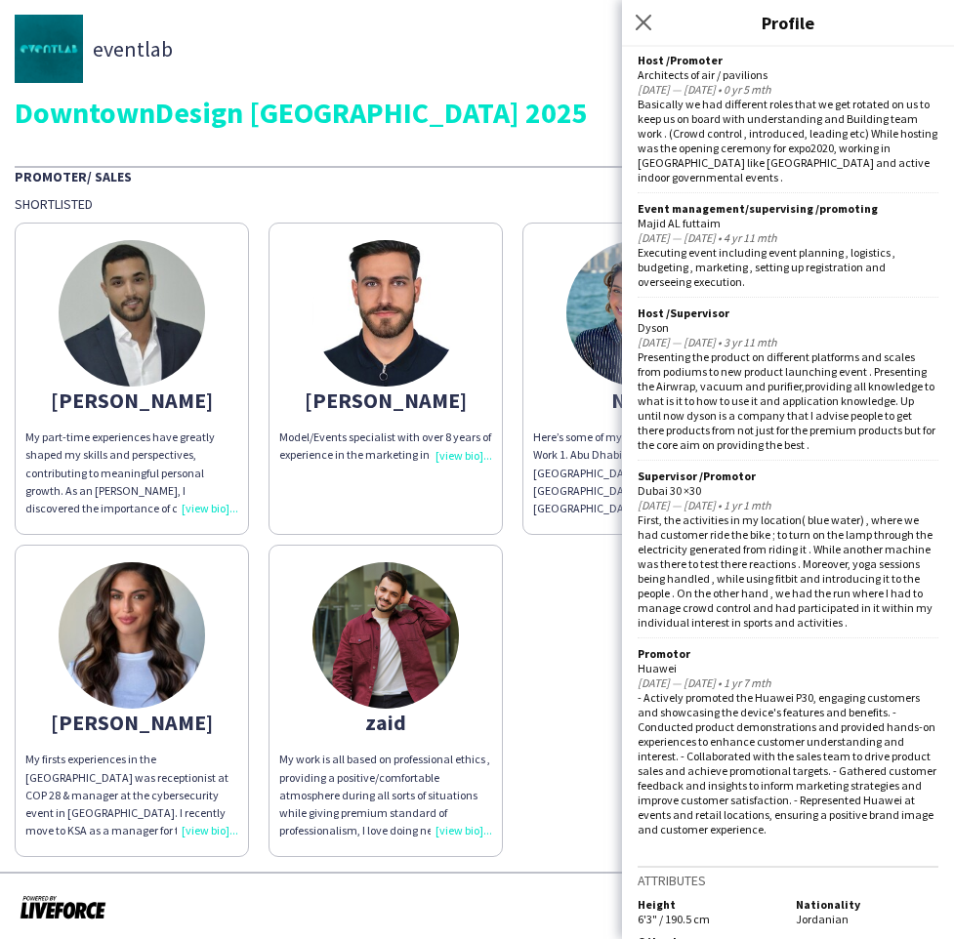
click at [393, 661] on img at bounding box center [385, 635] width 146 height 146
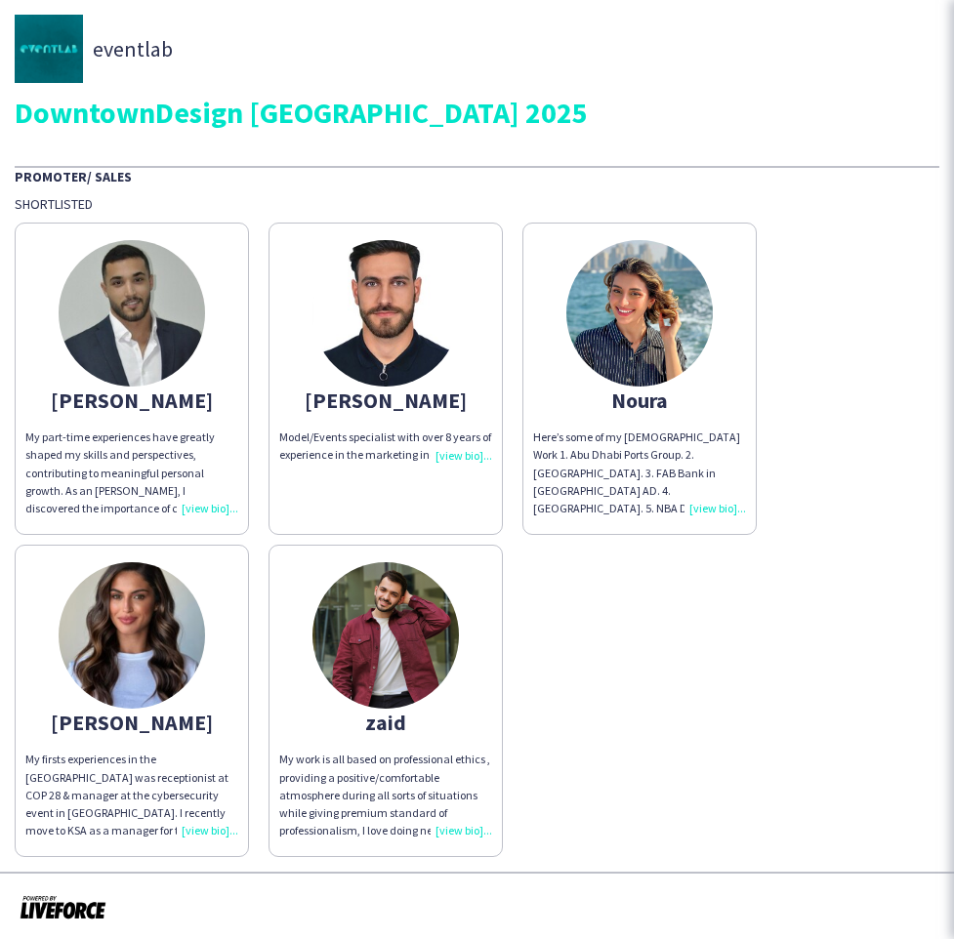
click at [386, 661] on img at bounding box center [385, 635] width 146 height 146
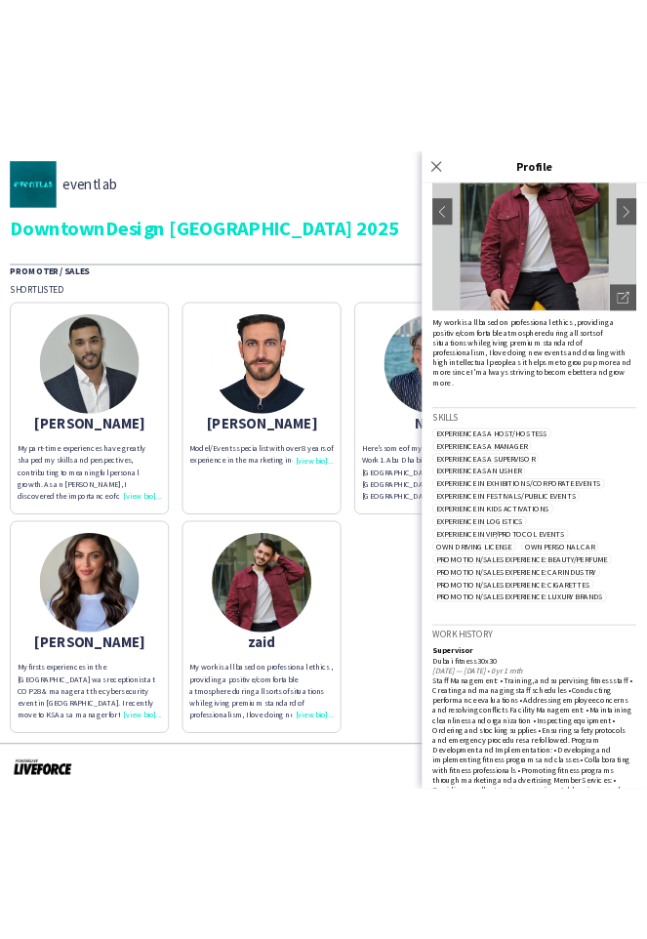
scroll to position [187, 0]
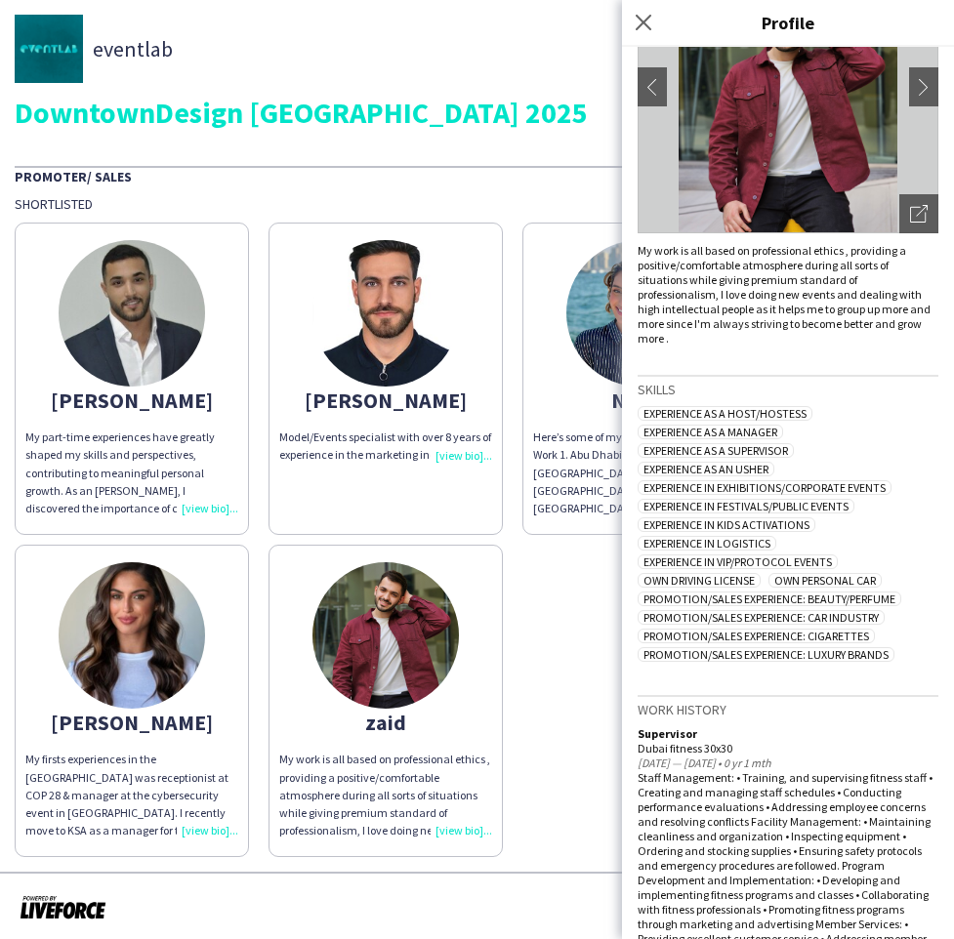
click at [60, 637] on img at bounding box center [132, 635] width 146 height 146
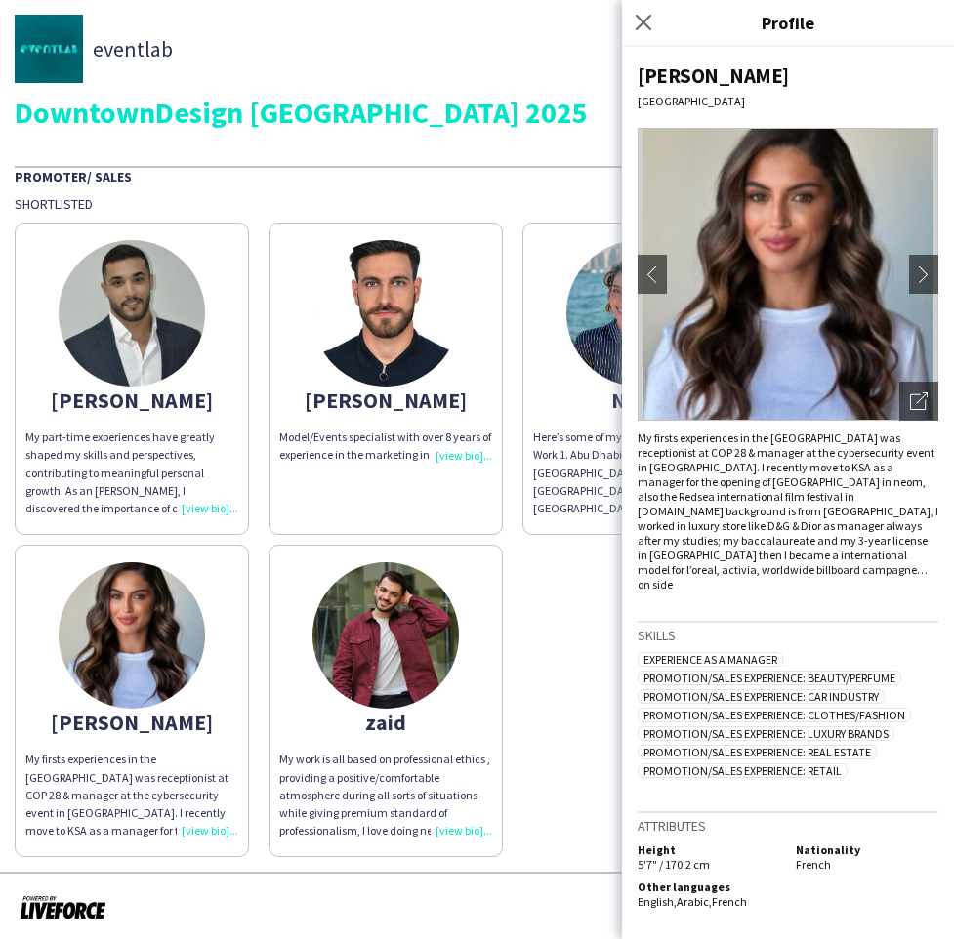
click at [117, 592] on img at bounding box center [132, 635] width 146 height 146
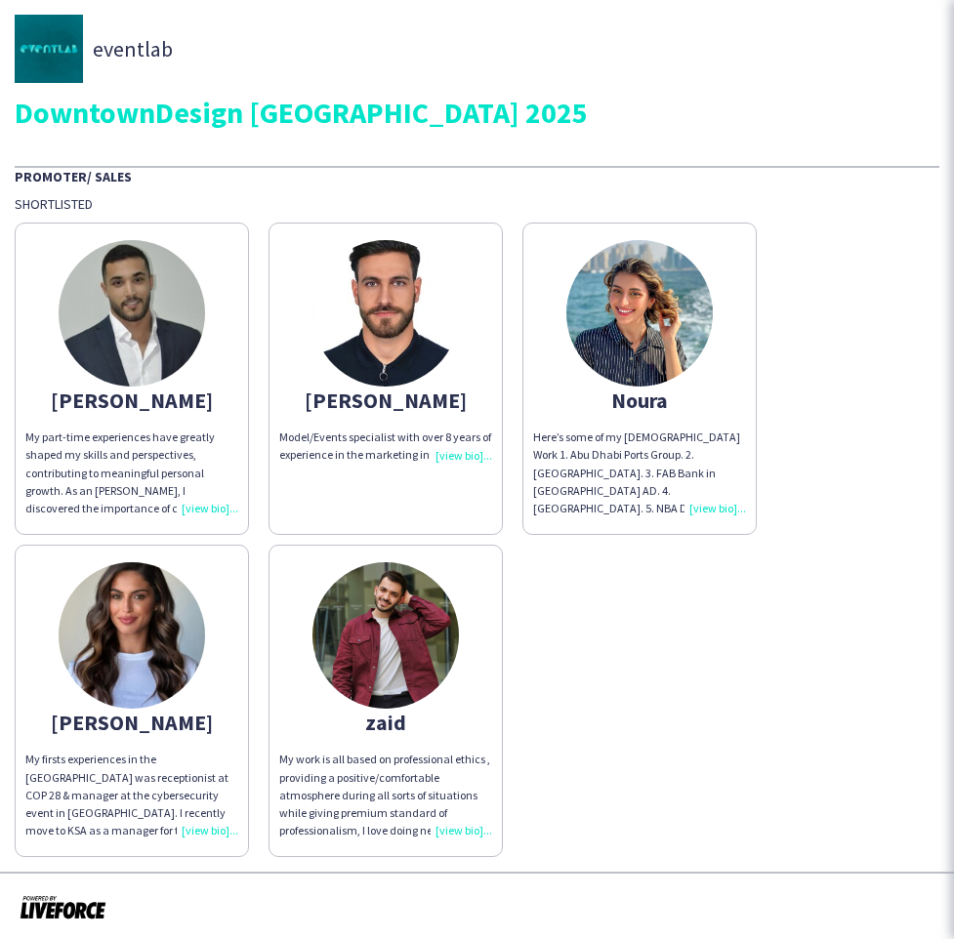
click at [117, 592] on img at bounding box center [132, 635] width 146 height 146
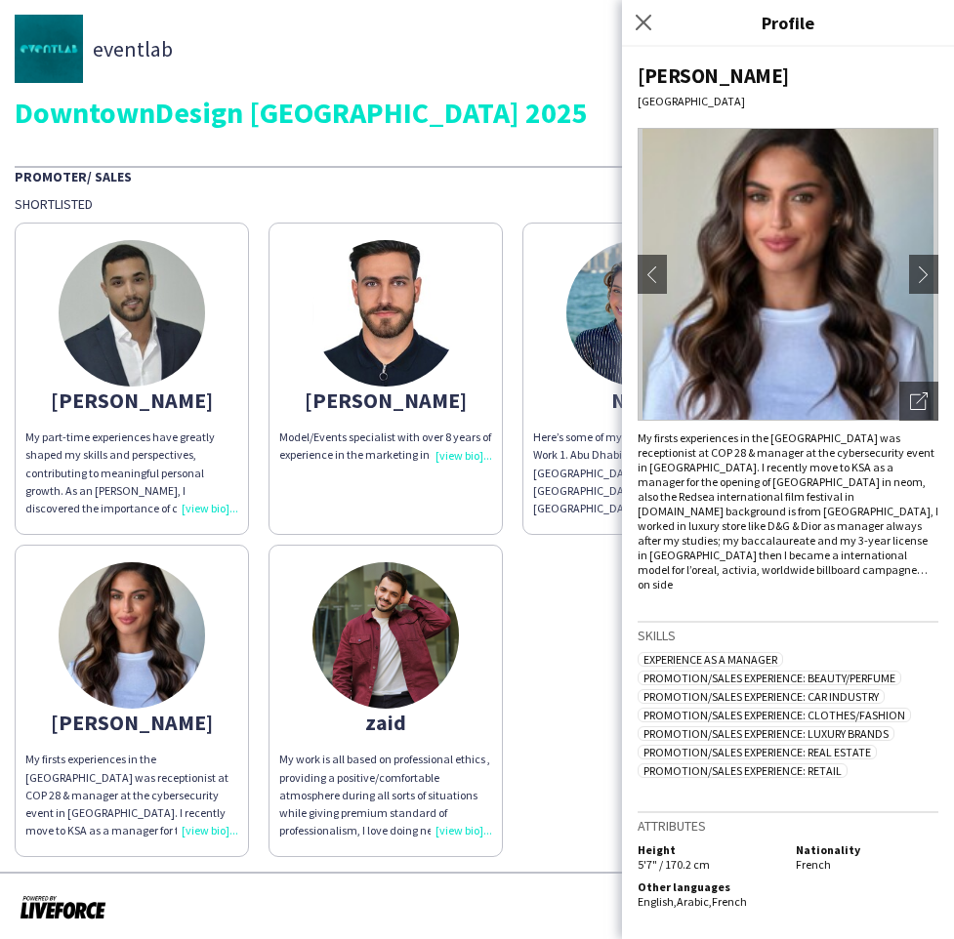
click at [117, 592] on img at bounding box center [132, 635] width 146 height 146
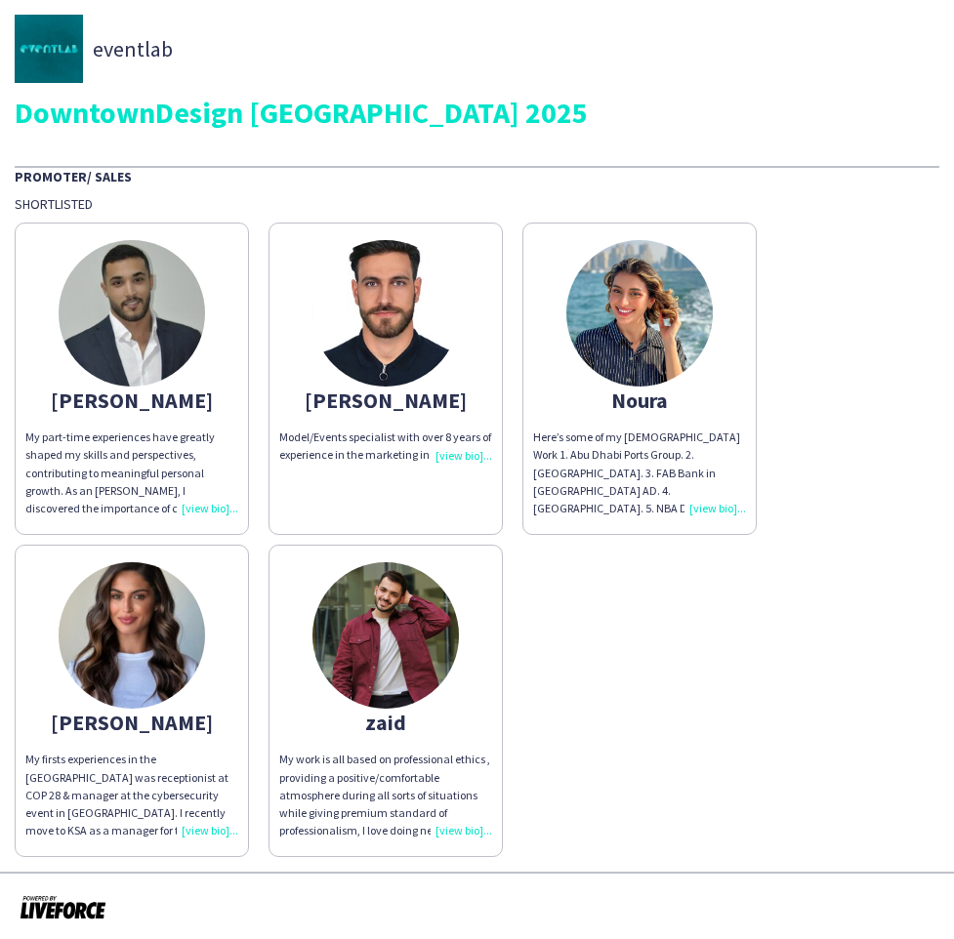
click at [123, 255] on img at bounding box center [132, 313] width 146 height 146
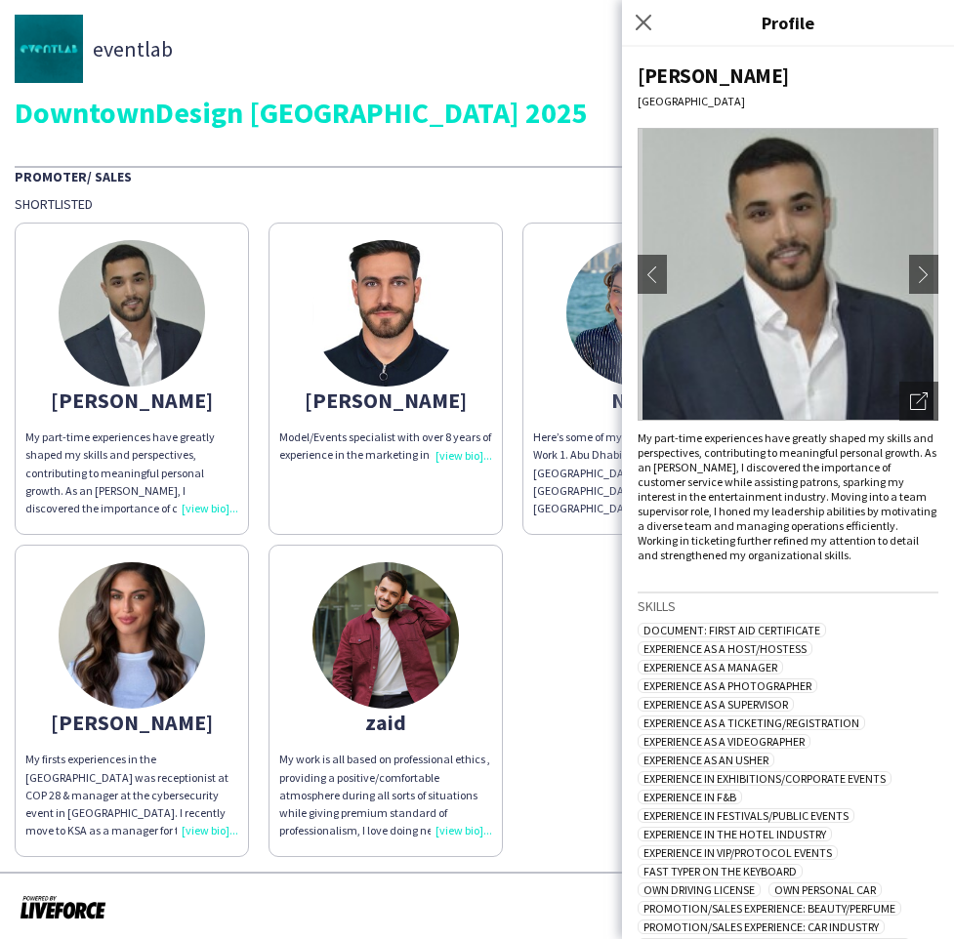
click at [141, 623] on img at bounding box center [132, 635] width 146 height 146
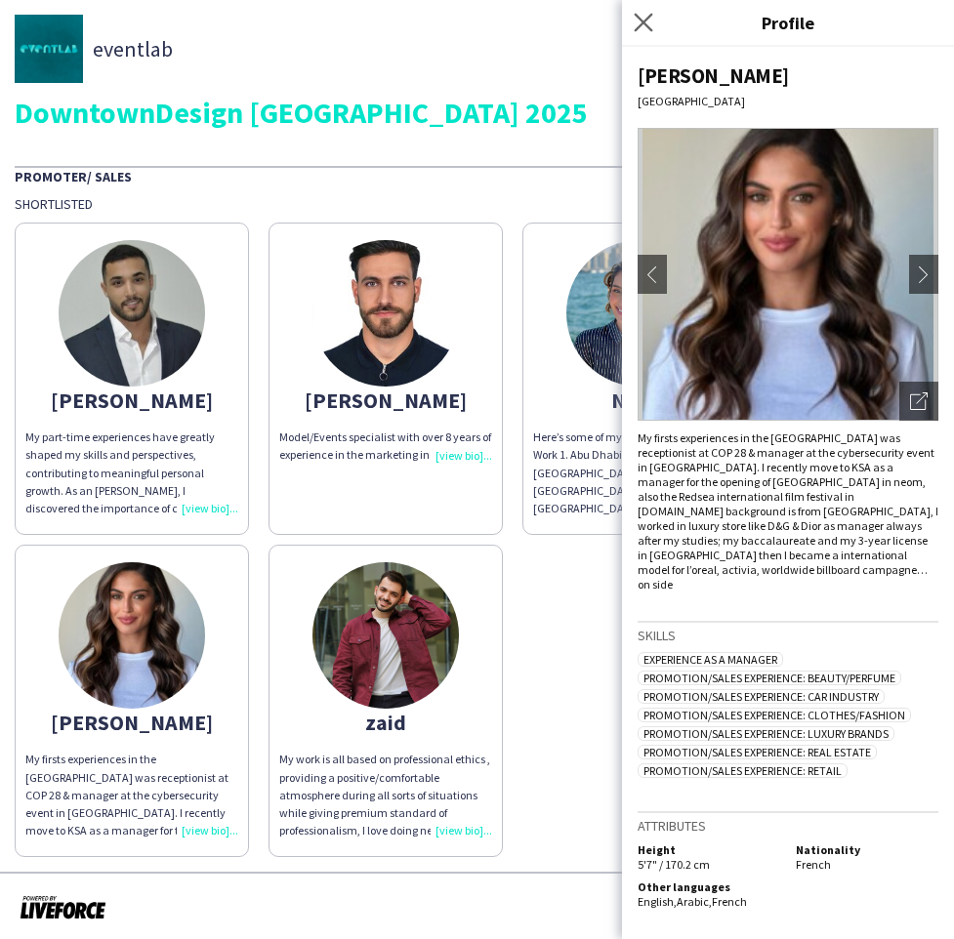
click at [633, 12] on app-icon "Close pop-in" at bounding box center [644, 23] width 28 height 28
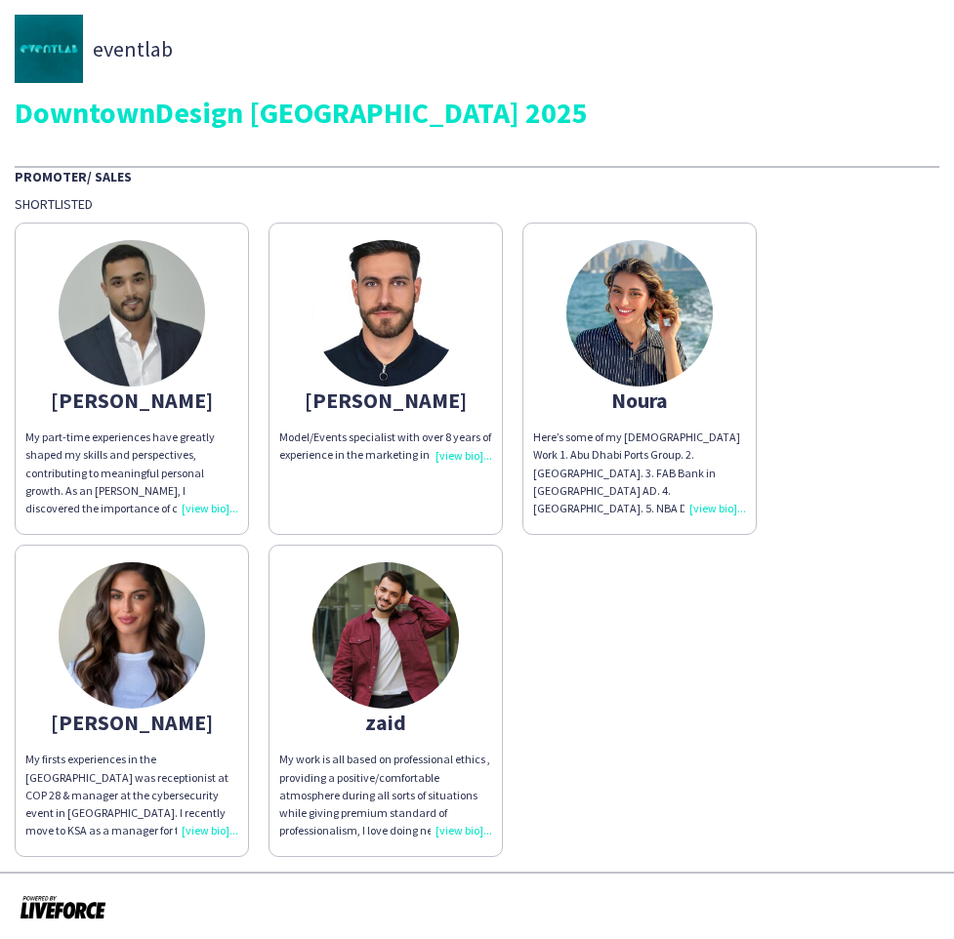
click at [501, 87] on div "eventlab DowntownDesign [GEOGRAPHIC_DATA] 2025" at bounding box center [477, 71] width 925 height 112
